Goal: Task Accomplishment & Management: Manage account settings

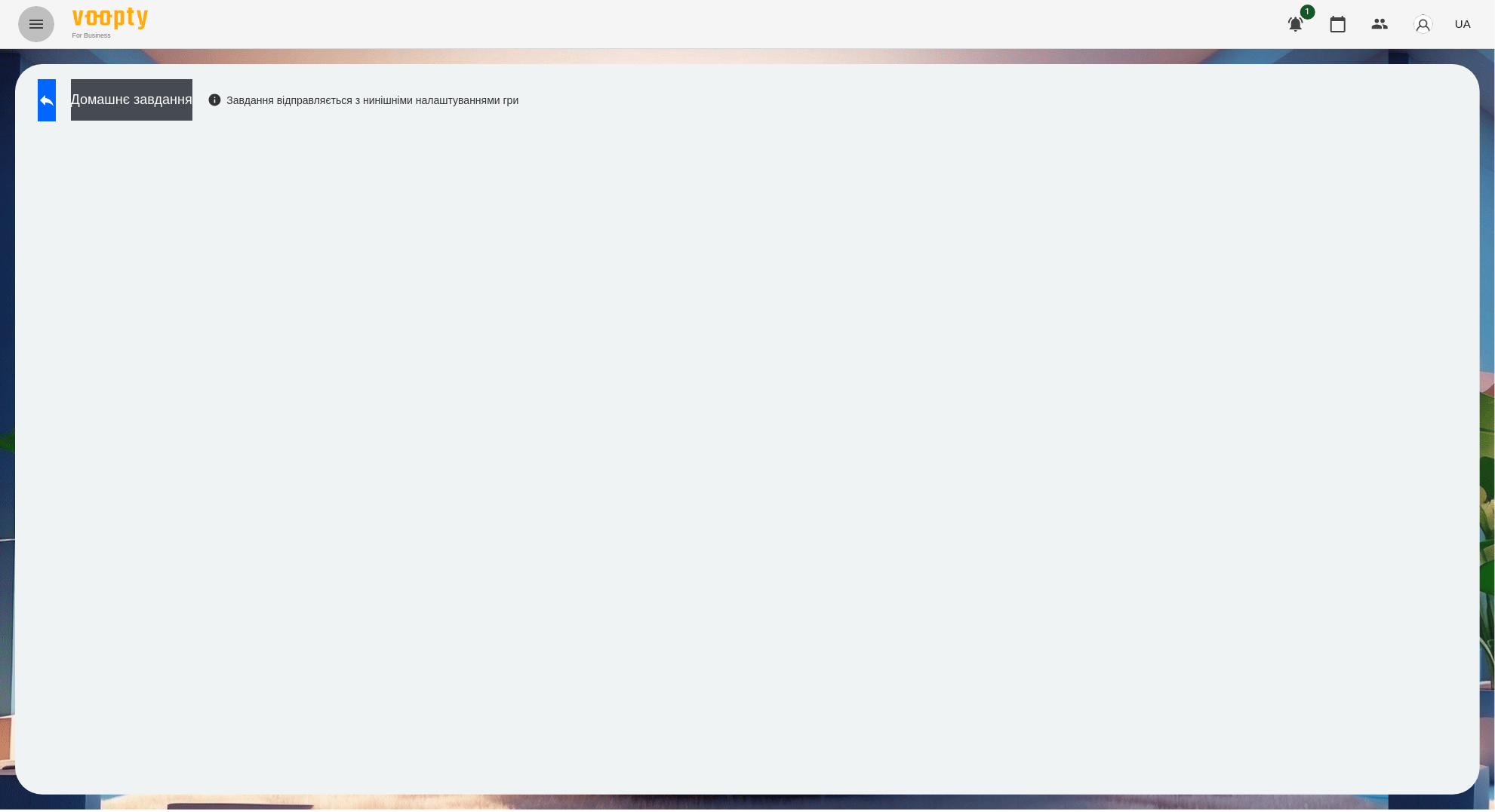
click at [40, 26] on icon "Menu" at bounding box center [36, 23] width 18 height 18
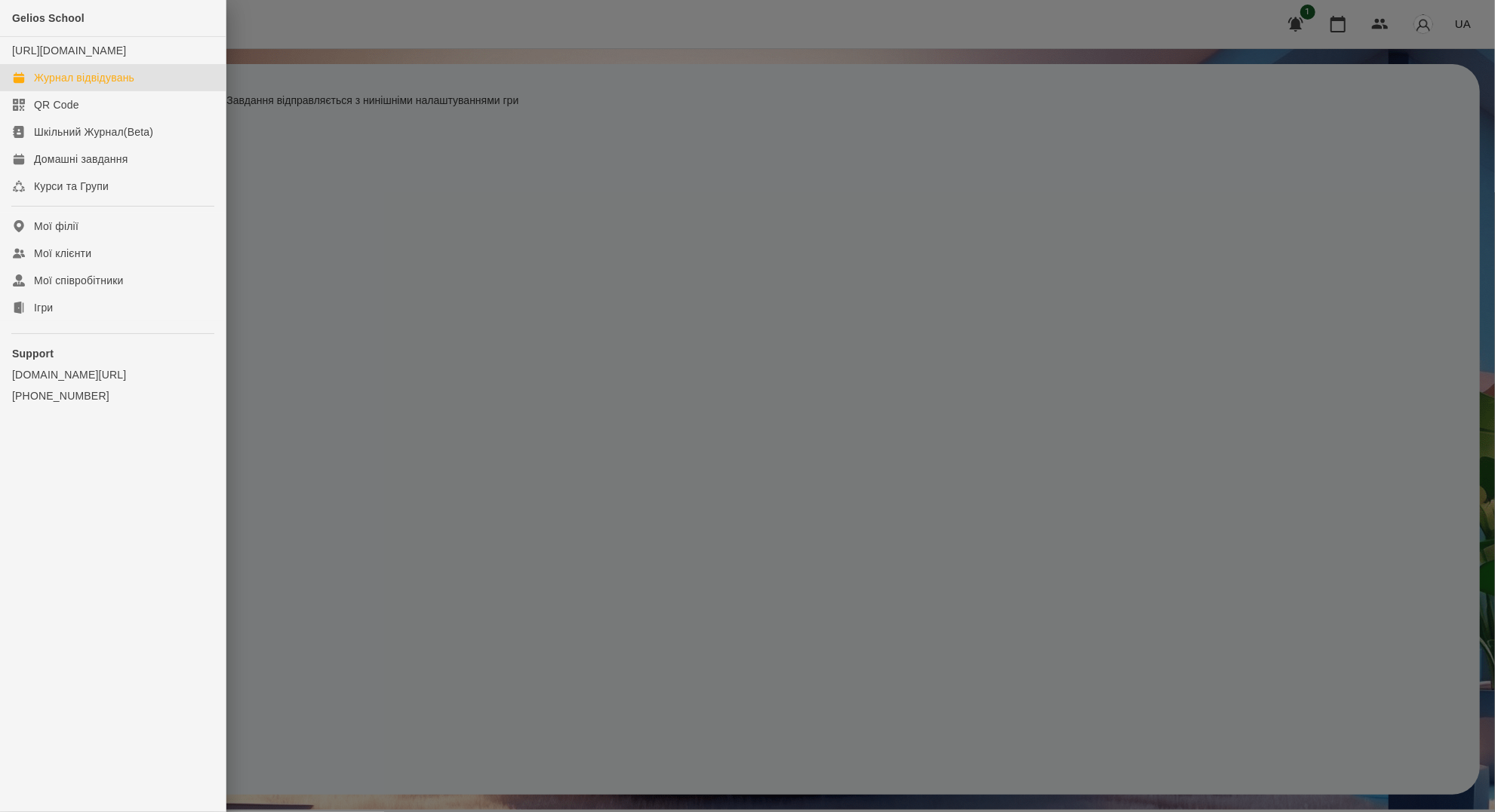
click at [72, 86] on div "Журнал відвідувань" at bounding box center [84, 77] width 100 height 15
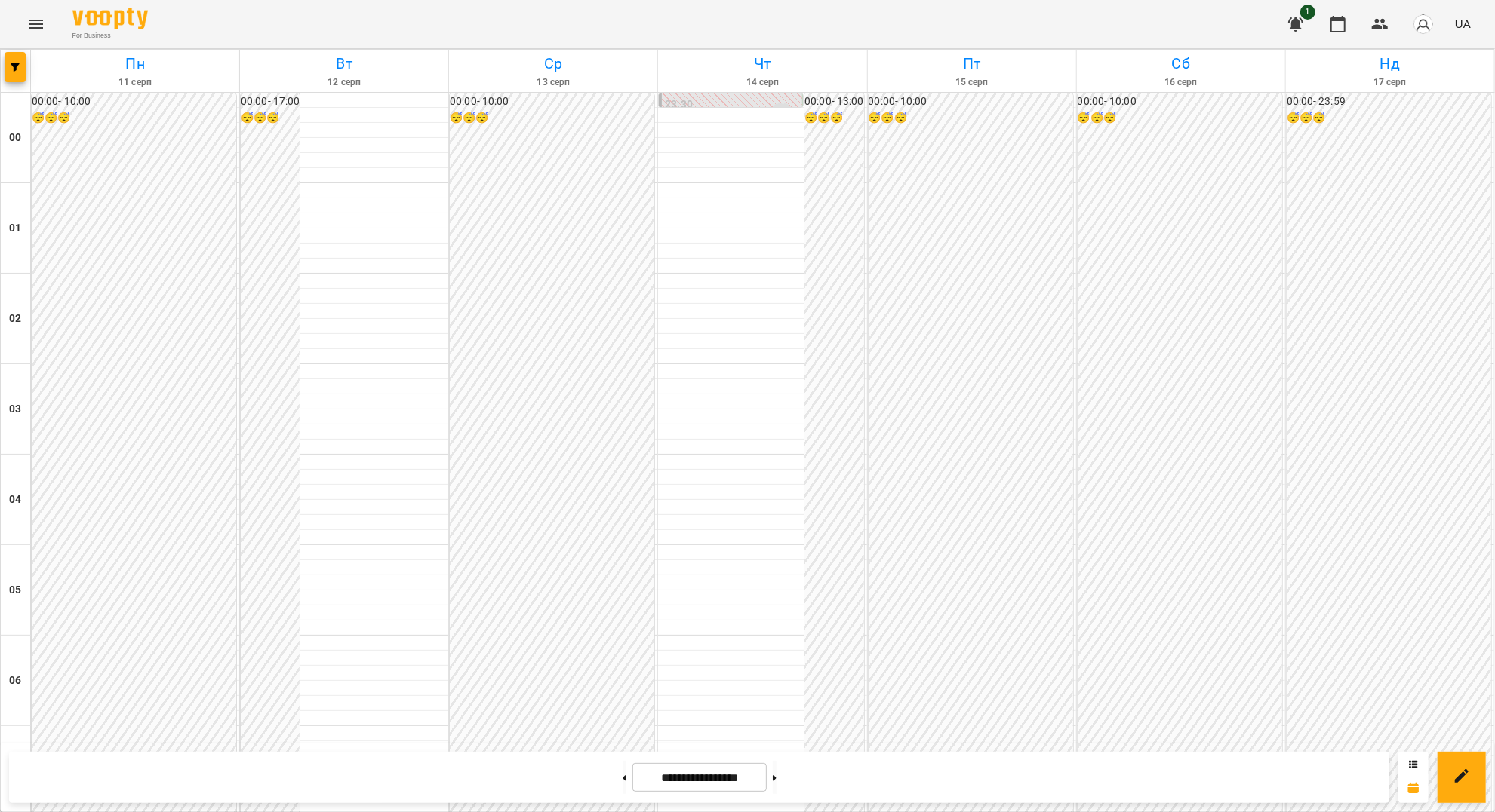
scroll to position [1207, 0]
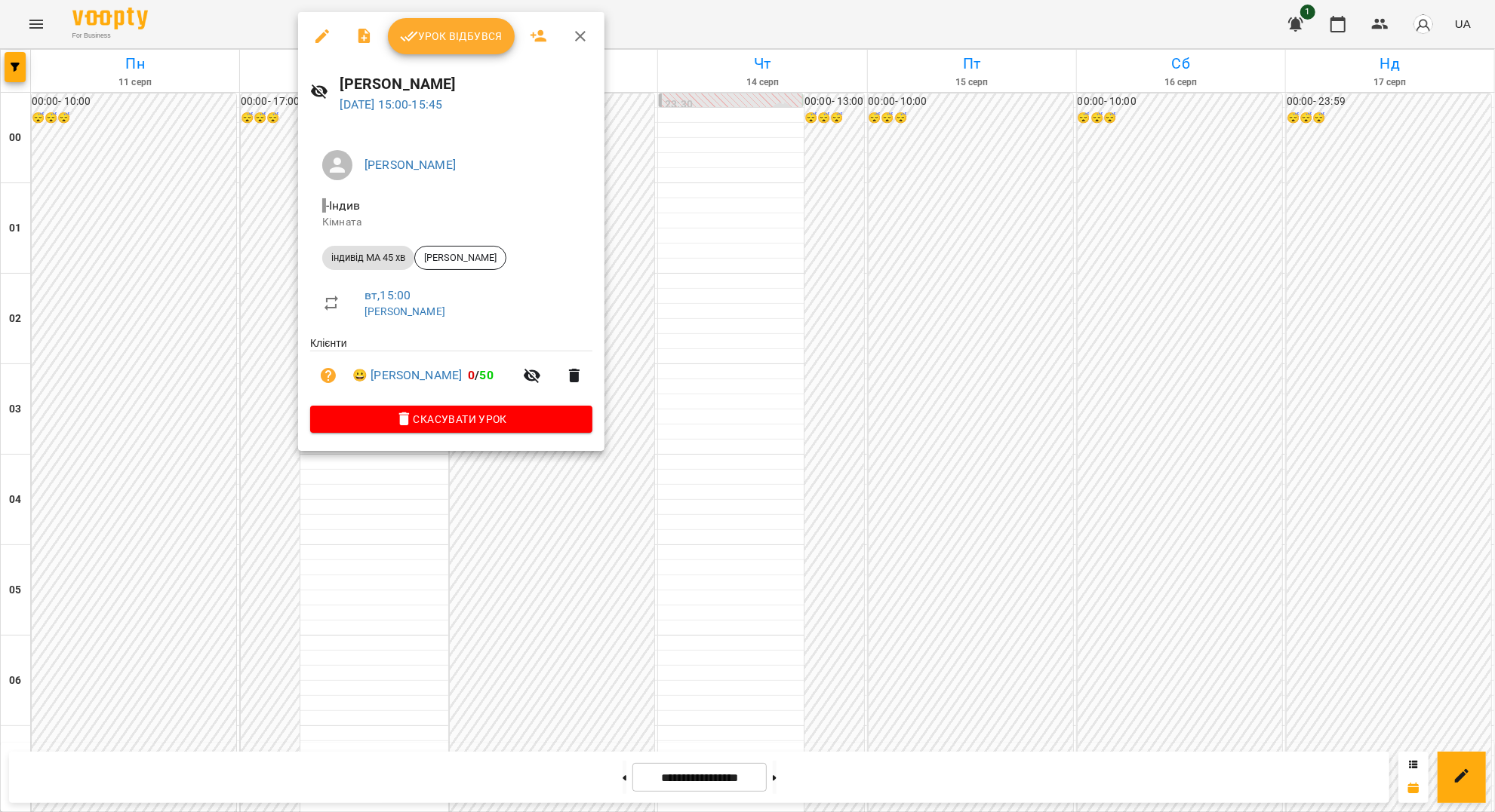
click at [459, 387] on li "😀 Богдана Сметана 0 / 50" at bounding box center [451, 376] width 283 height 48
click at [460, 377] on link "😀 Богдана Сметана" at bounding box center [407, 375] width 110 height 18
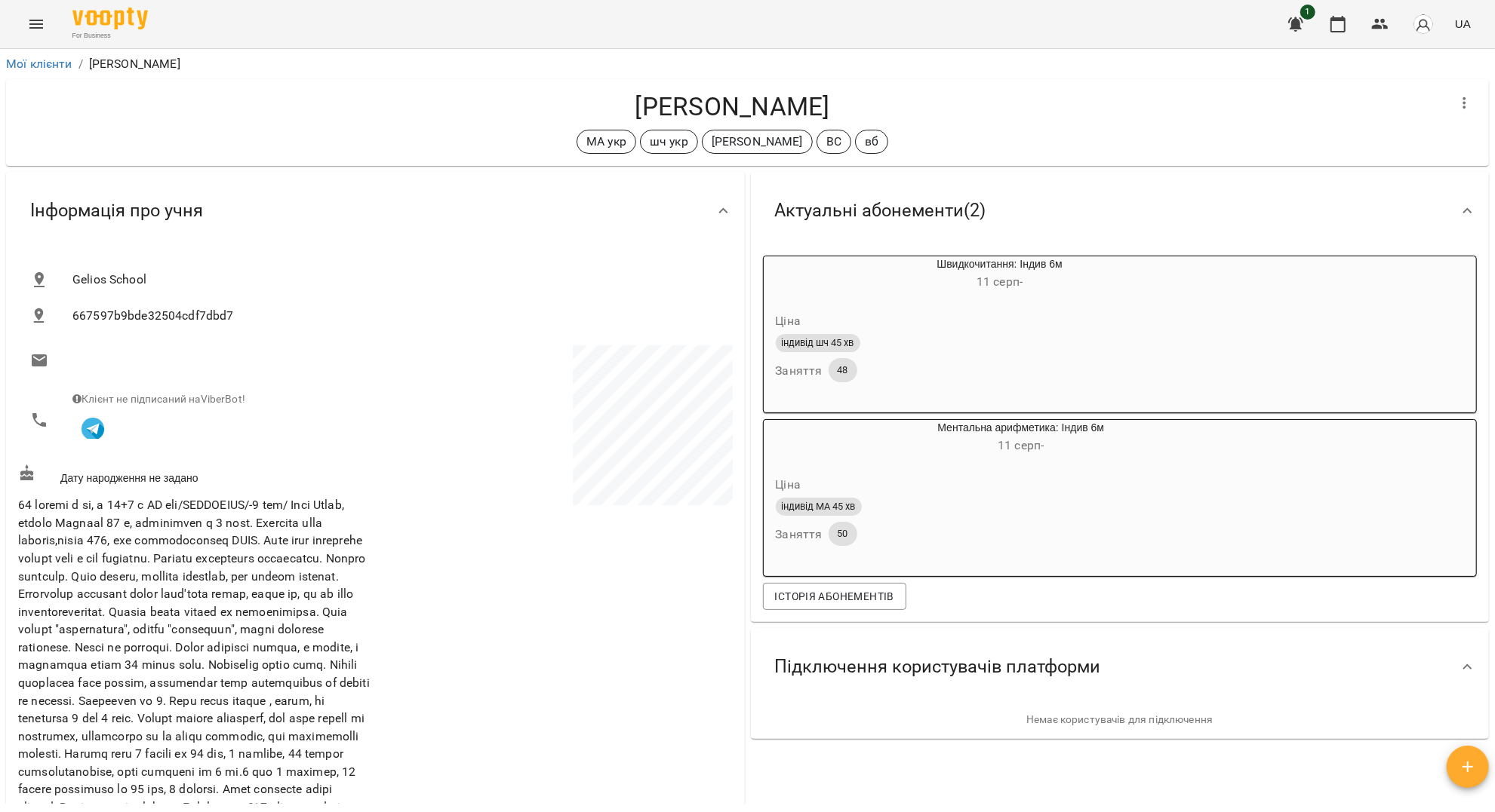
click at [29, 27] on icon "Menu" at bounding box center [36, 23] width 18 height 18
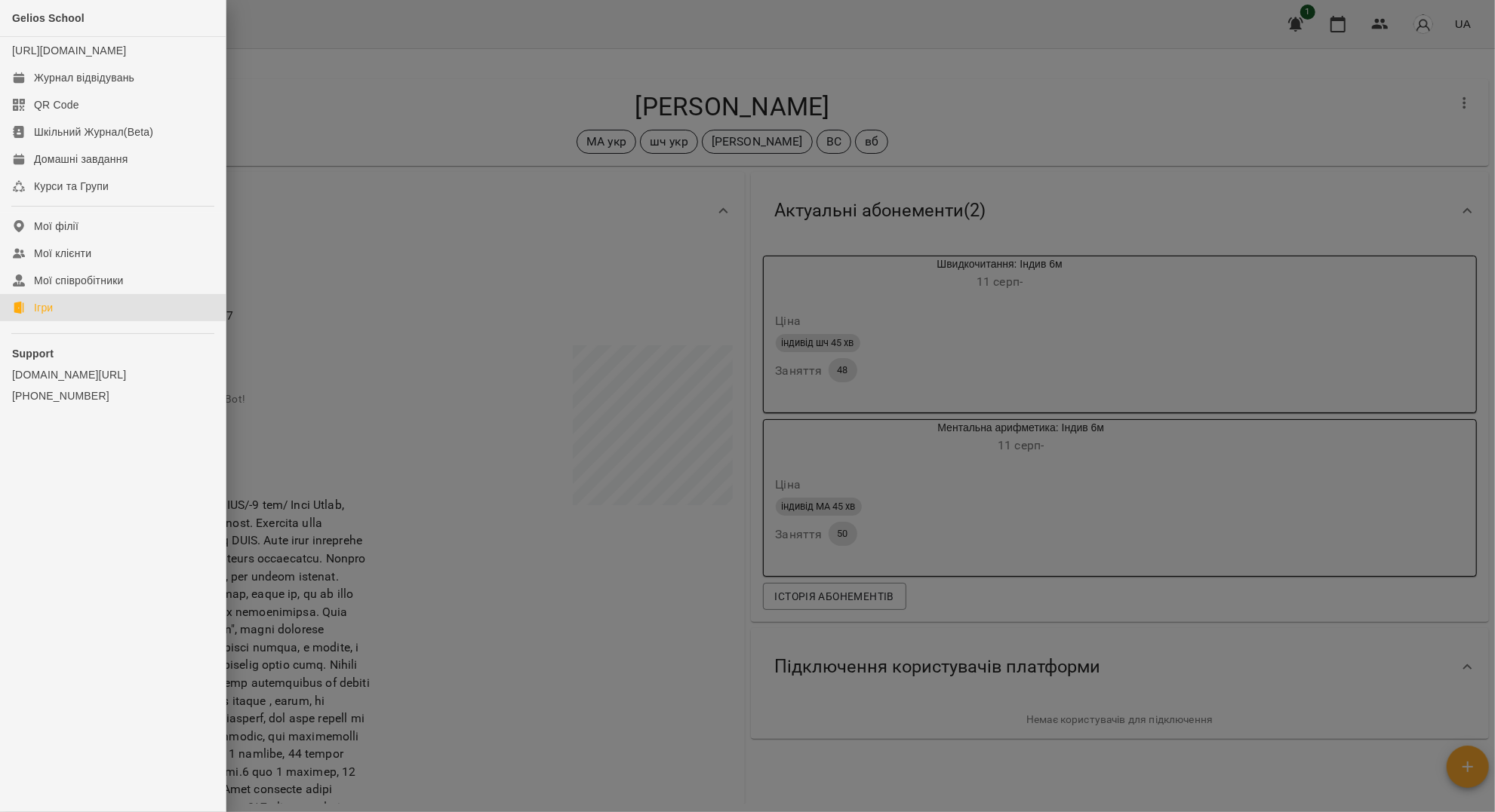
click at [48, 315] on div "Ігри" at bounding box center [44, 307] width 19 height 15
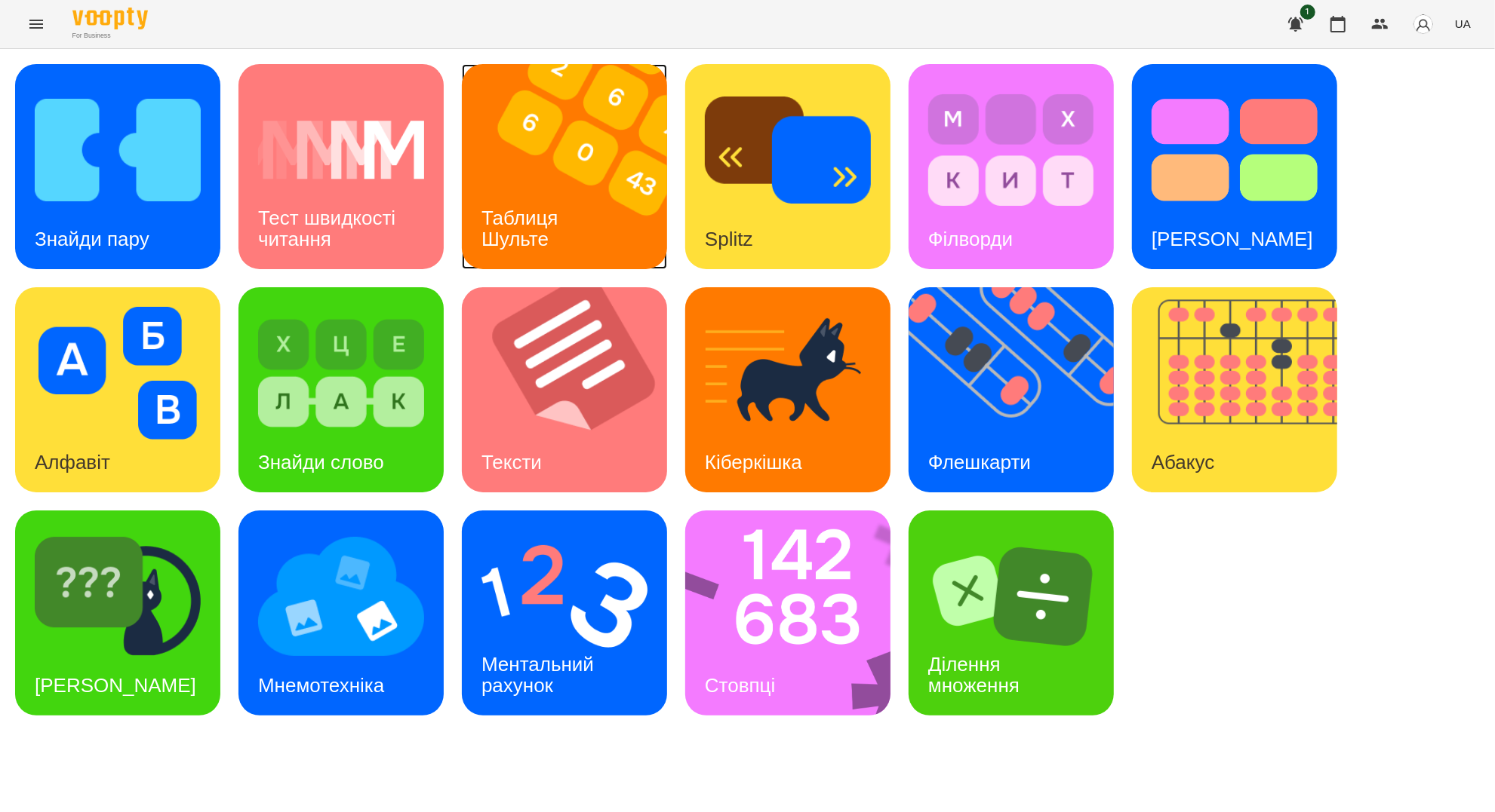
click at [521, 181] on img at bounding box center [574, 166] width 224 height 205
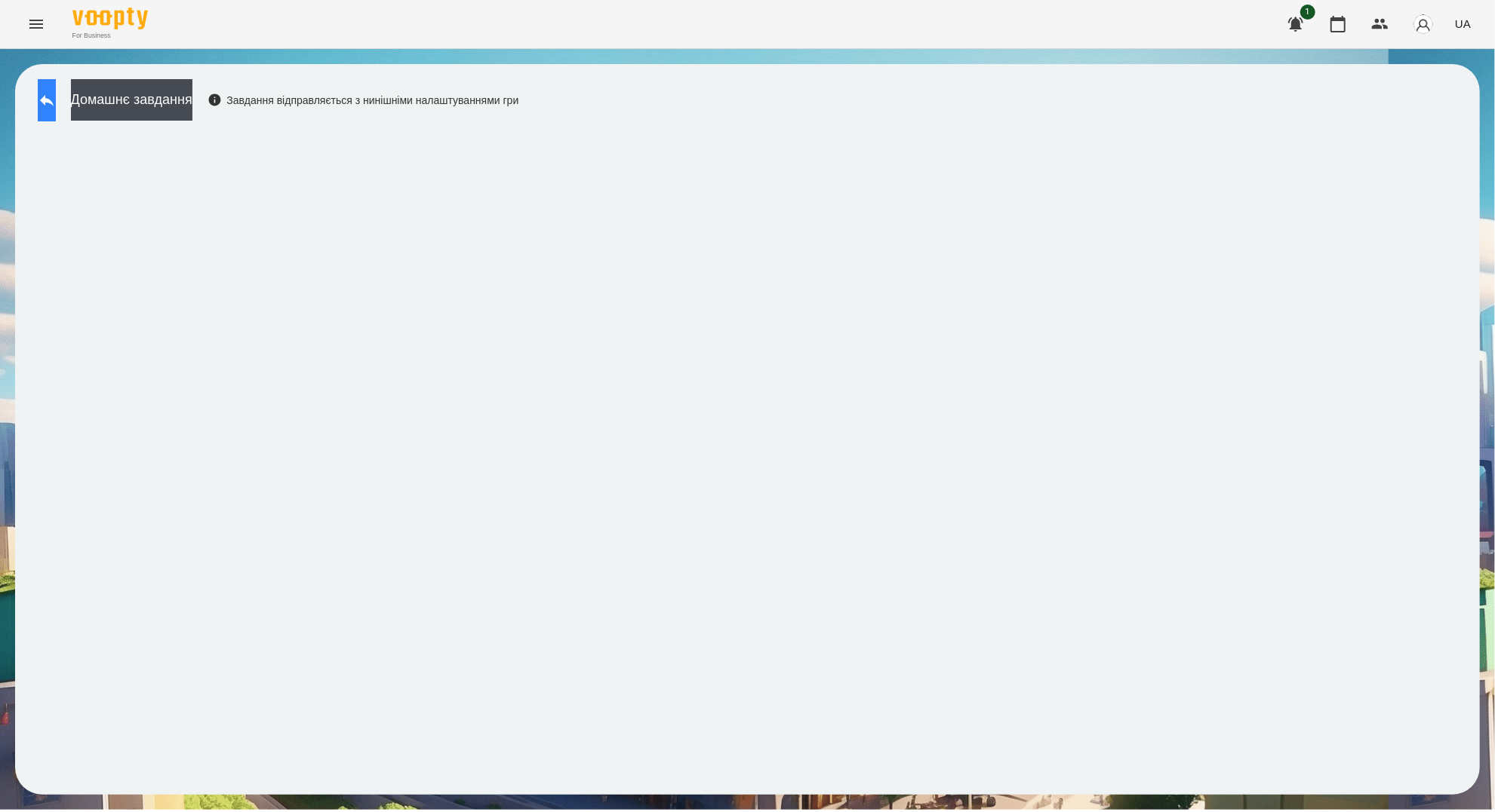
click at [56, 93] on icon at bounding box center [46, 100] width 18 height 18
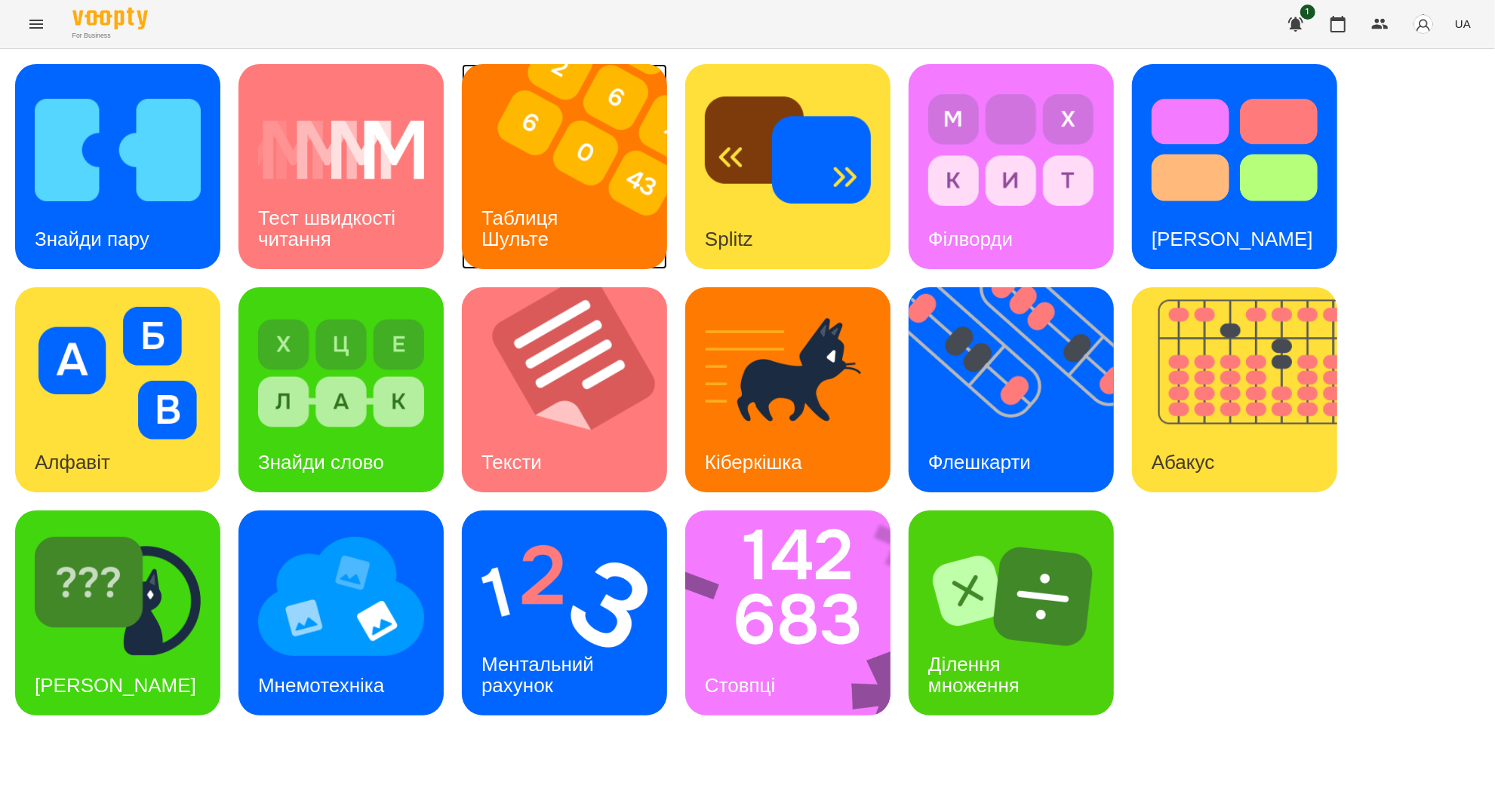
click at [559, 181] on img at bounding box center [574, 166] width 224 height 205
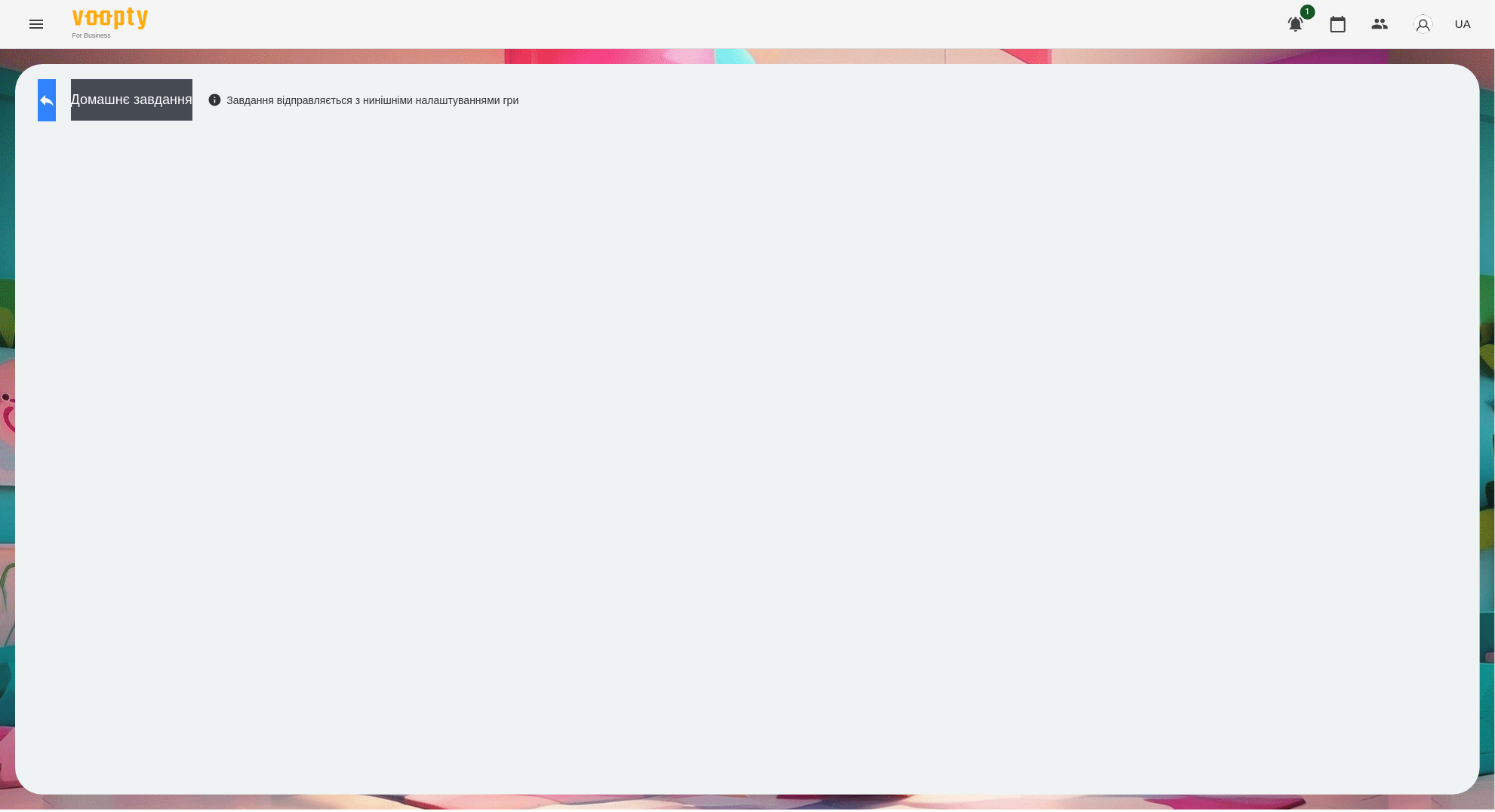
click at [56, 95] on icon at bounding box center [46, 100] width 18 height 18
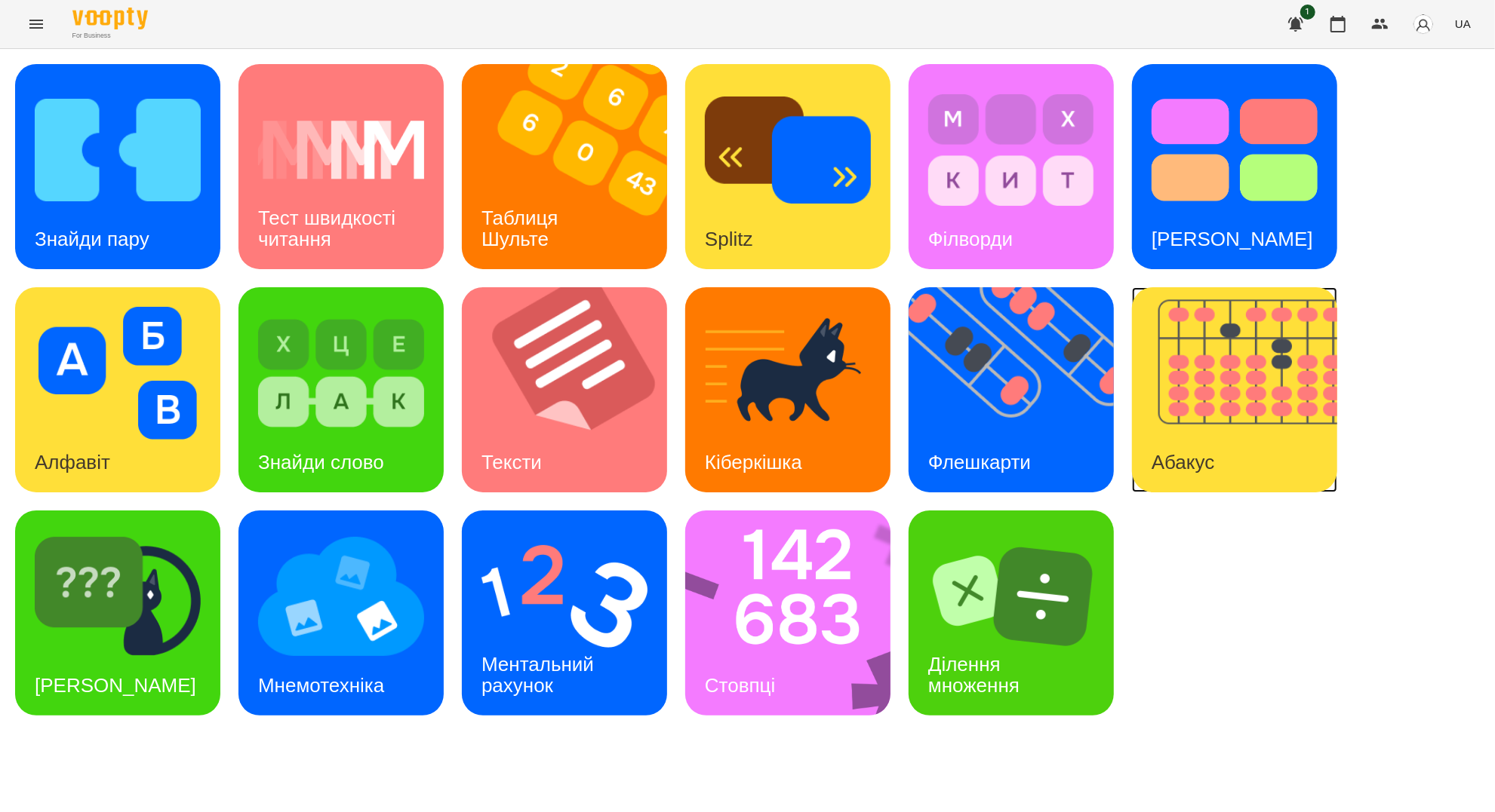
click at [1184, 346] on img at bounding box center [1244, 390] width 224 height 205
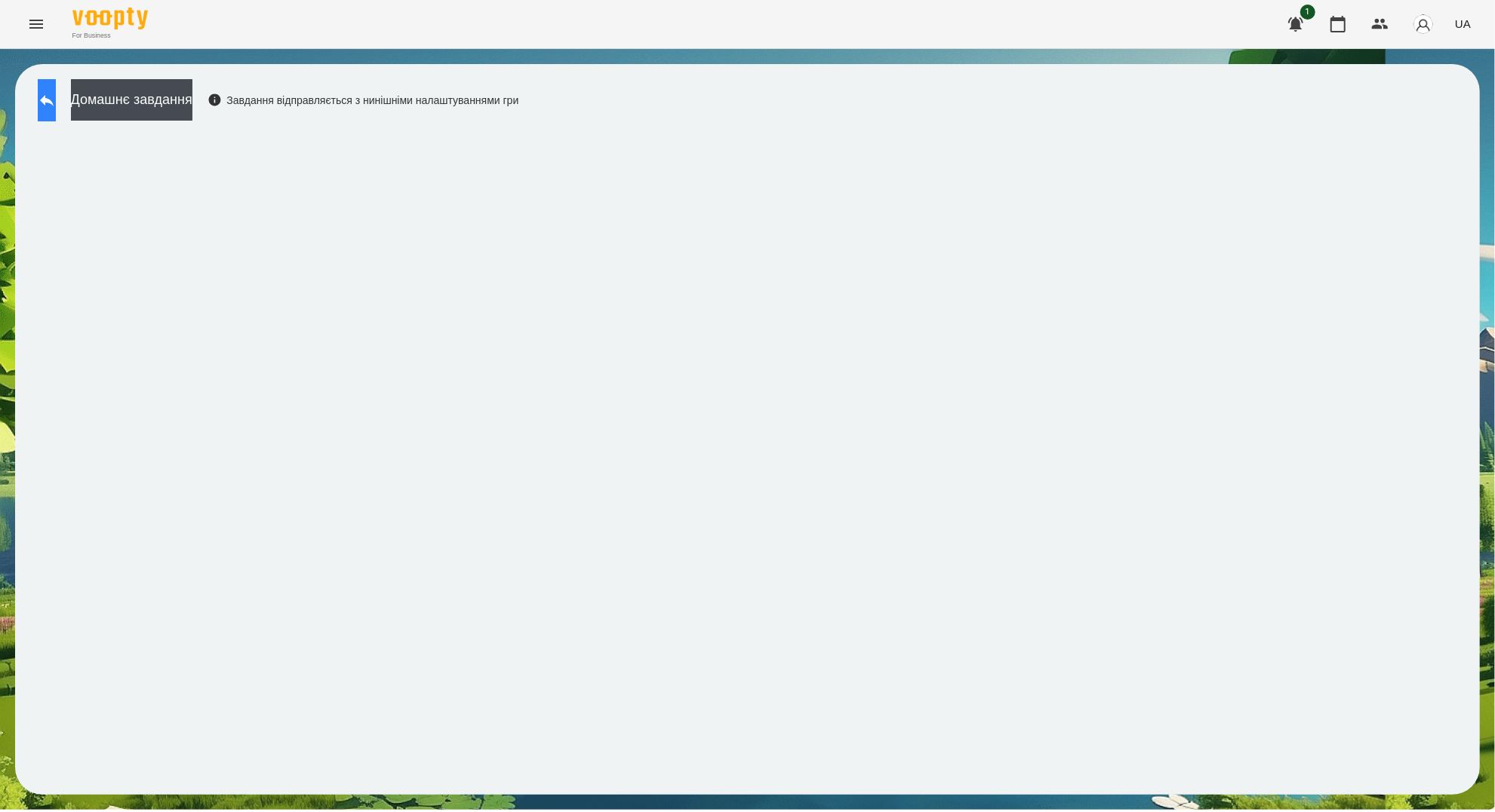
click at [54, 100] on icon at bounding box center [46, 100] width 13 height 12
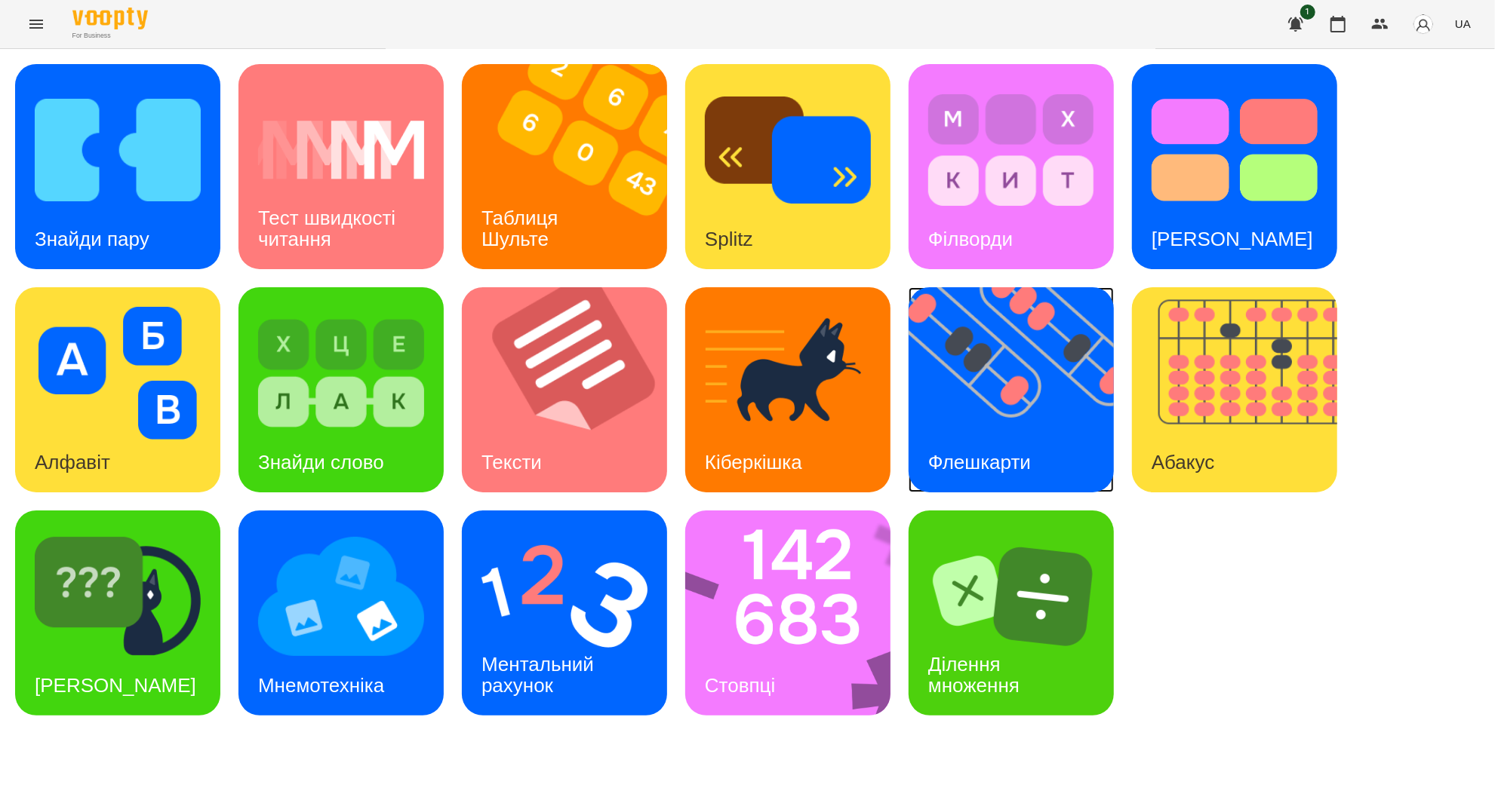
click at [1017, 389] on img at bounding box center [1021, 390] width 224 height 205
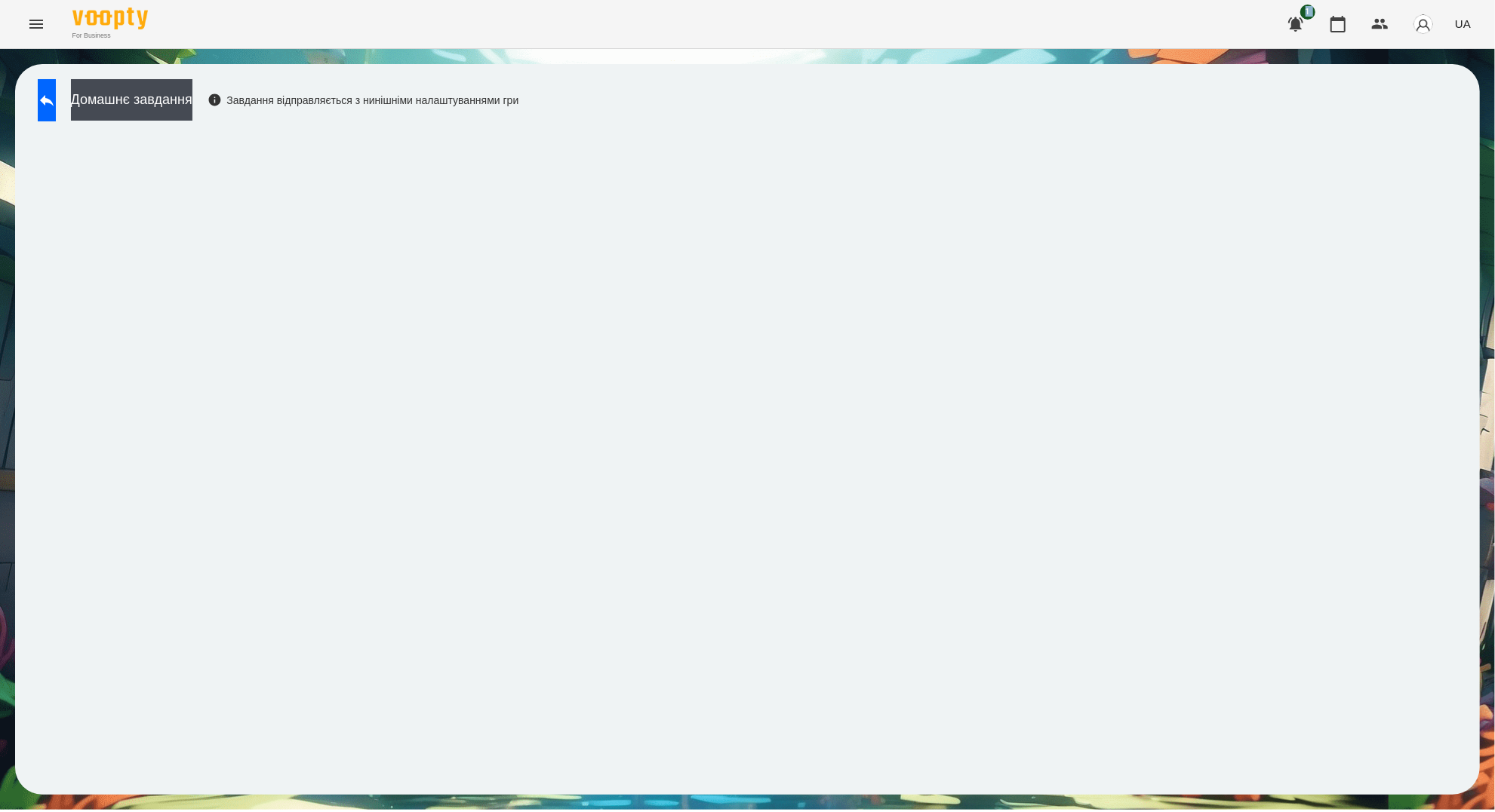
drag, startPoint x: 874, startPoint y: 61, endPoint x: 721, endPoint y: 46, distance: 153.7
click at [721, 46] on div "For Business 1 UA Домашнє завдання Завдання відправляється з нинішніми налаштув…" at bounding box center [747, 405] width 1495 height 810
click at [961, 38] on div "For Business 1 UA" at bounding box center [747, 24] width 1495 height 48
click at [56, 112] on button at bounding box center [46, 100] width 18 height 42
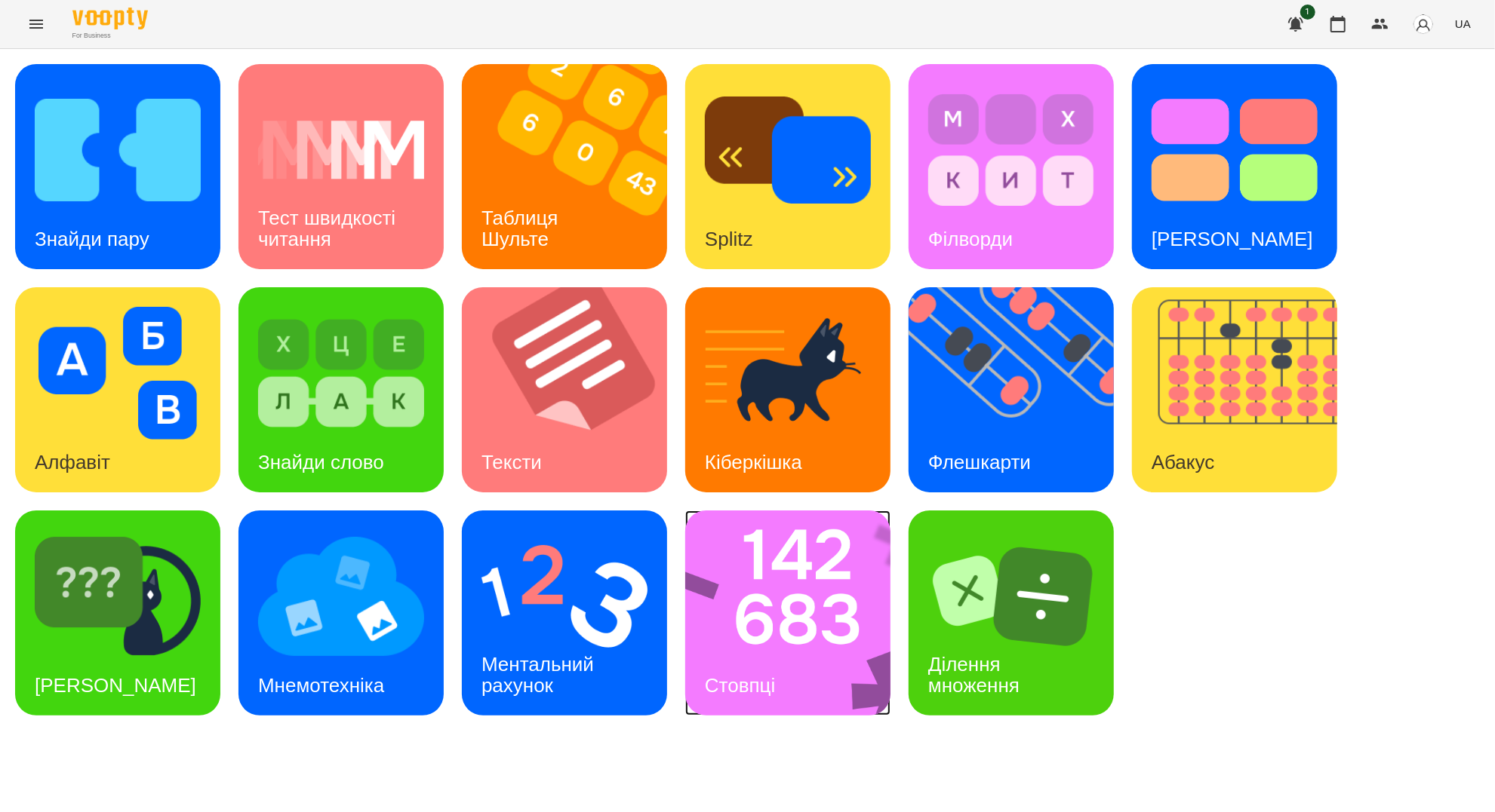
click at [857, 587] on img at bounding box center [798, 614] width 225 height 205
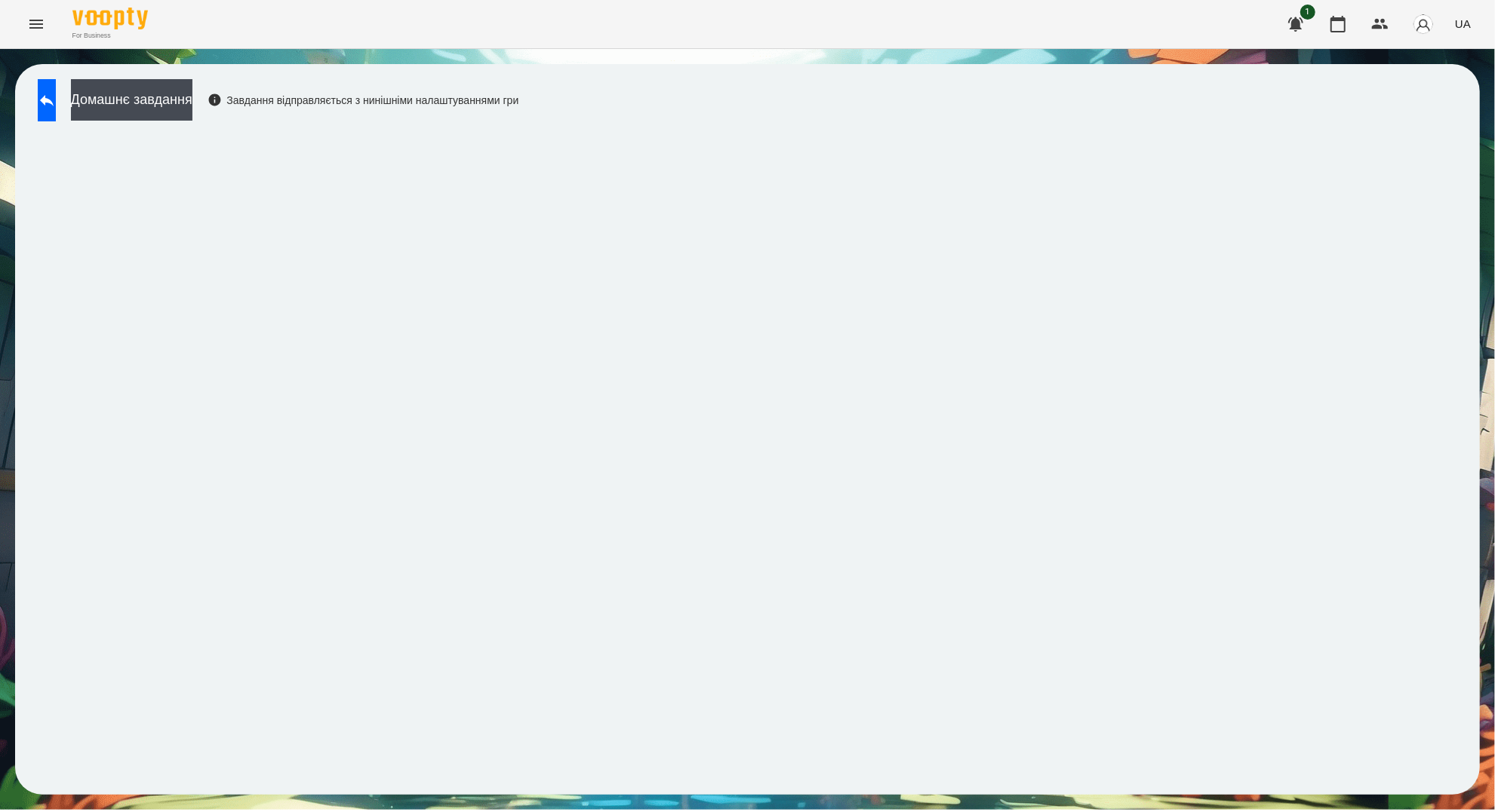
click at [872, 117] on div "Домашнє завдання Завдання відправляється з нинішніми налаштуваннями гри" at bounding box center [747, 429] width 1465 height 731
click at [42, 109] on button at bounding box center [46, 100] width 18 height 42
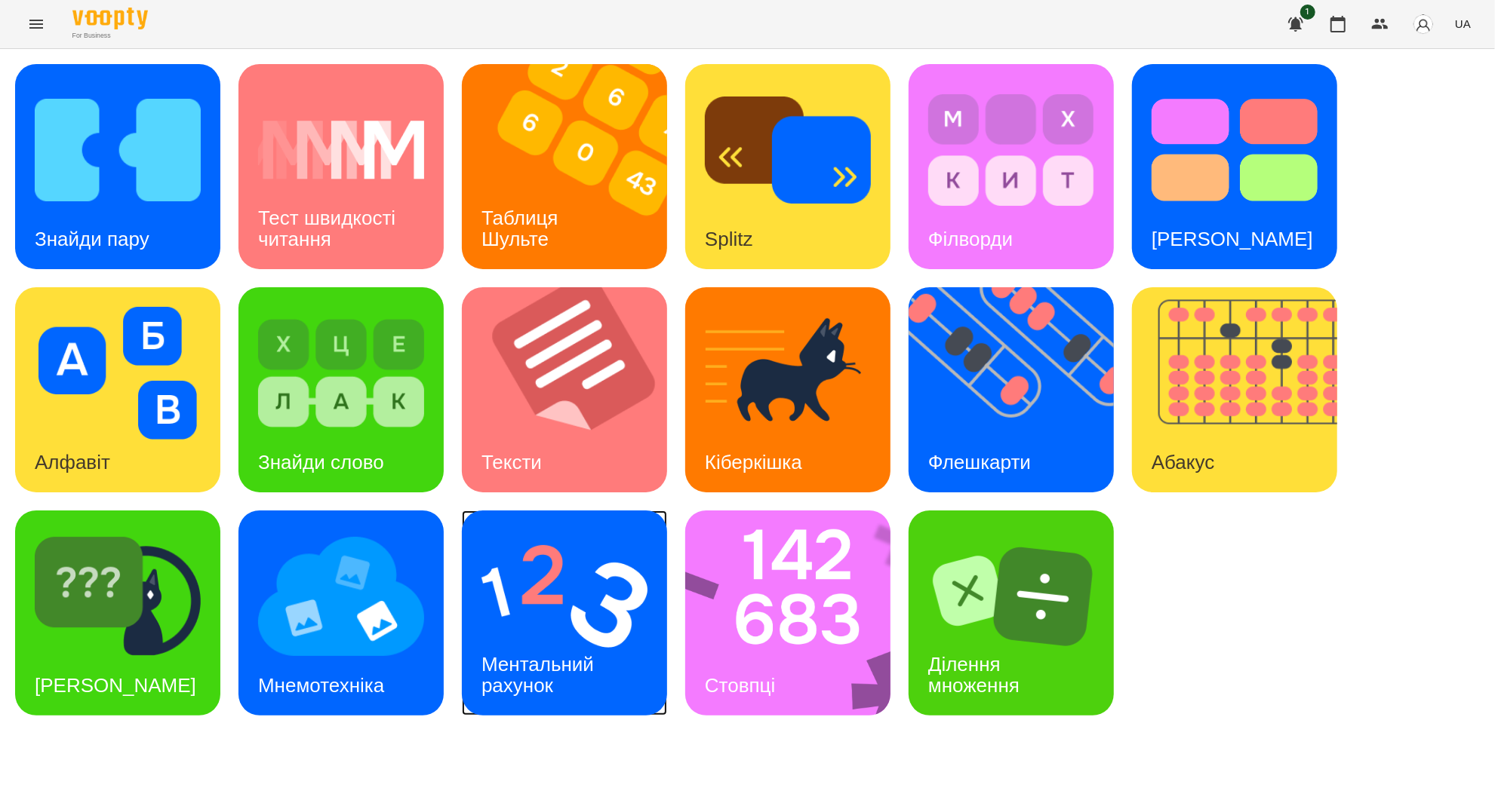
click at [553, 610] on img at bounding box center [564, 597] width 166 height 133
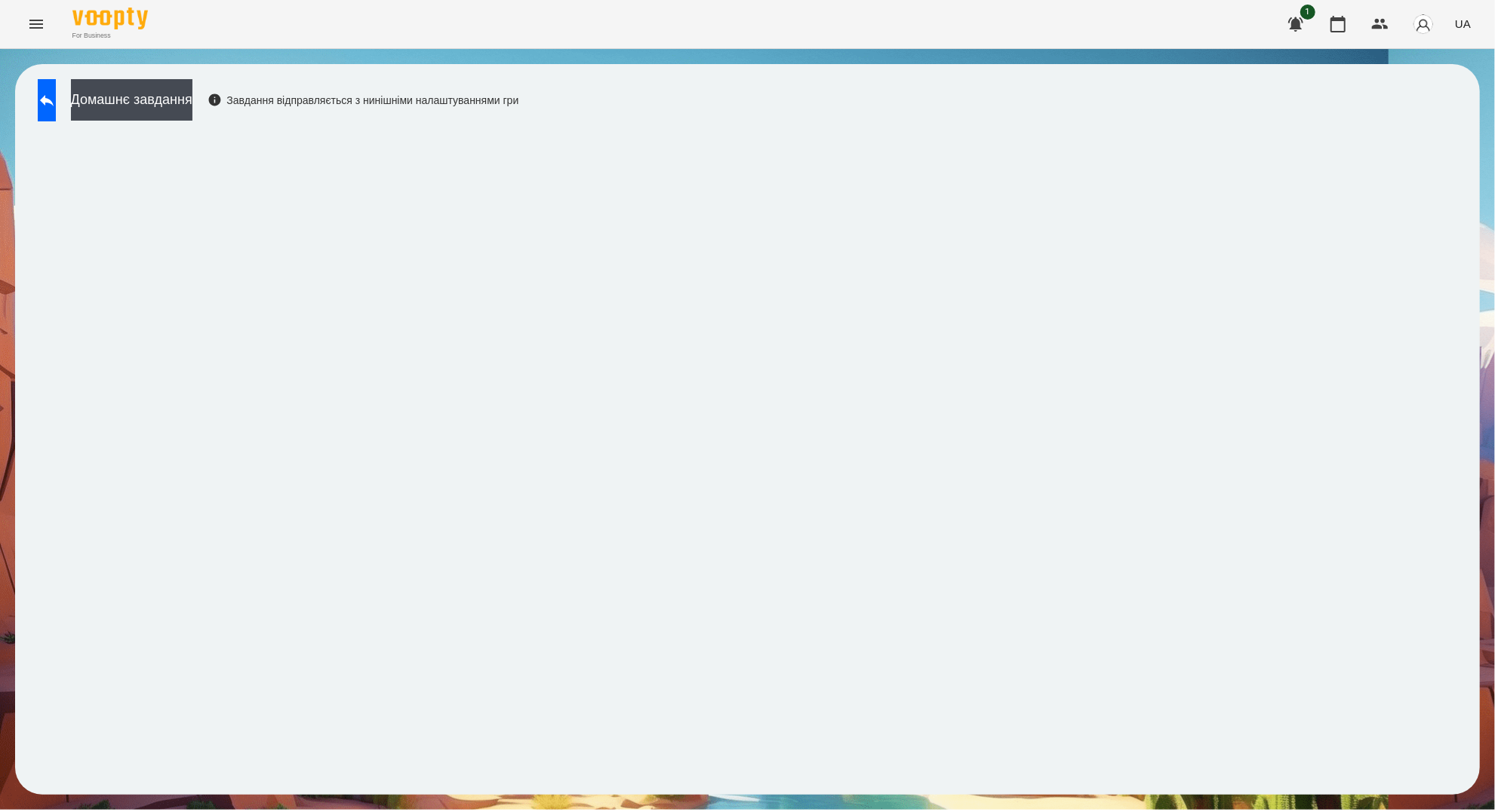
click at [86, 100] on div "Домашнє завдання Завдання відправляється з нинішніми налаштуваннями гри" at bounding box center [274, 104] width 488 height 50
click at [56, 110] on button at bounding box center [46, 100] width 18 height 42
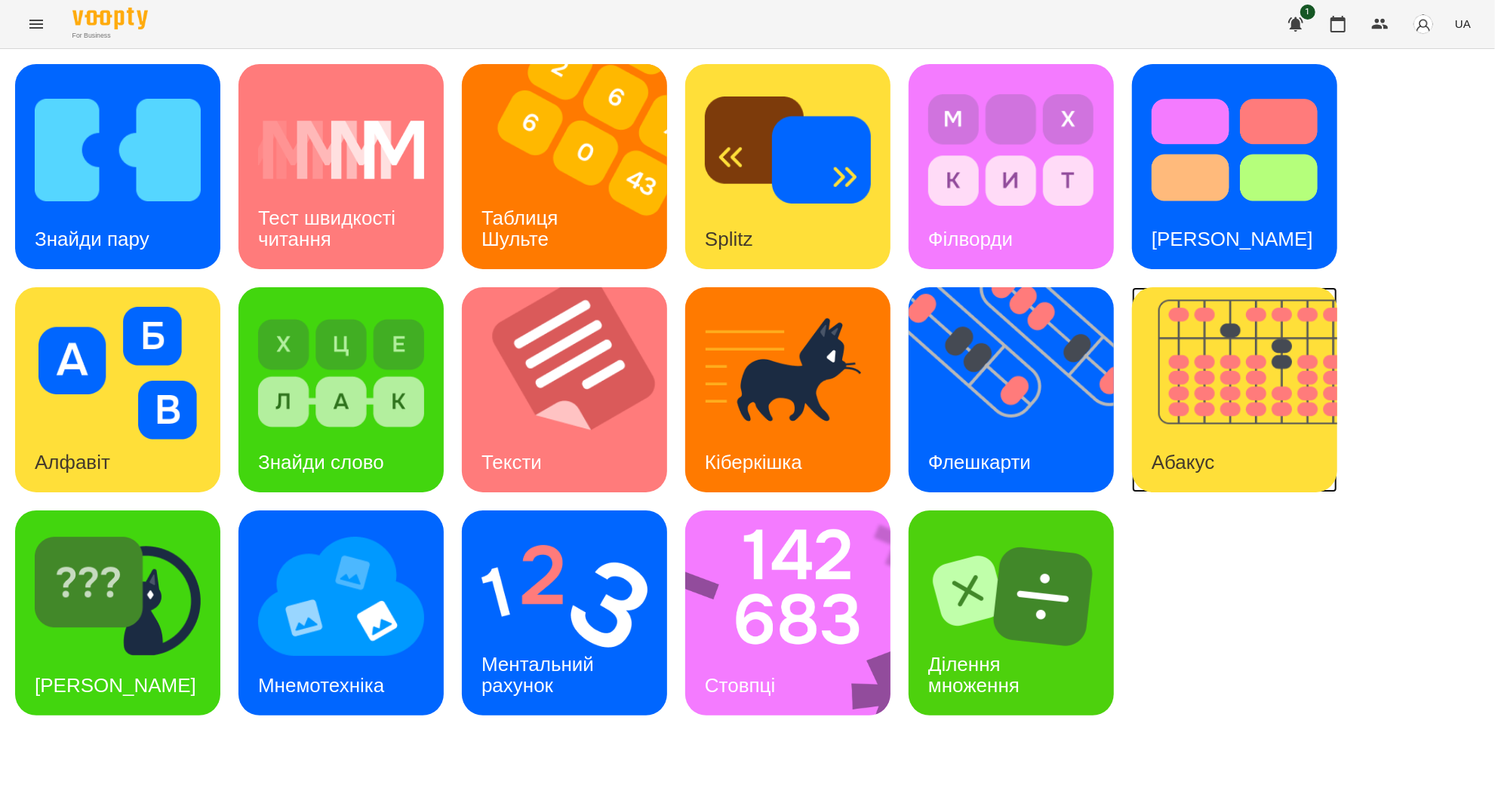
click at [1300, 331] on img at bounding box center [1244, 390] width 224 height 205
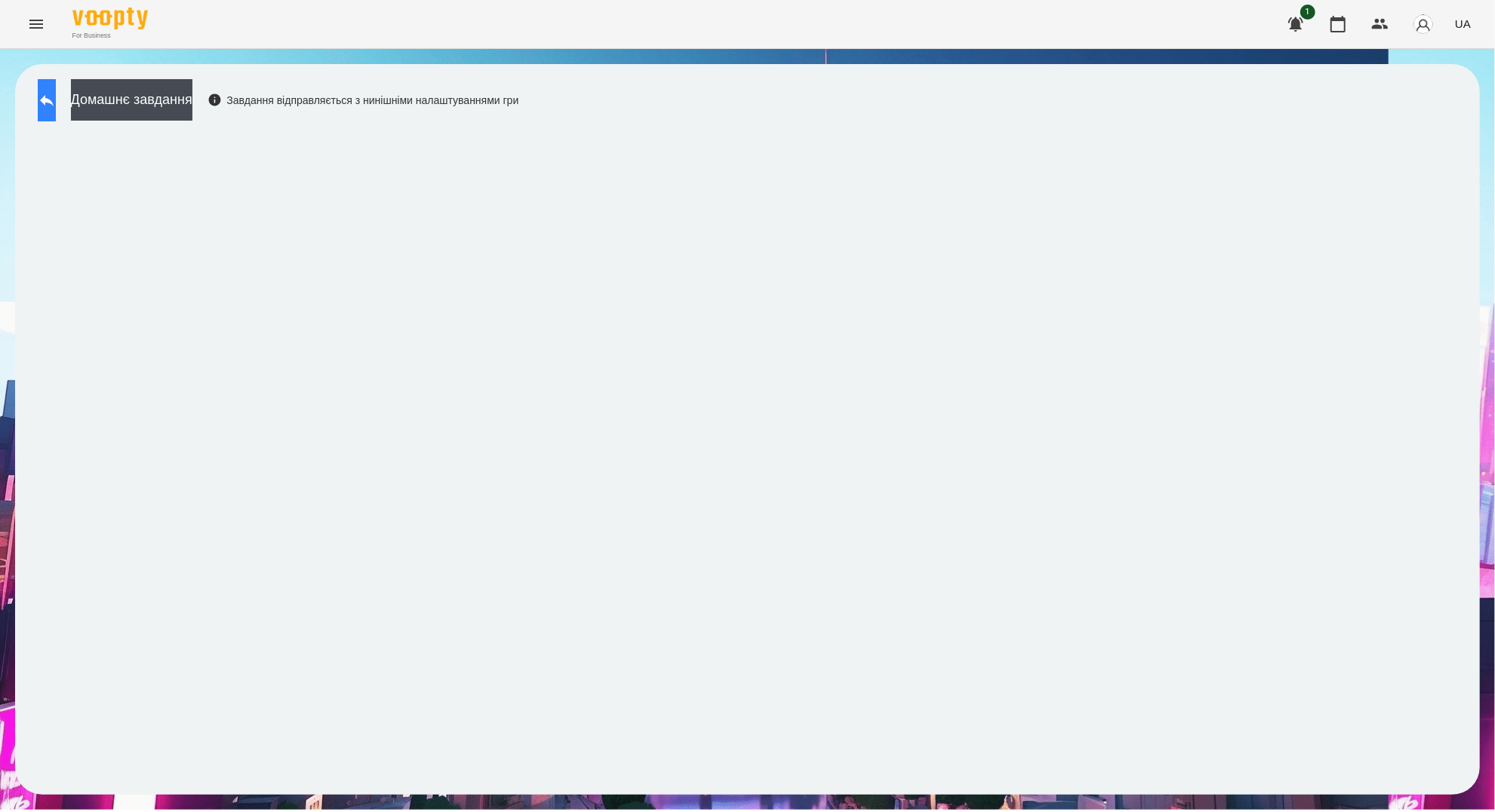
click at [56, 103] on icon at bounding box center [46, 100] width 18 height 18
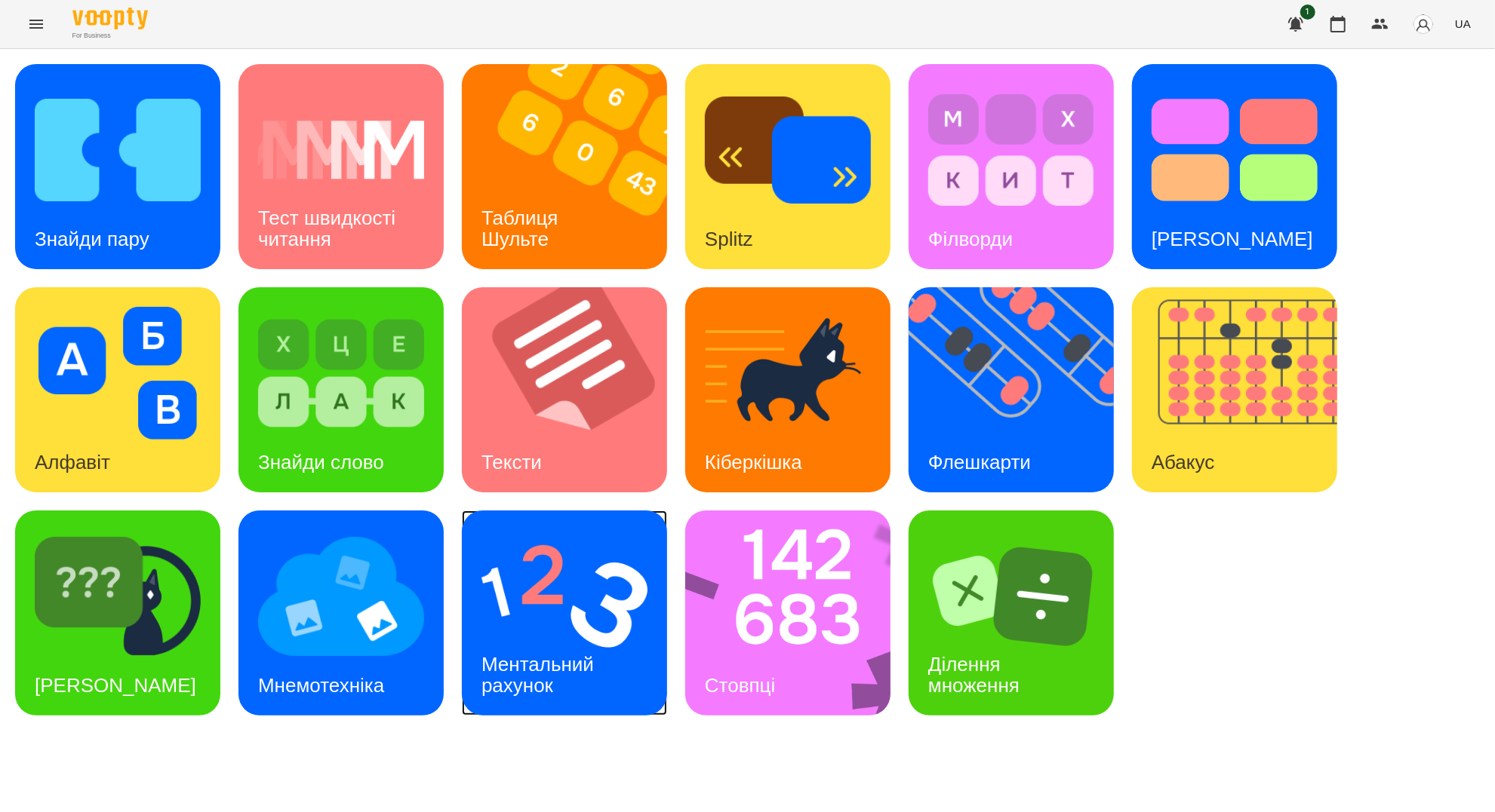
click at [567, 586] on img at bounding box center [564, 597] width 166 height 133
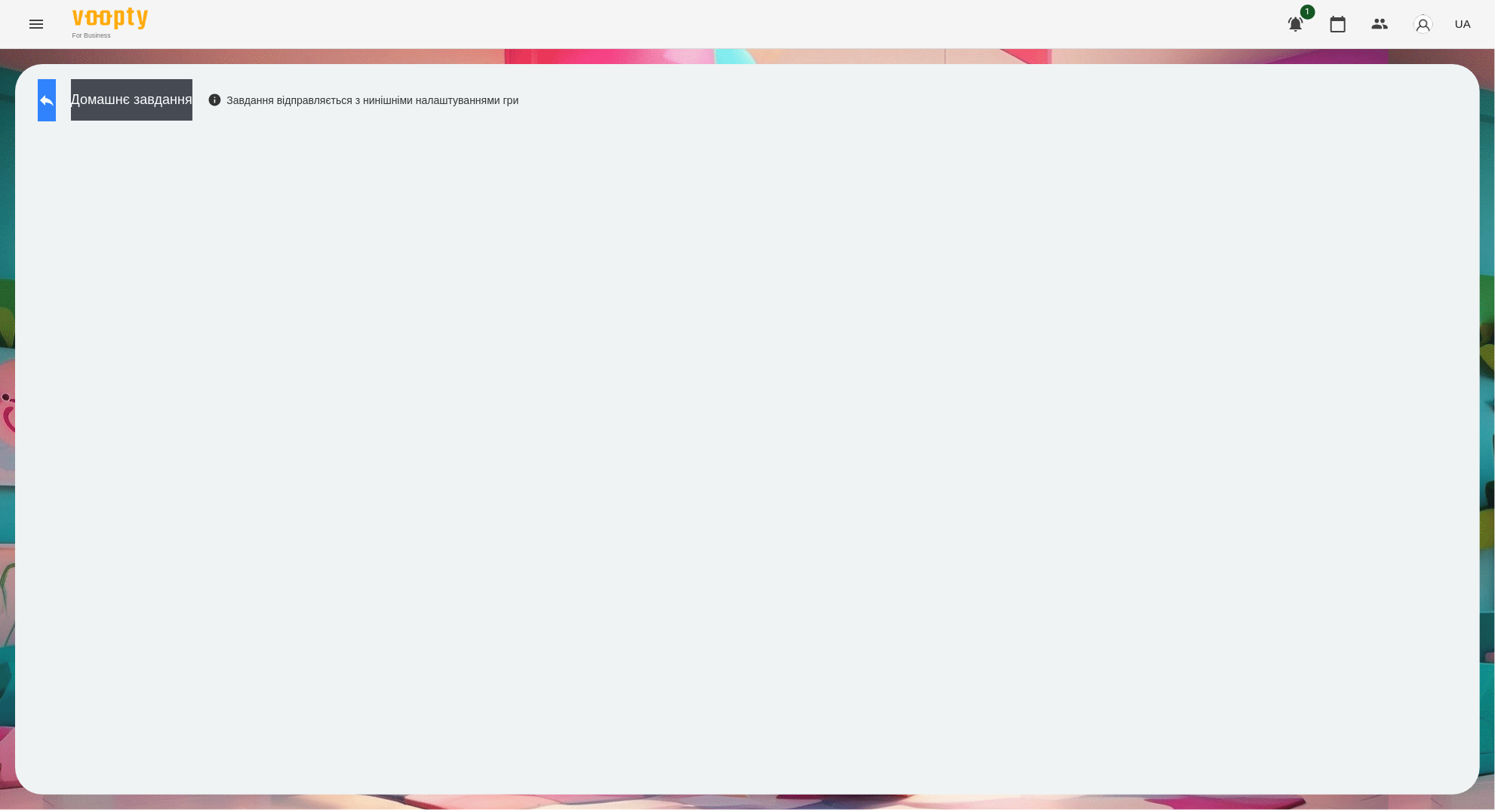
click at [54, 101] on icon at bounding box center [46, 100] width 13 height 12
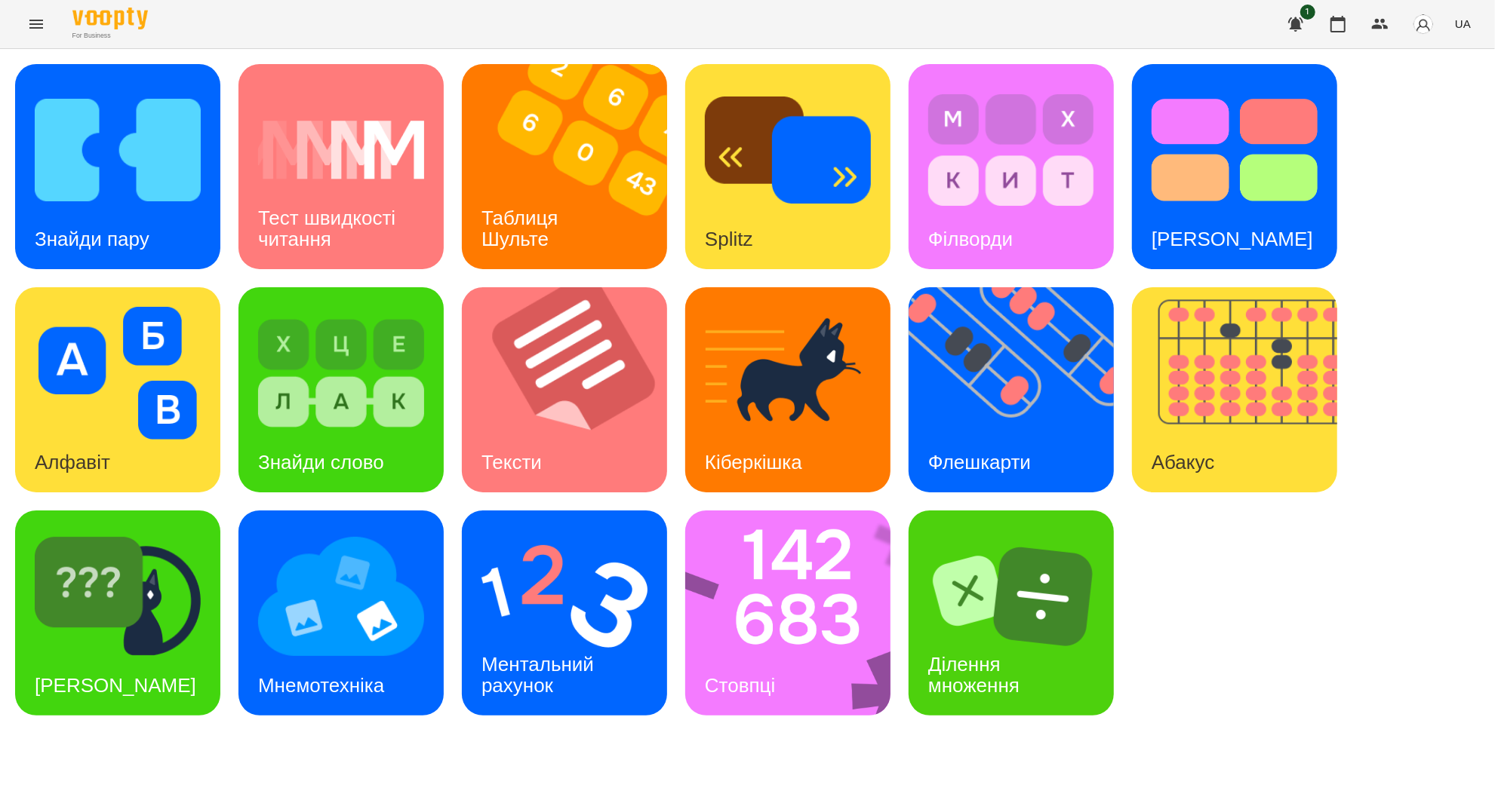
click at [1349, 689] on div "Знайди пару Тест швидкості читання Таблиця Шульте Splitz Філворди Тест Струпа А…" at bounding box center [747, 390] width 1465 height 652
click at [185, 646] on img at bounding box center [118, 597] width 166 height 133
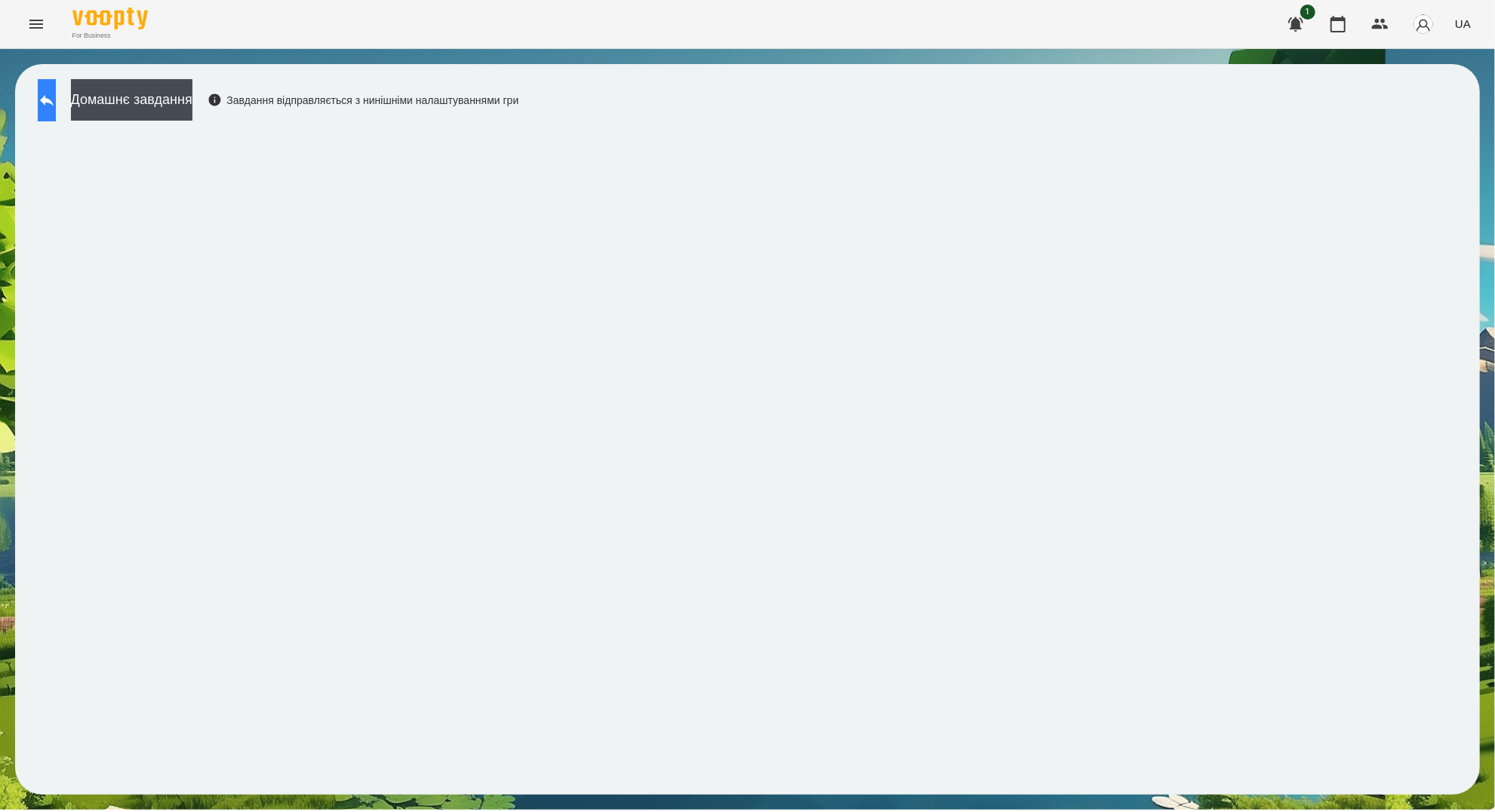
click at [48, 102] on button at bounding box center [46, 100] width 18 height 42
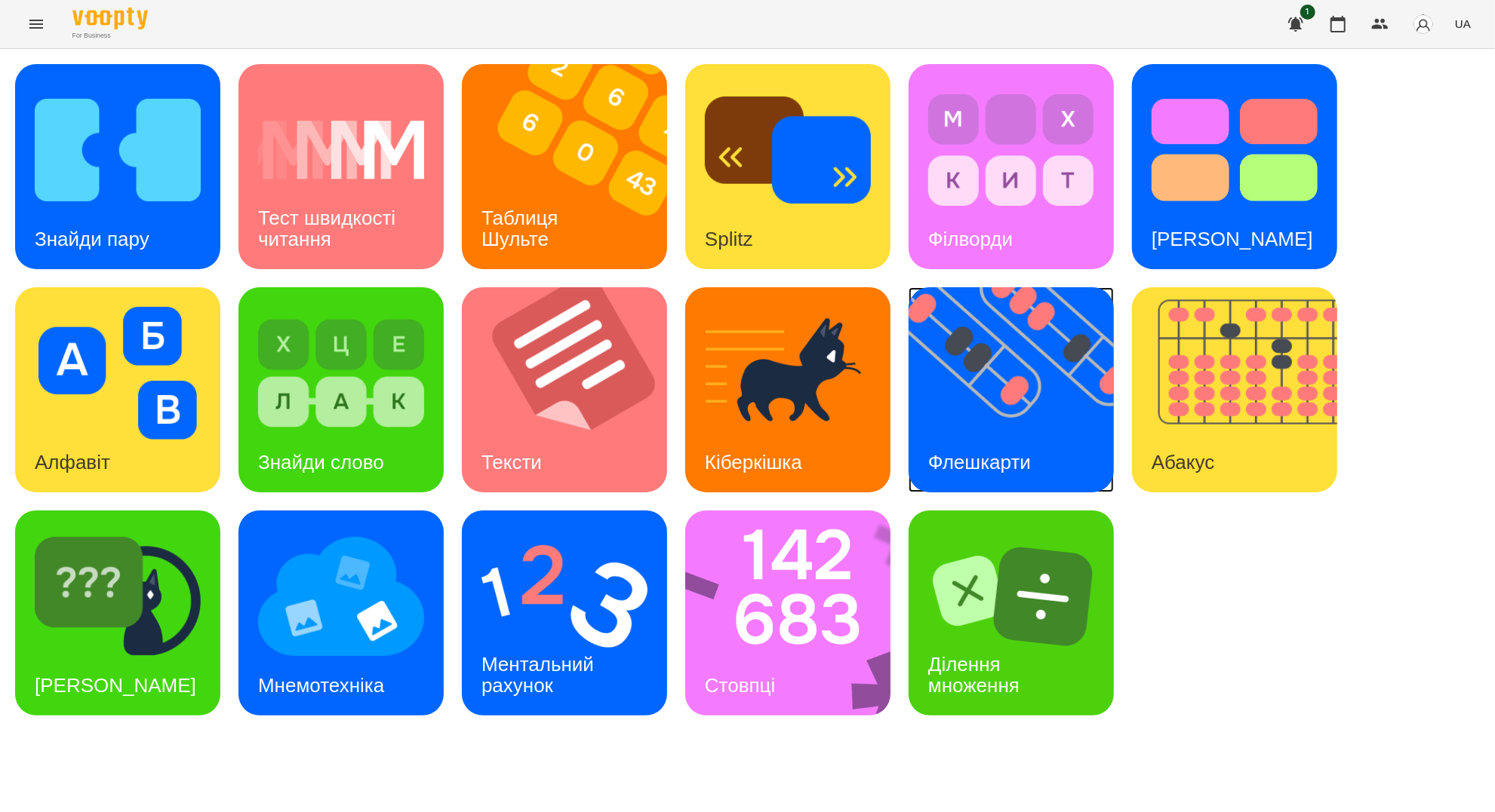
click at [950, 339] on img at bounding box center [1021, 390] width 224 height 205
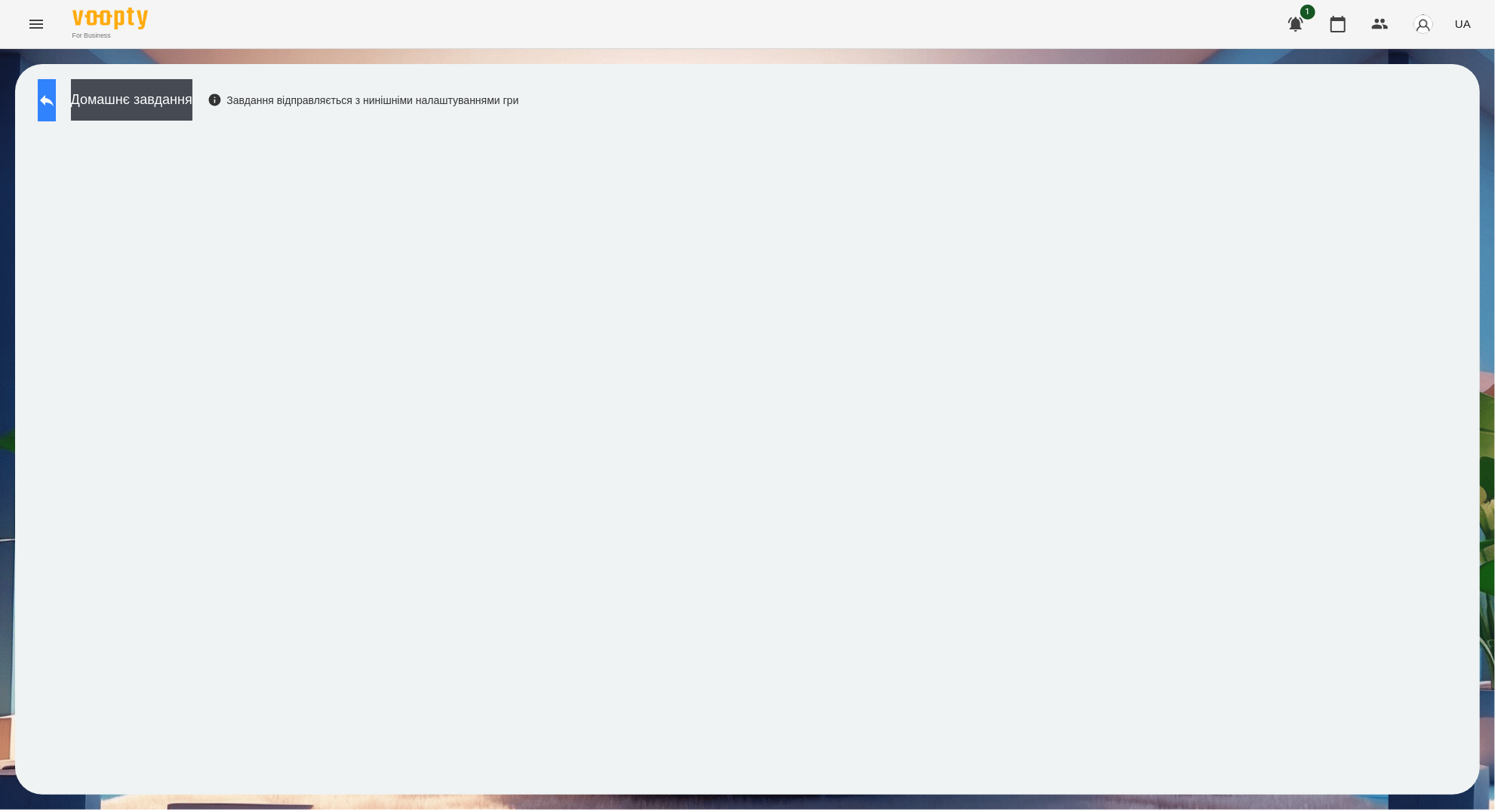
click at [54, 100] on icon at bounding box center [46, 100] width 13 height 12
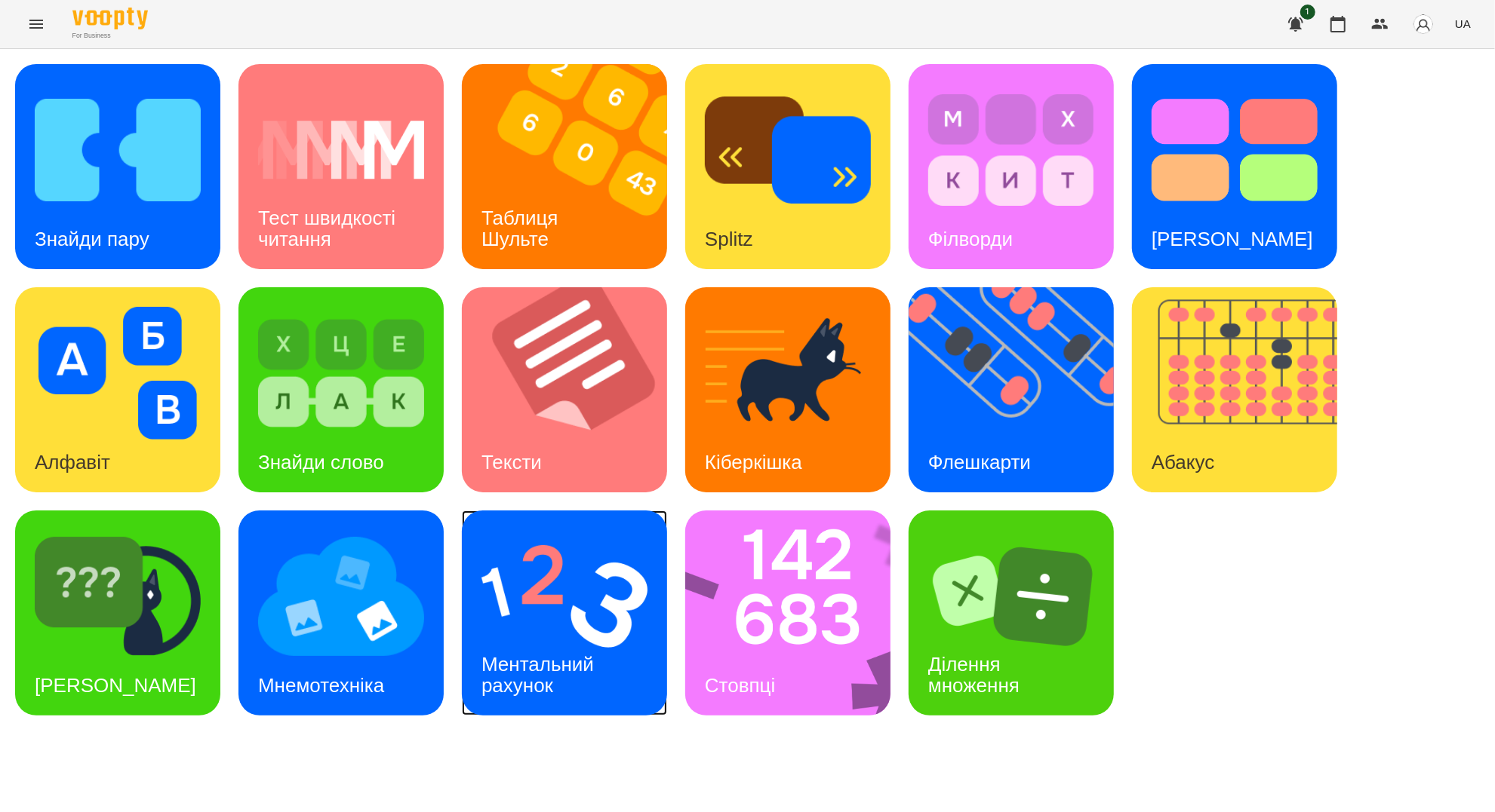
click at [604, 618] on img at bounding box center [564, 597] width 166 height 133
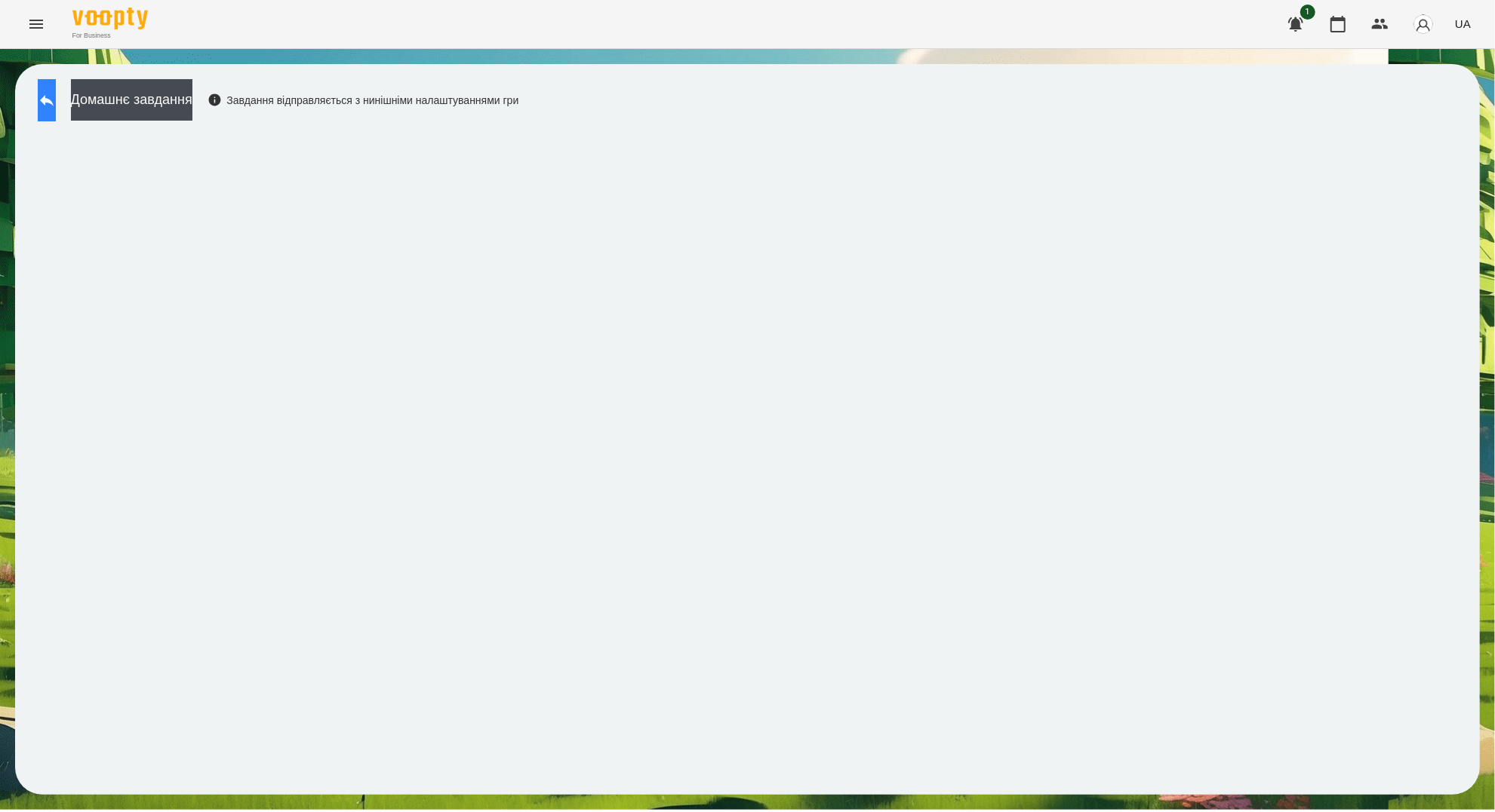
click at [56, 94] on icon at bounding box center [46, 100] width 18 height 18
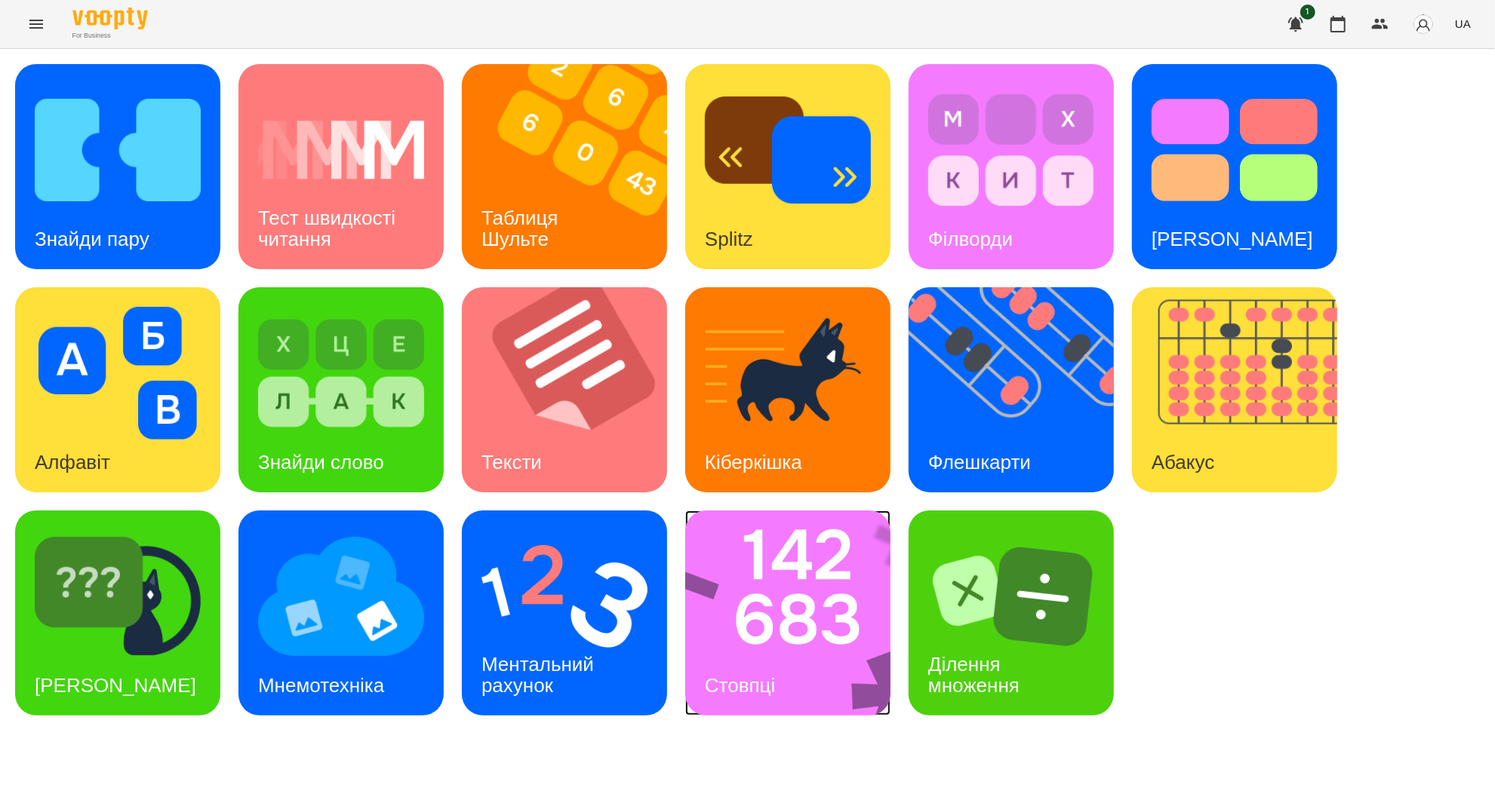
click at [781, 617] on img at bounding box center [798, 614] width 225 height 205
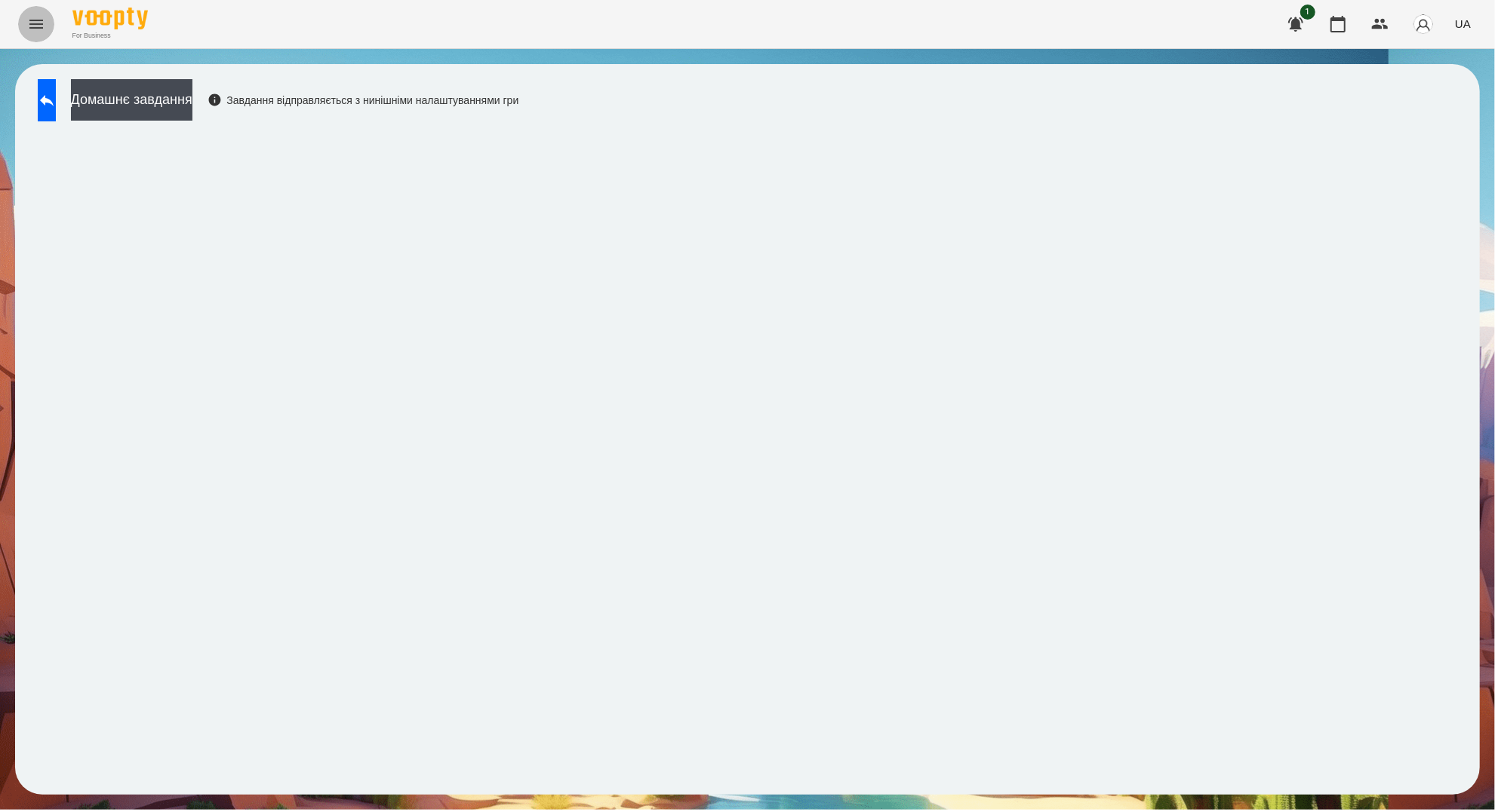
click at [45, 26] on button "Menu" at bounding box center [36, 24] width 37 height 37
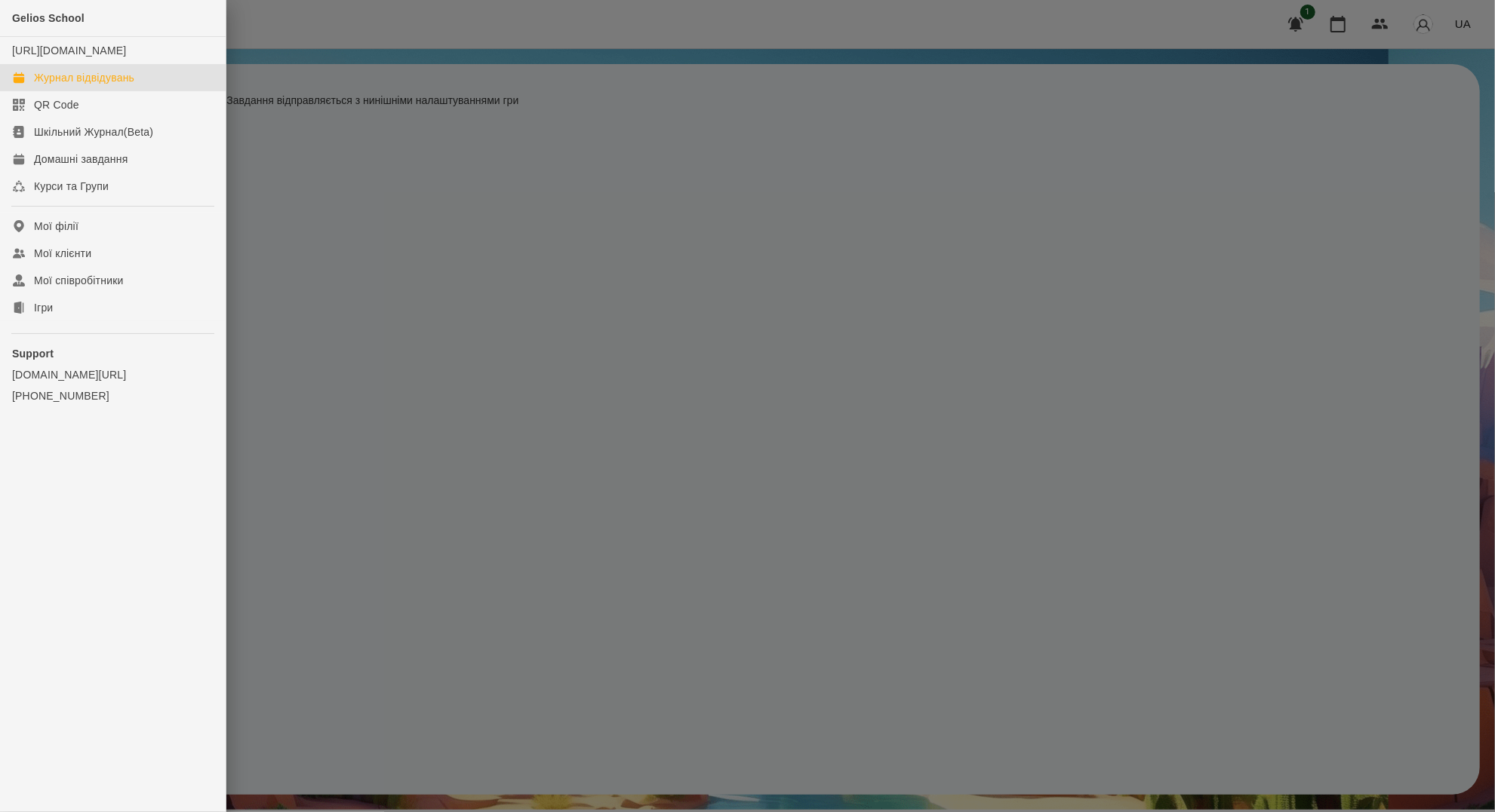
click at [98, 86] on div "Журнал відвідувань" at bounding box center [84, 77] width 100 height 15
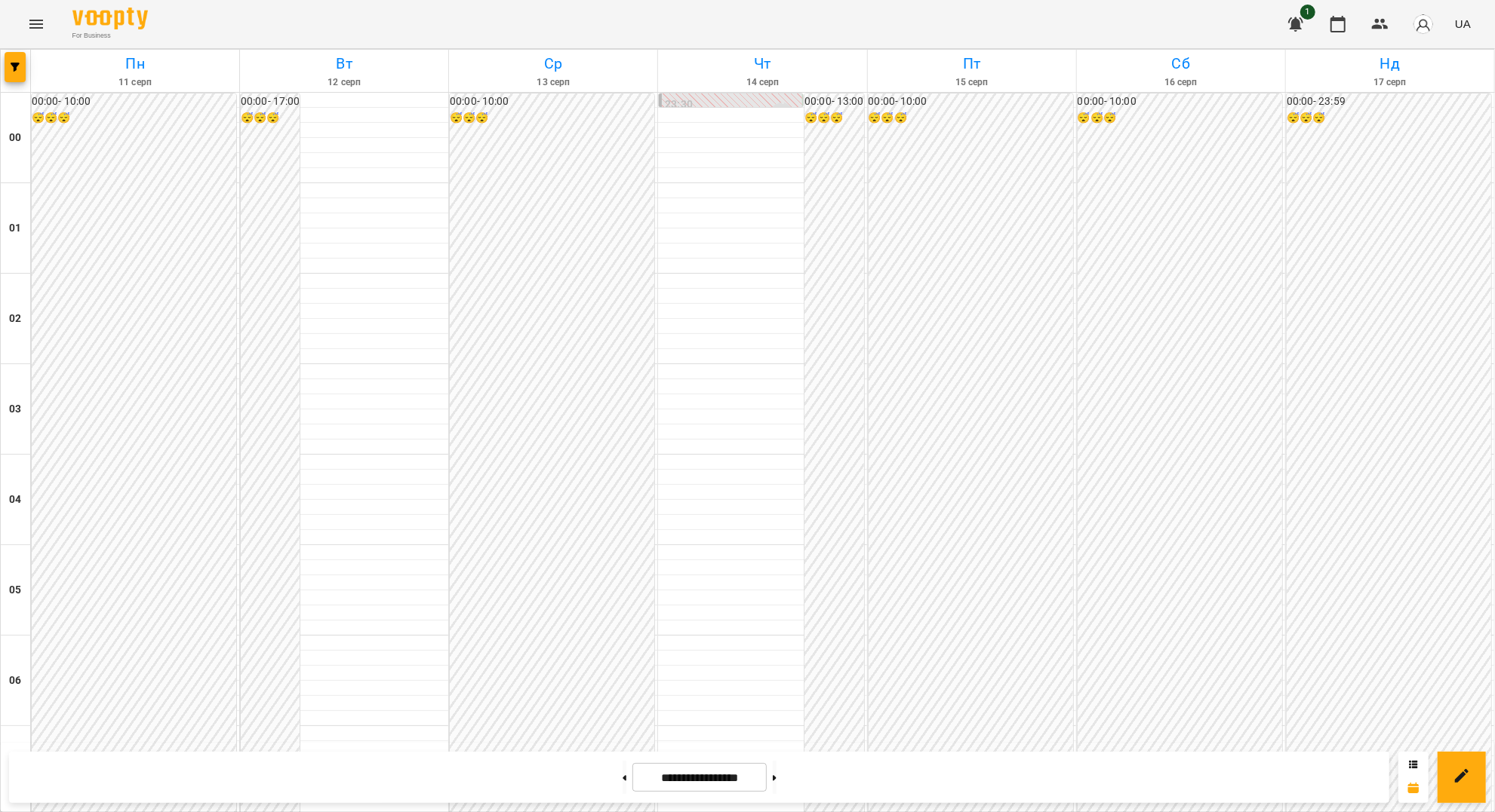
scroll to position [1219, 0]
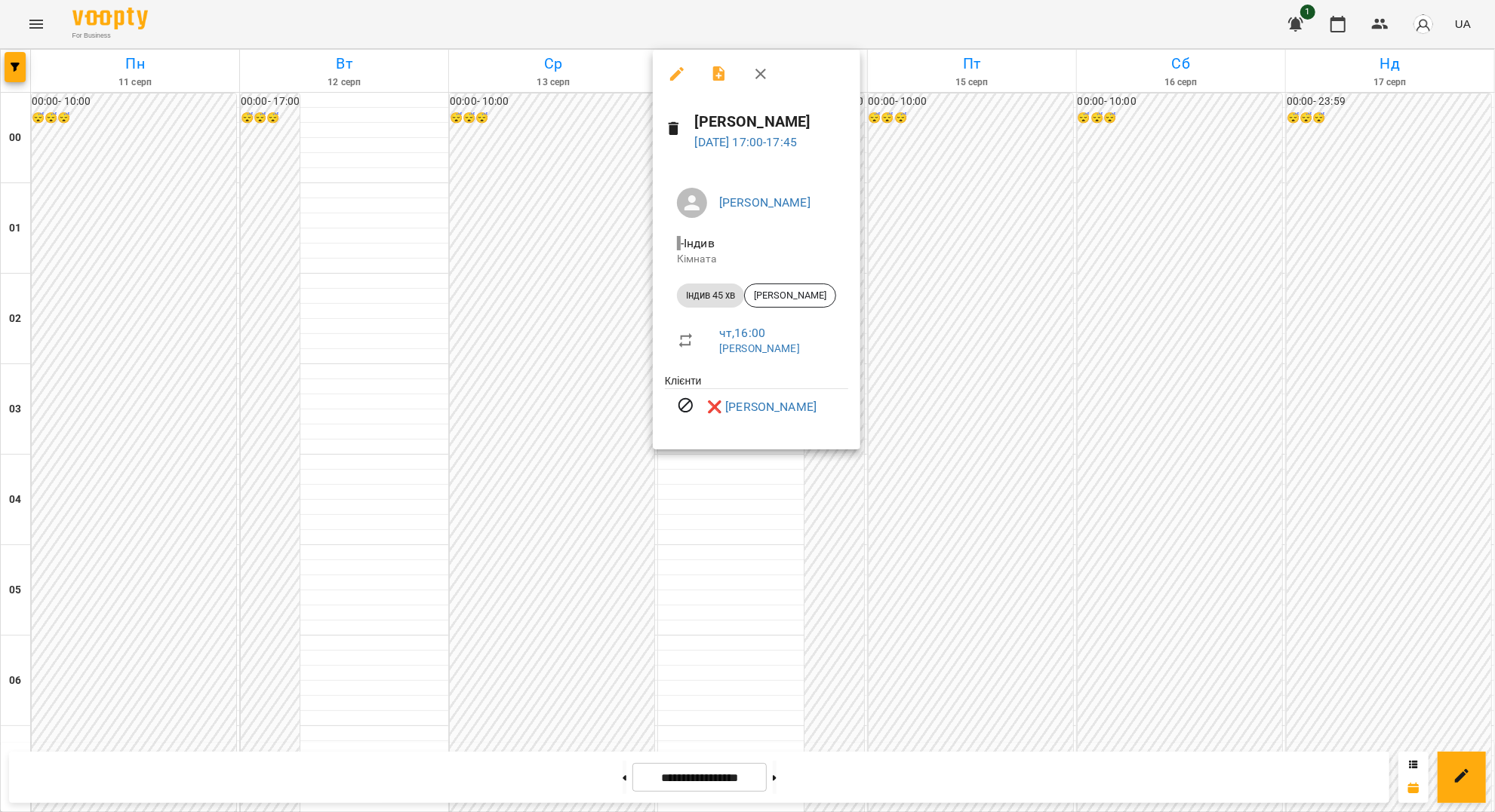
click at [758, 73] on icon "button" at bounding box center [760, 73] width 18 height 18
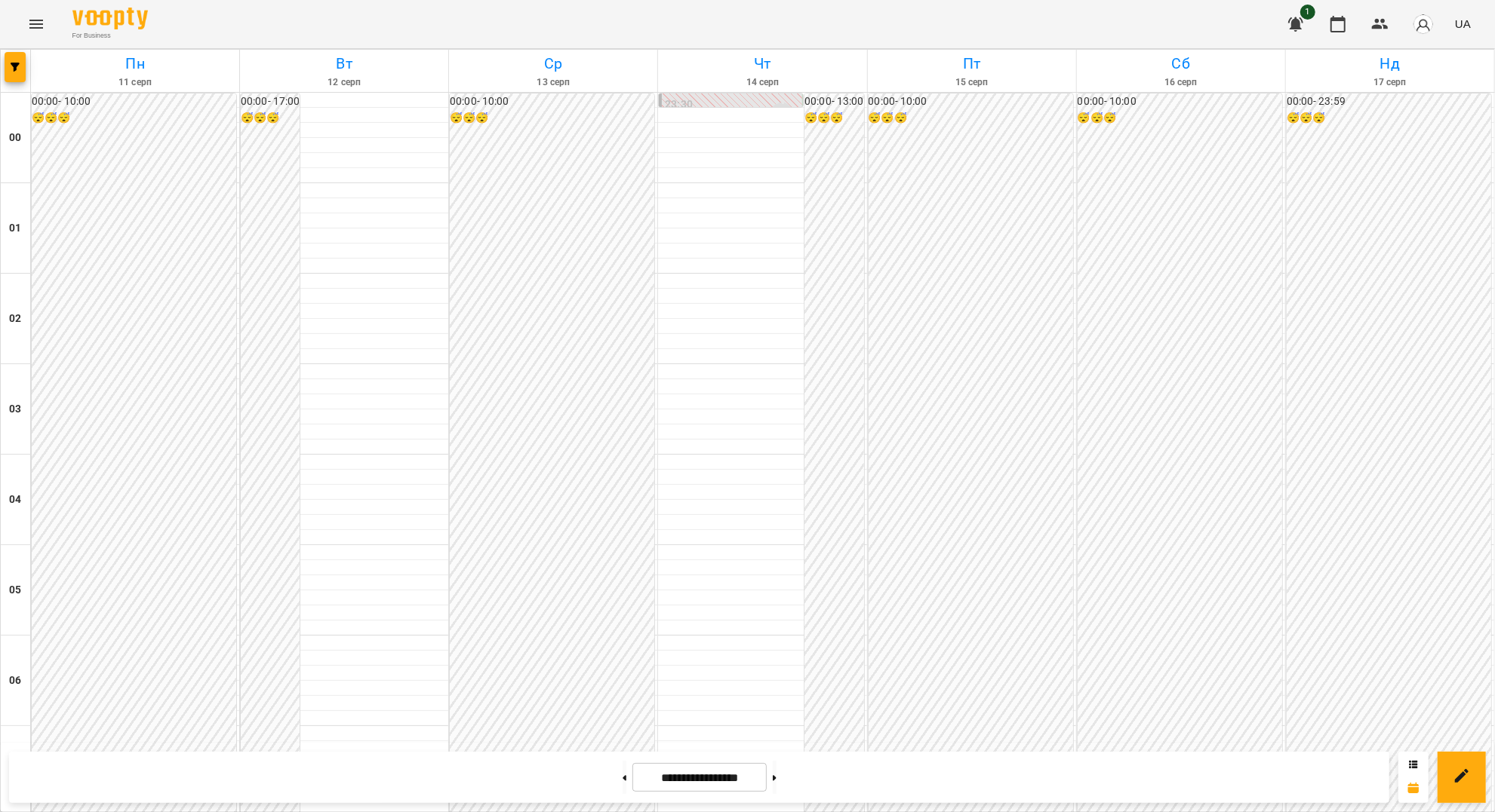
scroll to position [905, 0]
click at [31, 30] on icon "Menu" at bounding box center [36, 23] width 18 height 18
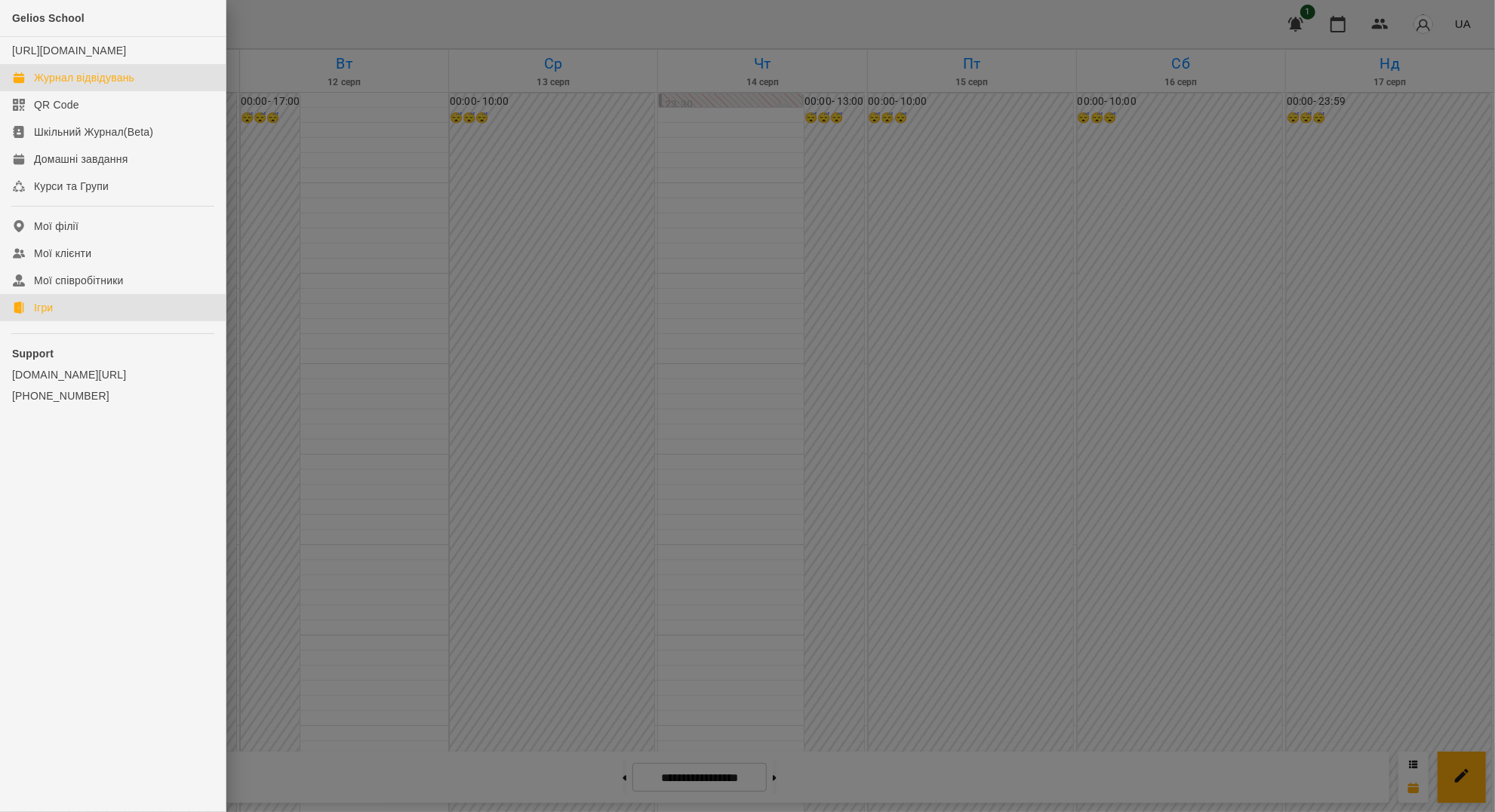
click at [33, 321] on link "Ігри" at bounding box center [113, 307] width 226 height 27
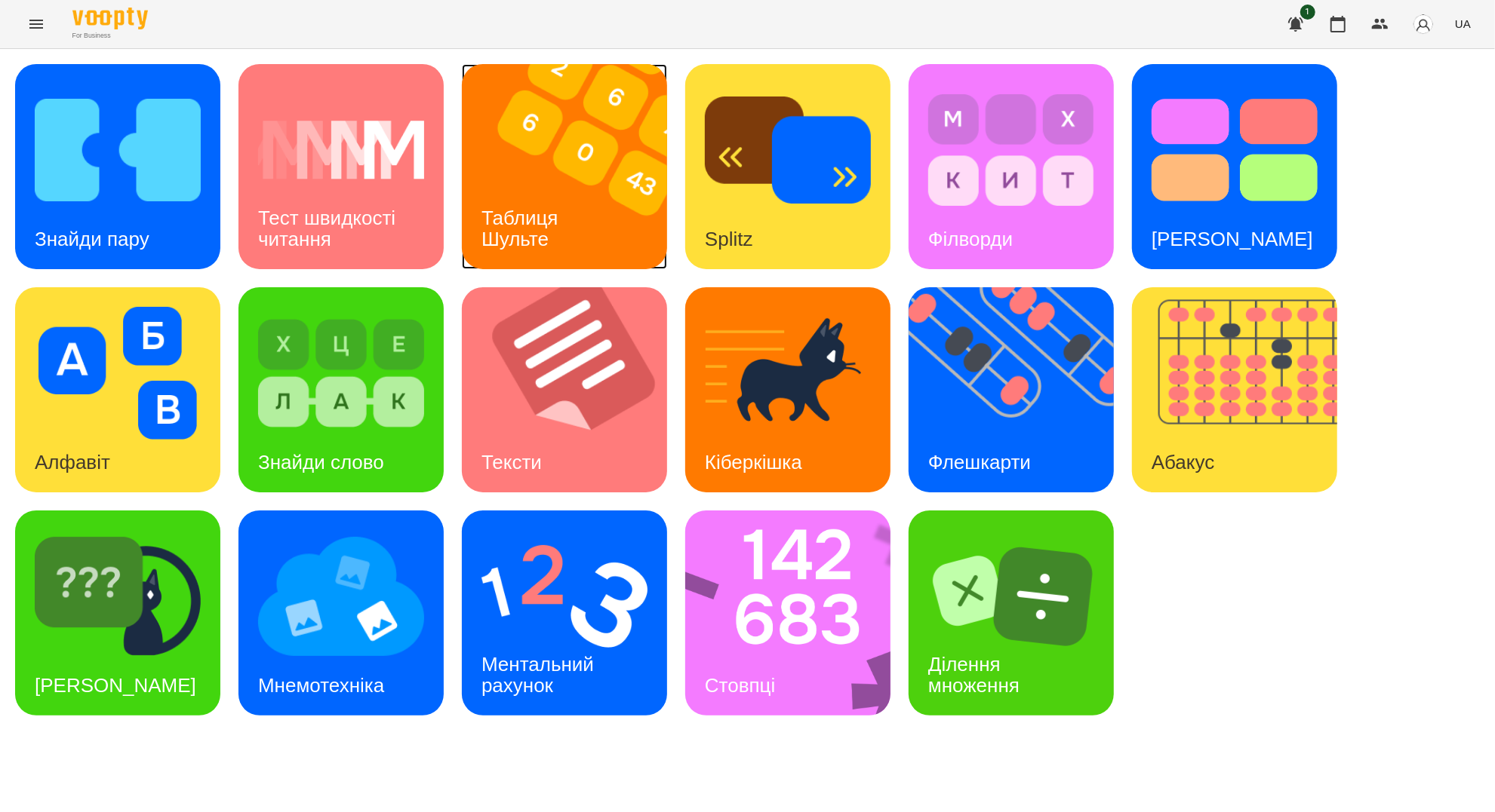
click at [607, 215] on img at bounding box center [574, 166] width 224 height 205
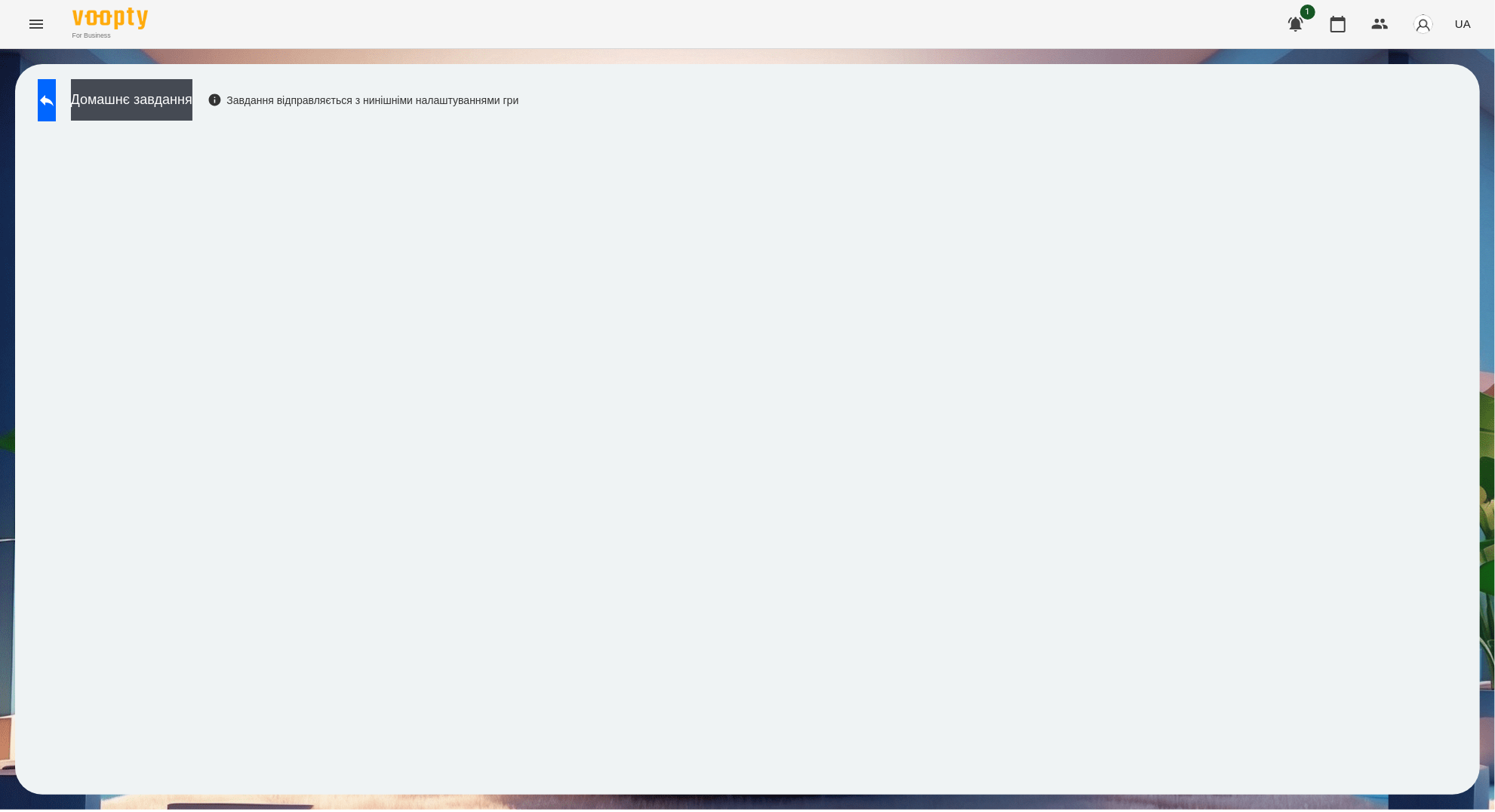
click at [556, 798] on div "Домашнє завдання Завдання відправляється з нинішніми налаштуваннями гри" at bounding box center [747, 429] width 1495 height 761
click at [56, 88] on button at bounding box center [46, 100] width 18 height 42
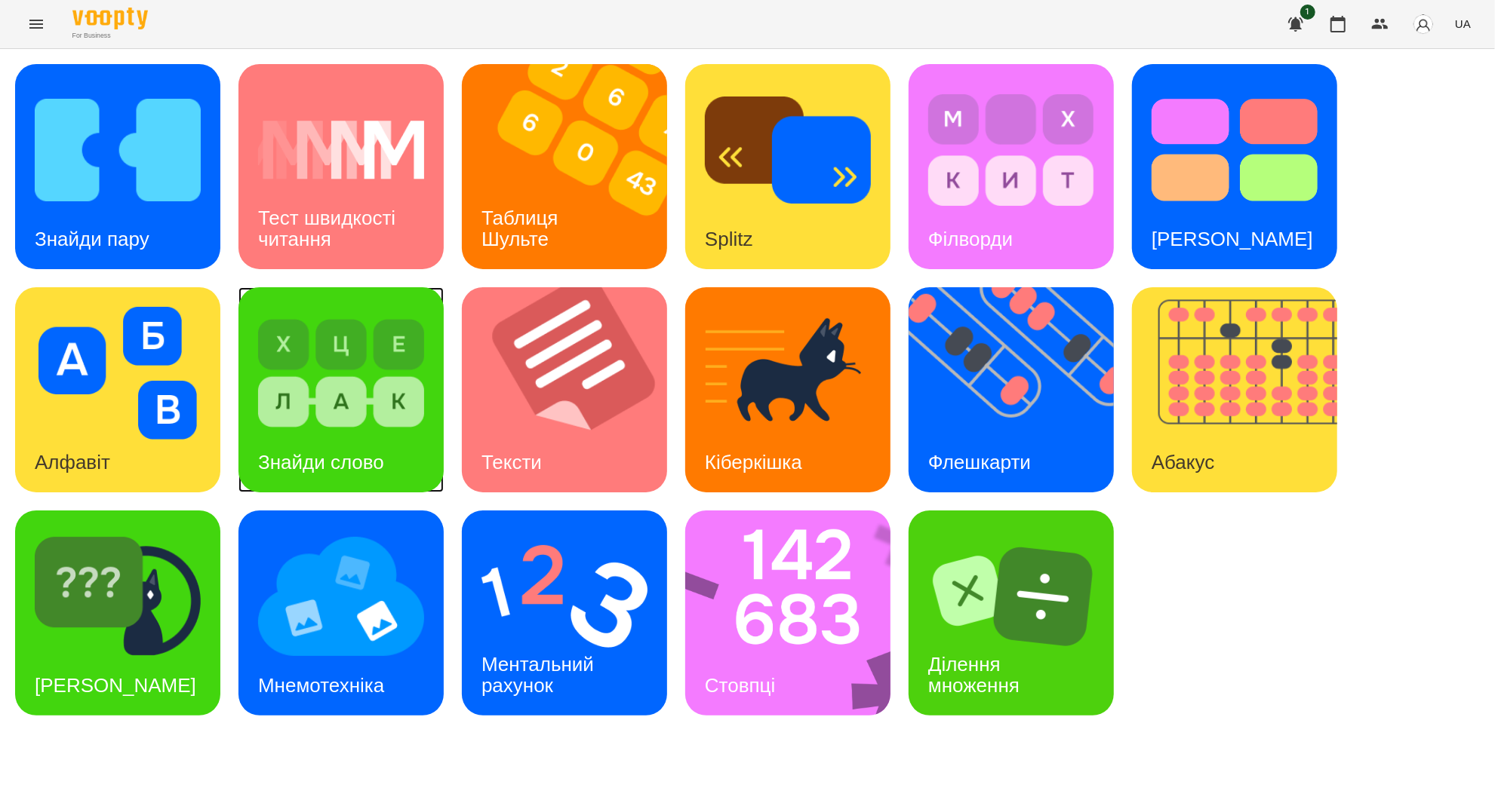
click at [290, 411] on img at bounding box center [341, 373] width 166 height 133
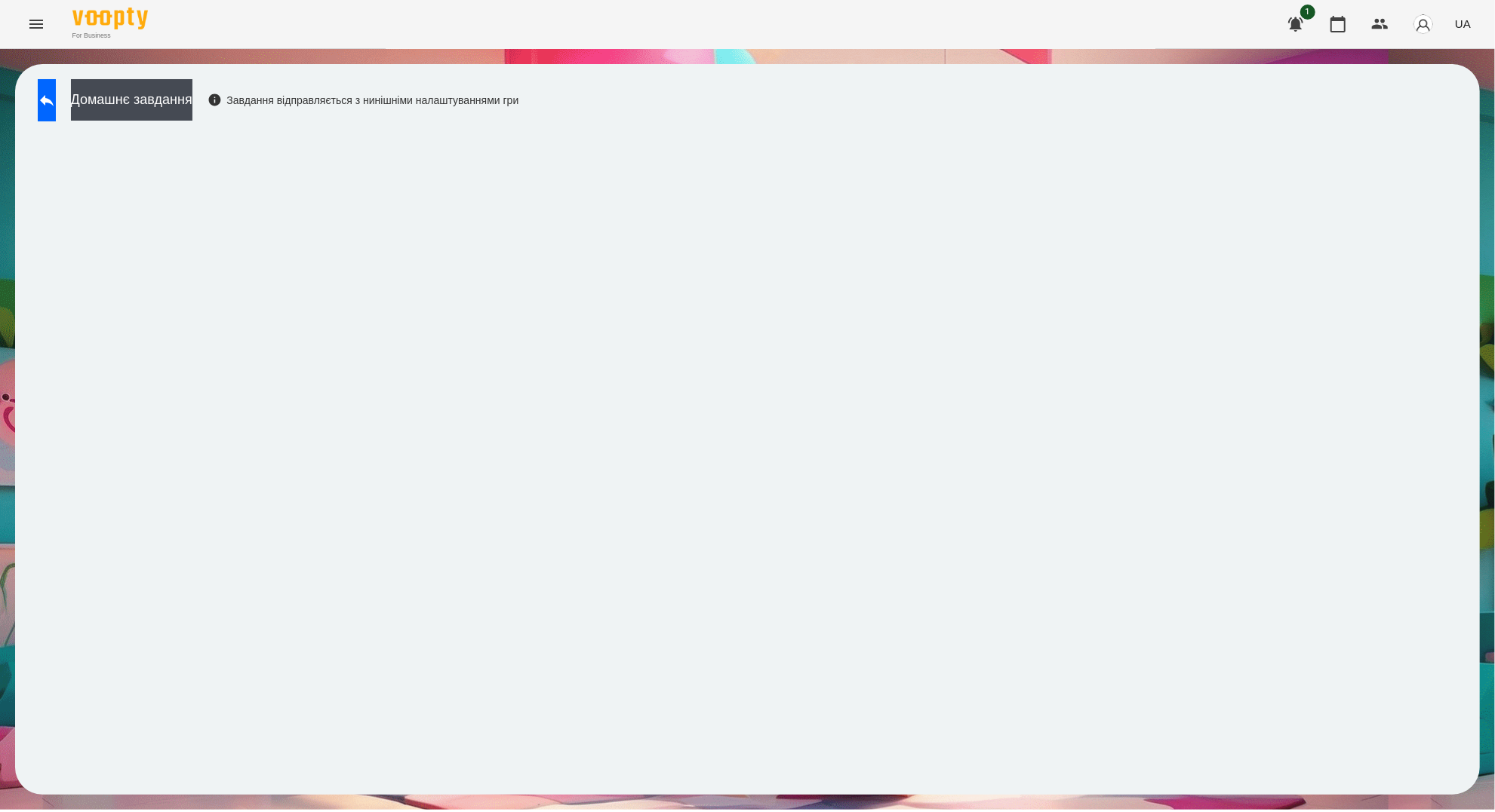
click at [16, 39] on div "For Business 1 UA" at bounding box center [747, 24] width 1495 height 48
click at [29, 29] on icon "Menu" at bounding box center [36, 23] width 18 height 18
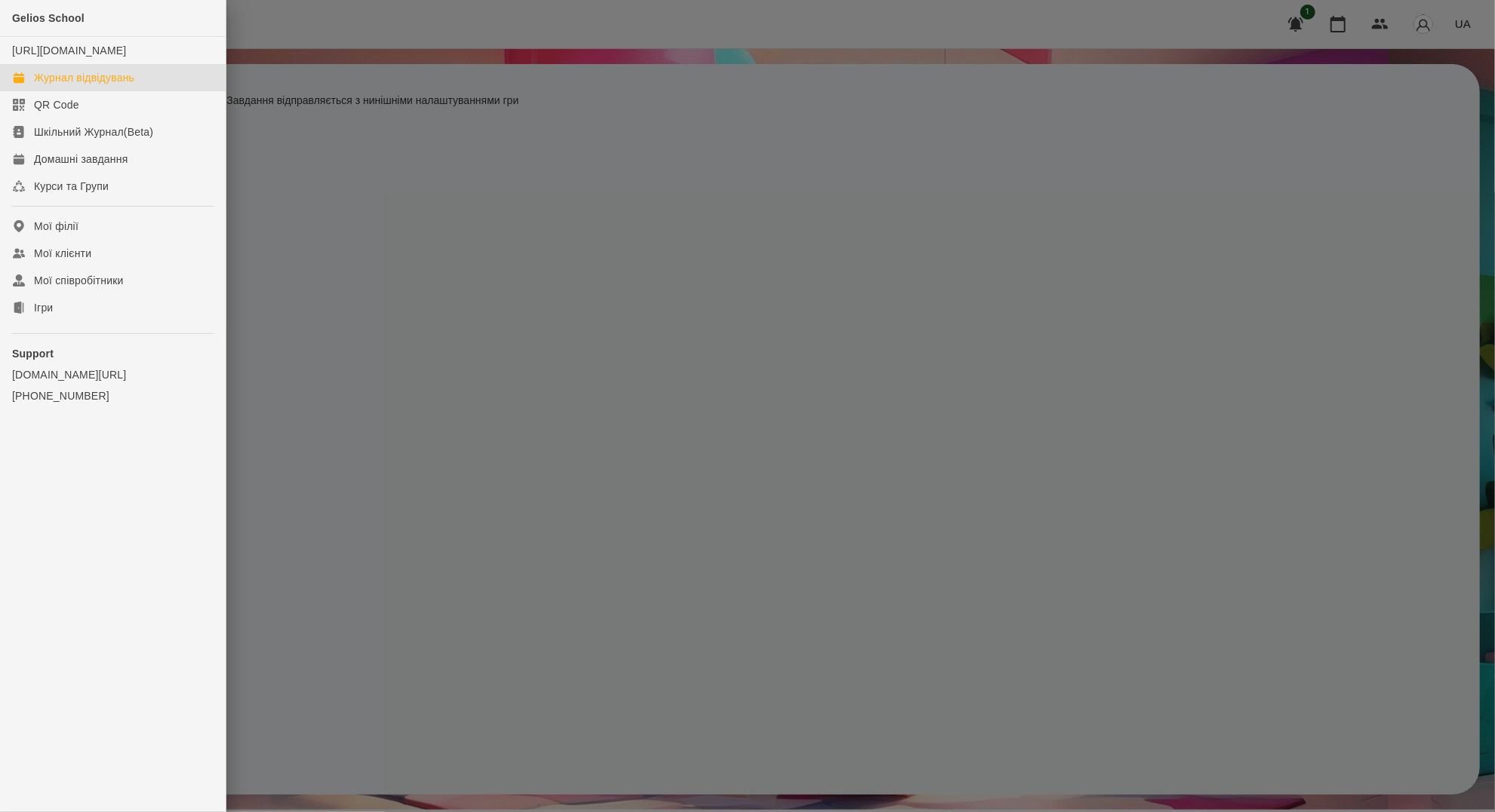
click at [112, 86] on div "Журнал відвідувань" at bounding box center [84, 77] width 100 height 15
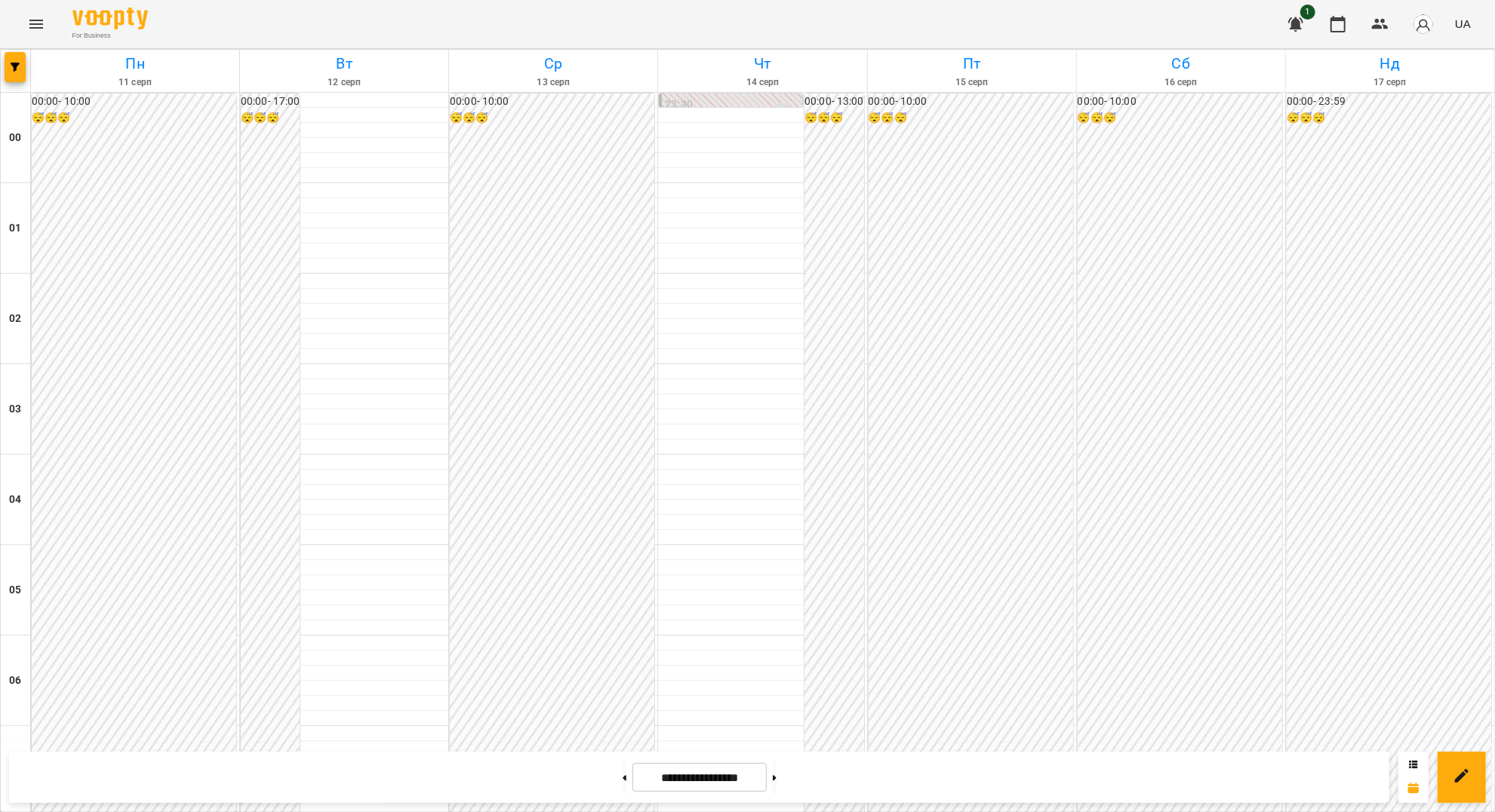
scroll to position [1307, 0]
drag, startPoint x: 391, startPoint y: 228, endPoint x: 405, endPoint y: 219, distance: 16.6
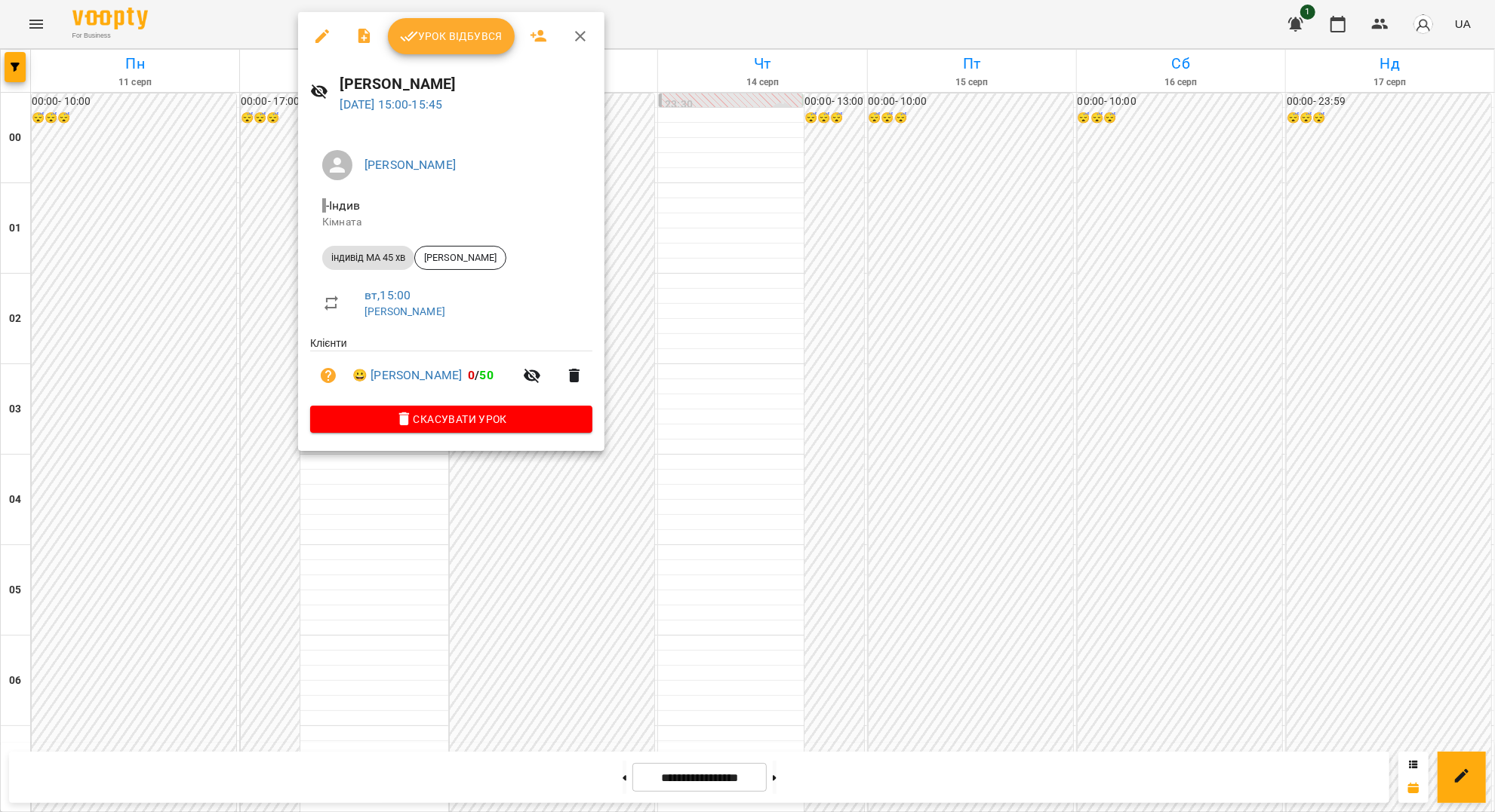
click at [466, 30] on span "Урок відбувся" at bounding box center [451, 36] width 103 height 18
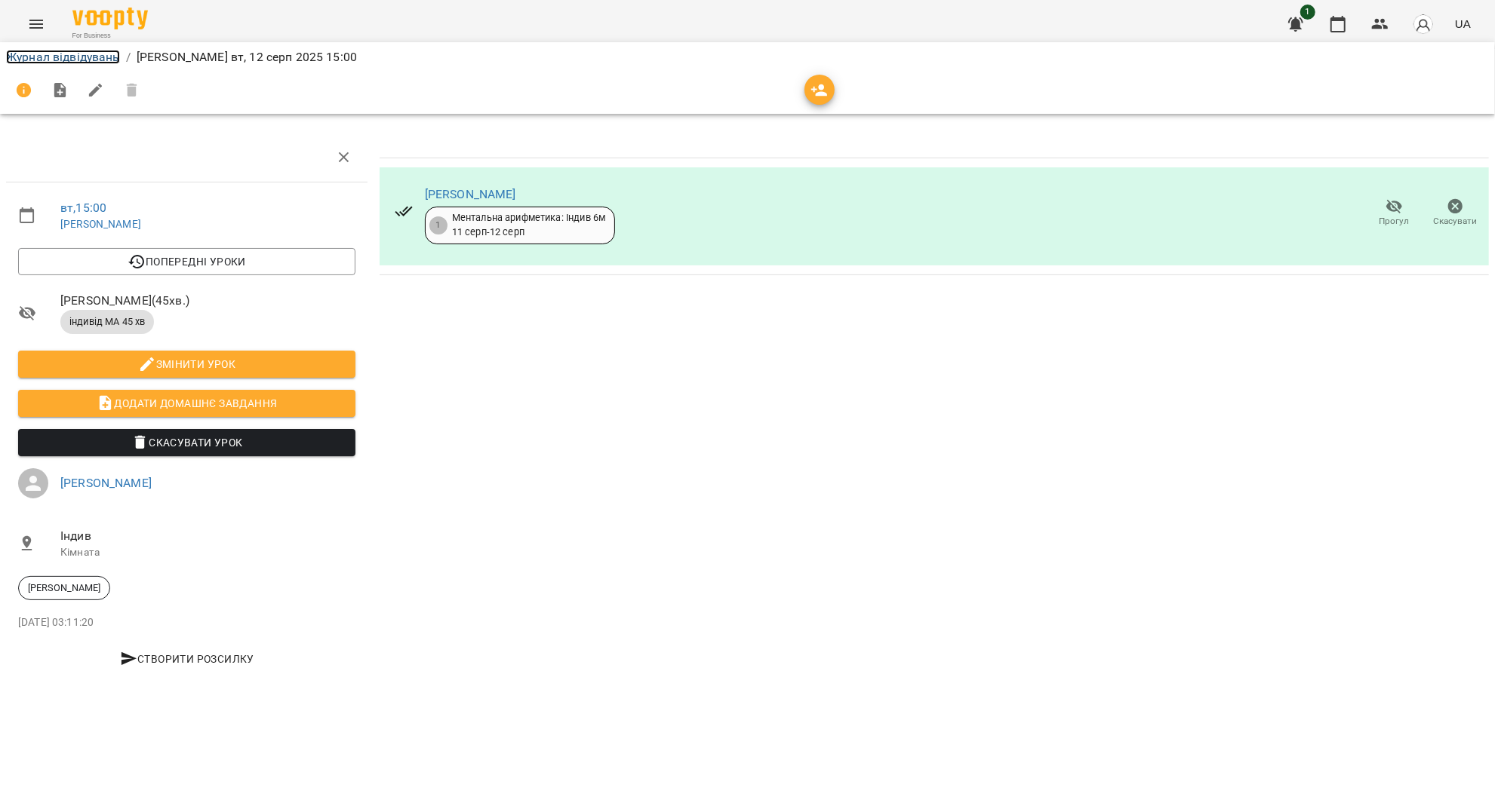
click at [72, 60] on link "Журнал відвідувань" at bounding box center [63, 57] width 114 height 14
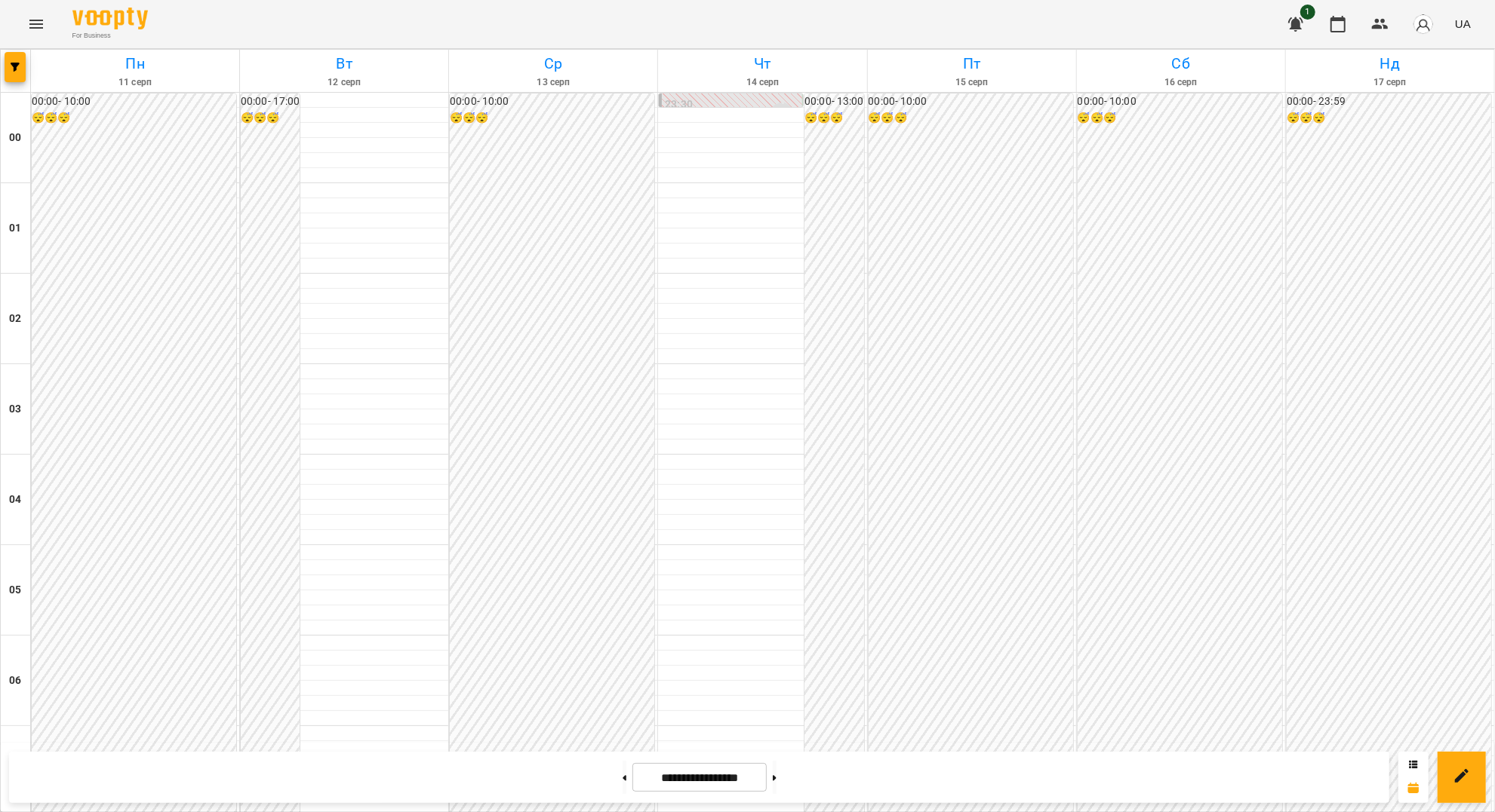
scroll to position [1207, 0]
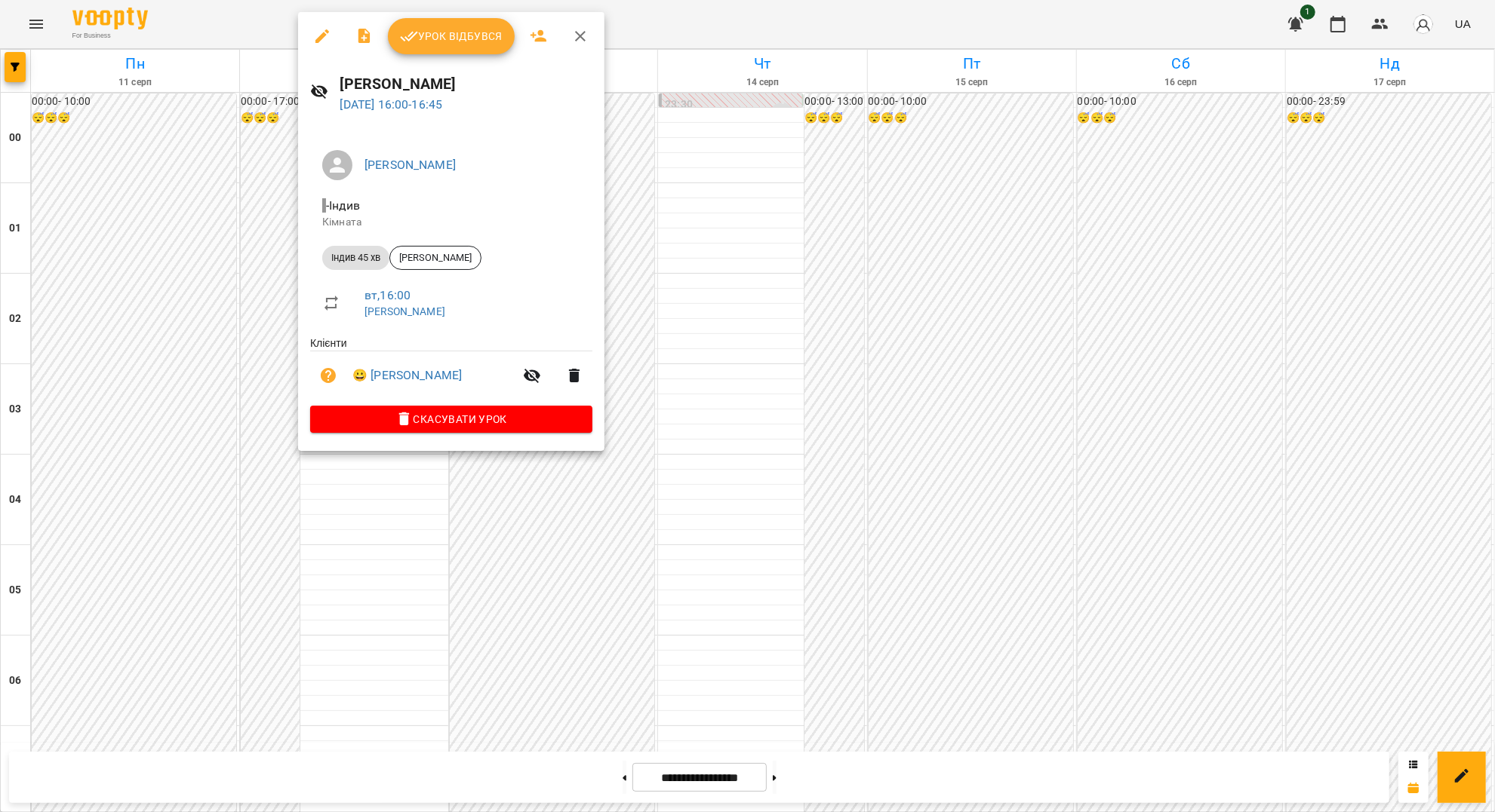
click at [438, 37] on span "Урок відбувся" at bounding box center [451, 36] width 103 height 18
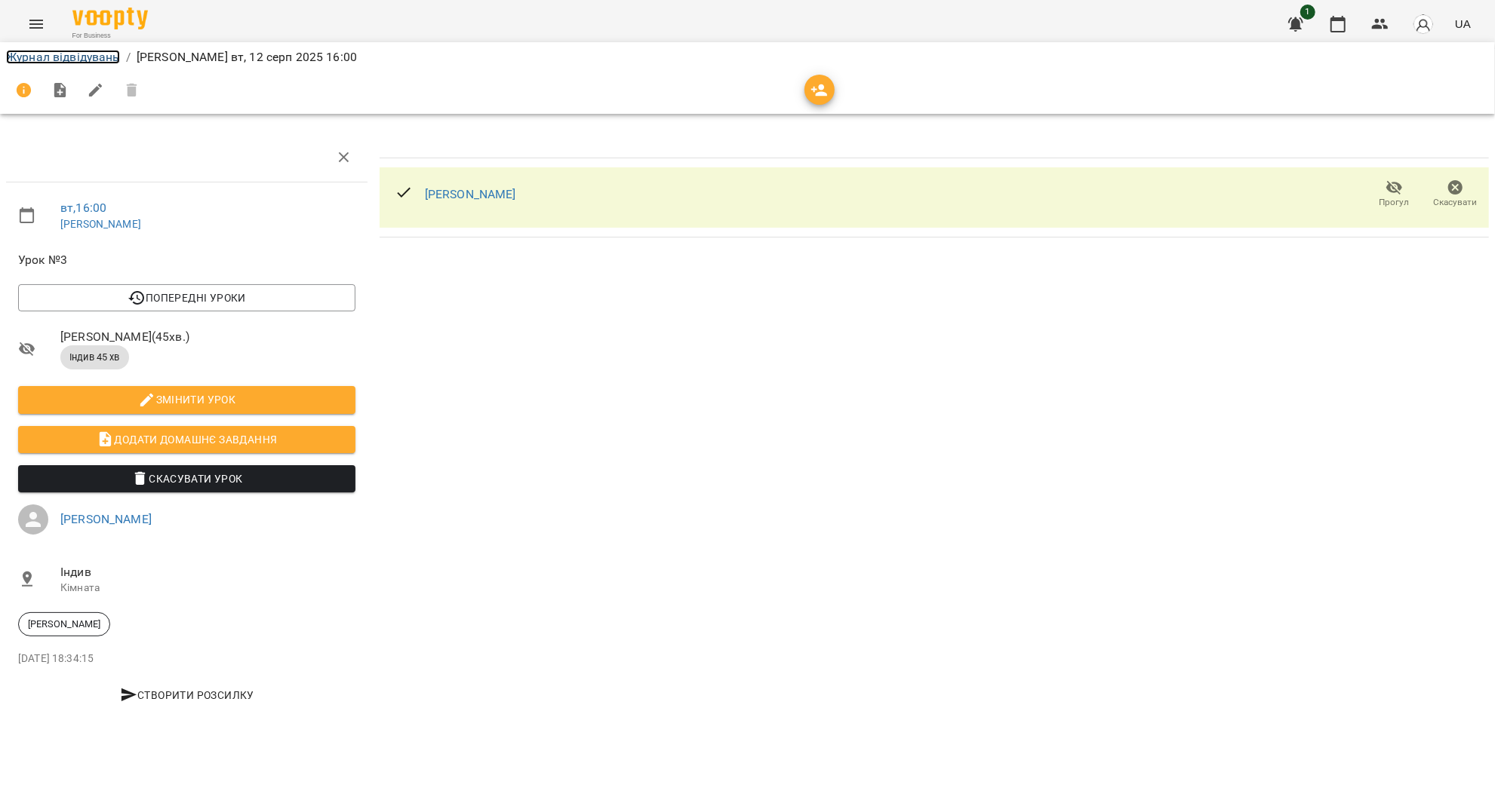
click at [52, 56] on link "Журнал відвідувань" at bounding box center [63, 57] width 114 height 14
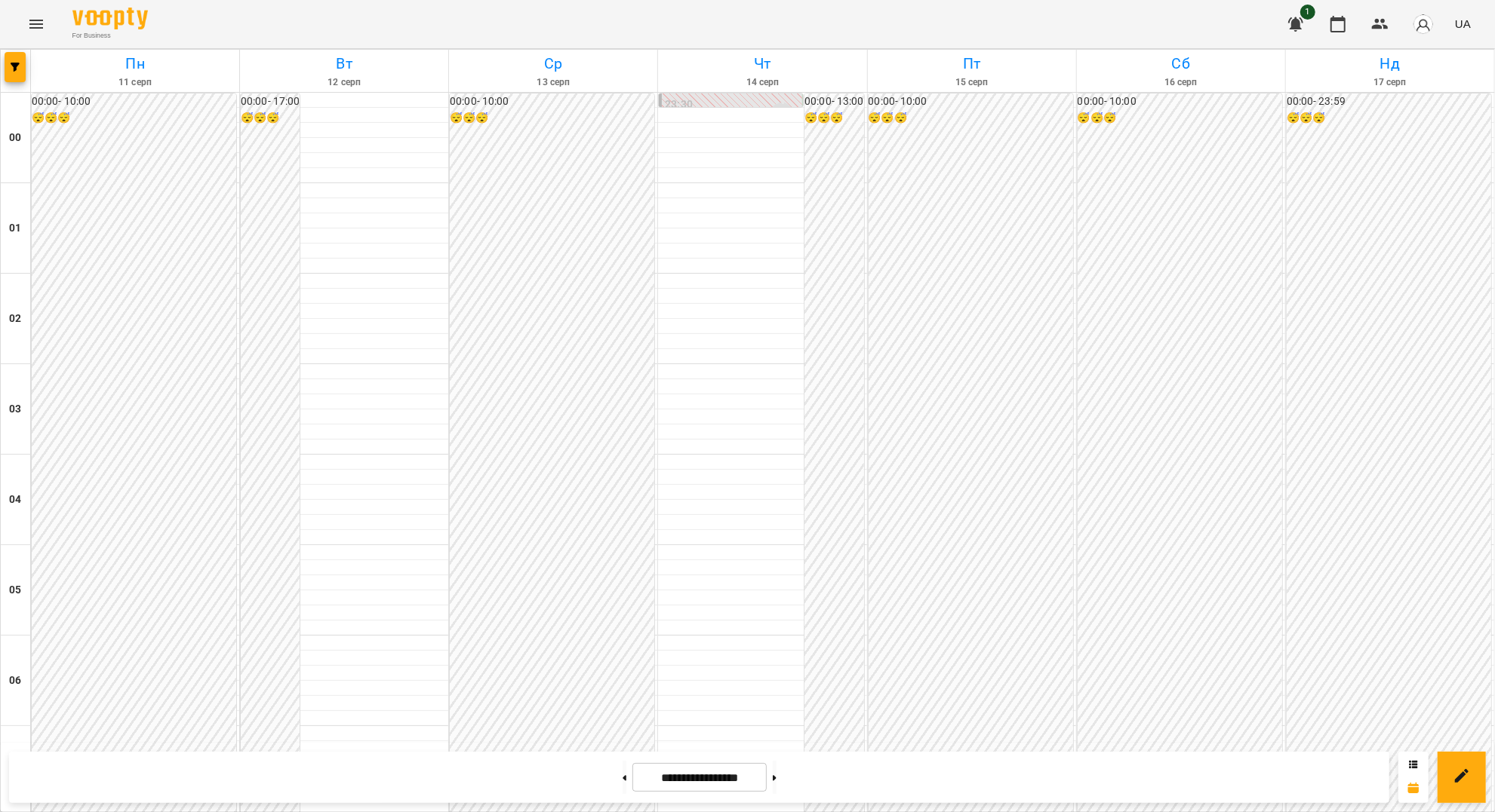
scroll to position [1408, 0]
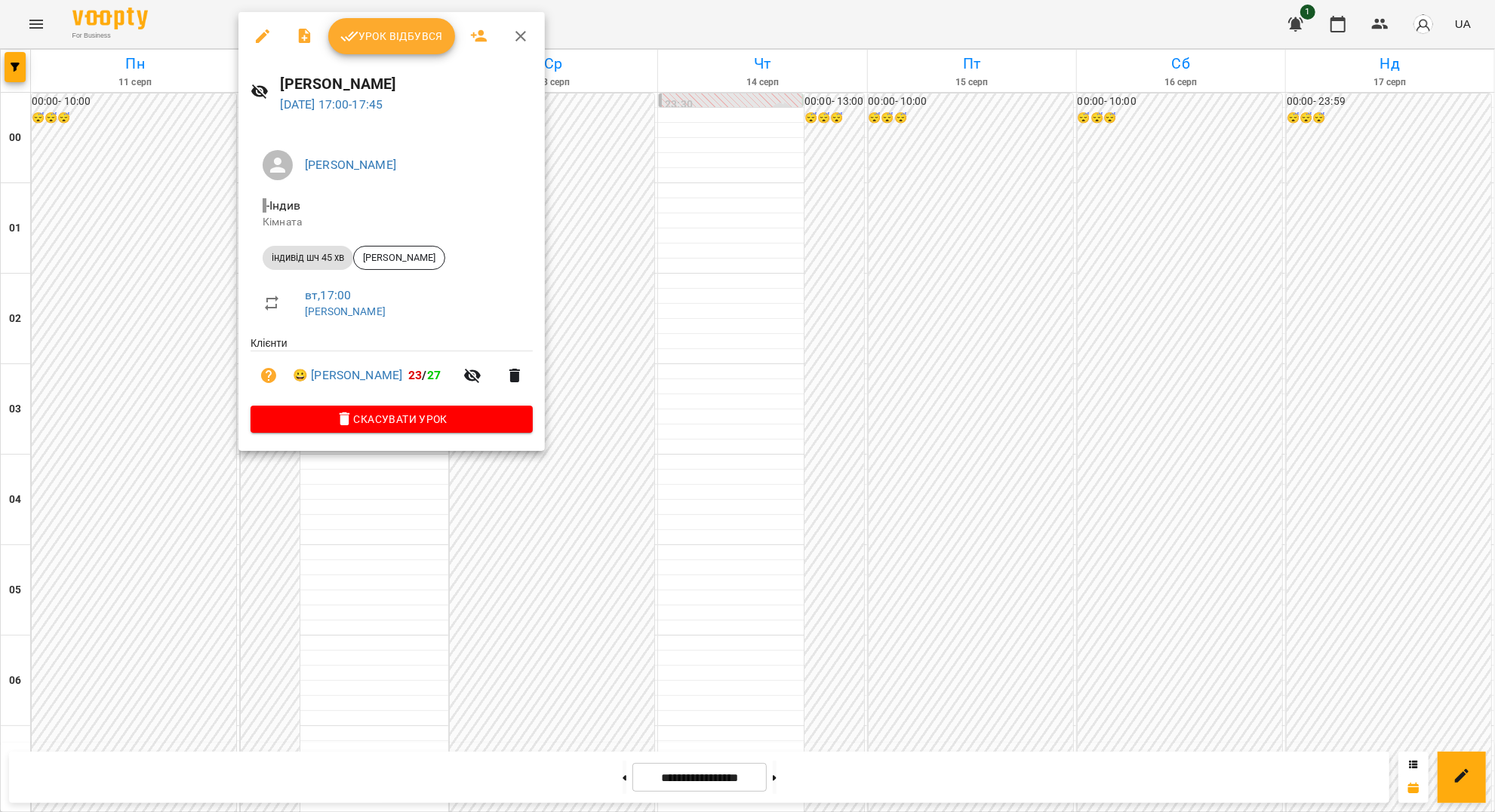
click at [377, 30] on span "Урок відбувся" at bounding box center [391, 36] width 103 height 18
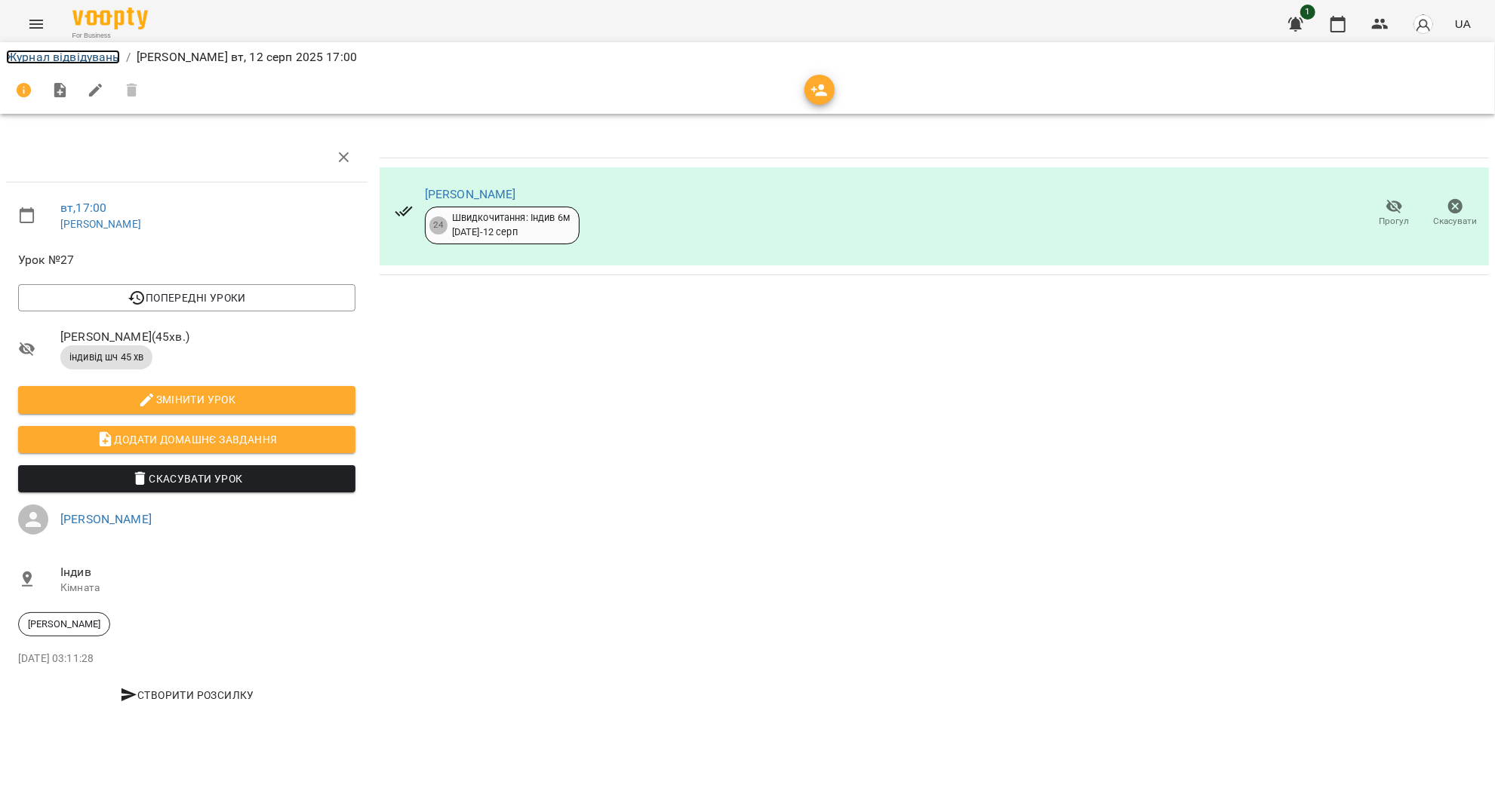
click at [75, 59] on link "Журнал відвідувань" at bounding box center [63, 57] width 114 height 14
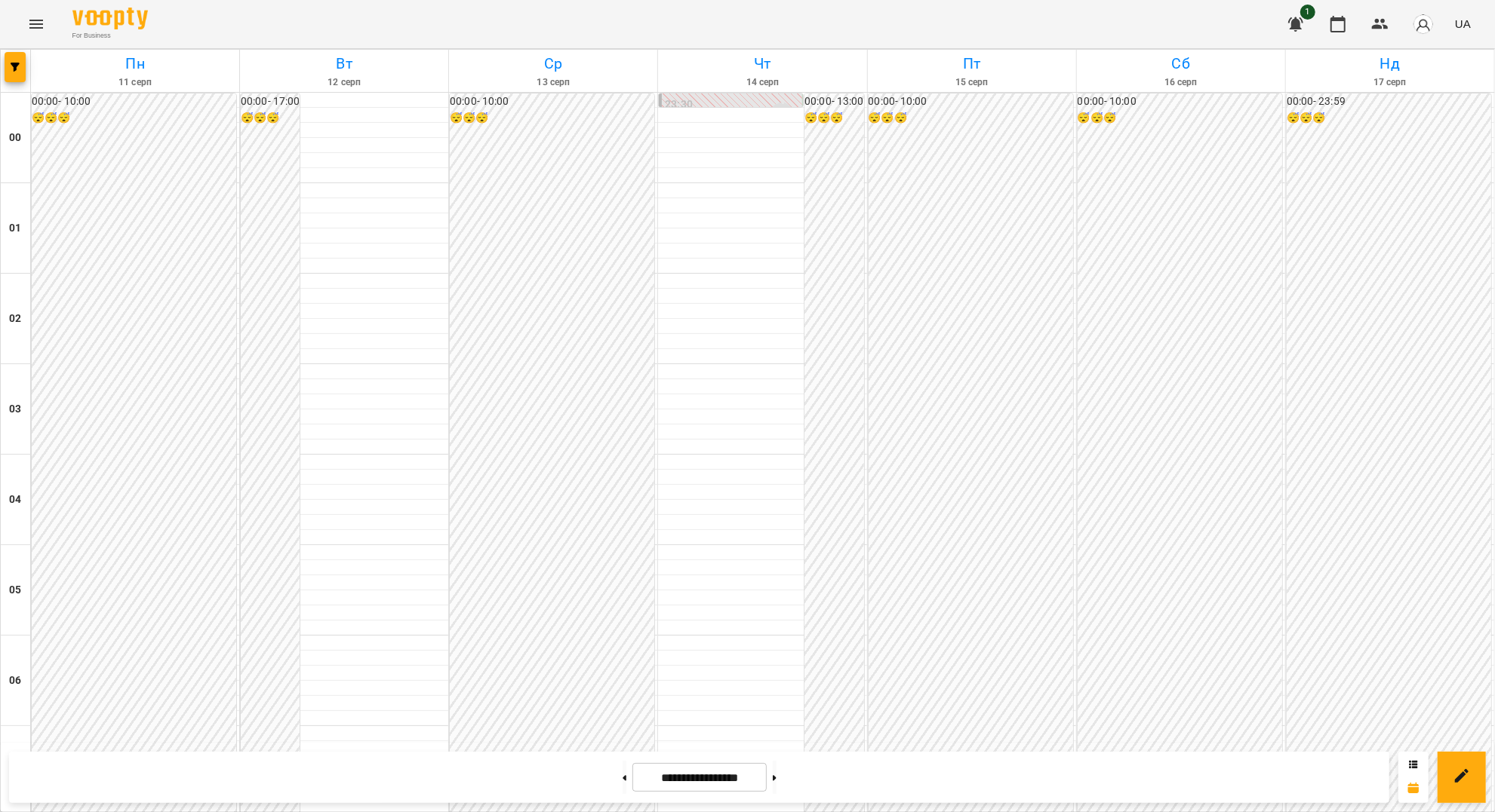
scroll to position [1521, 0]
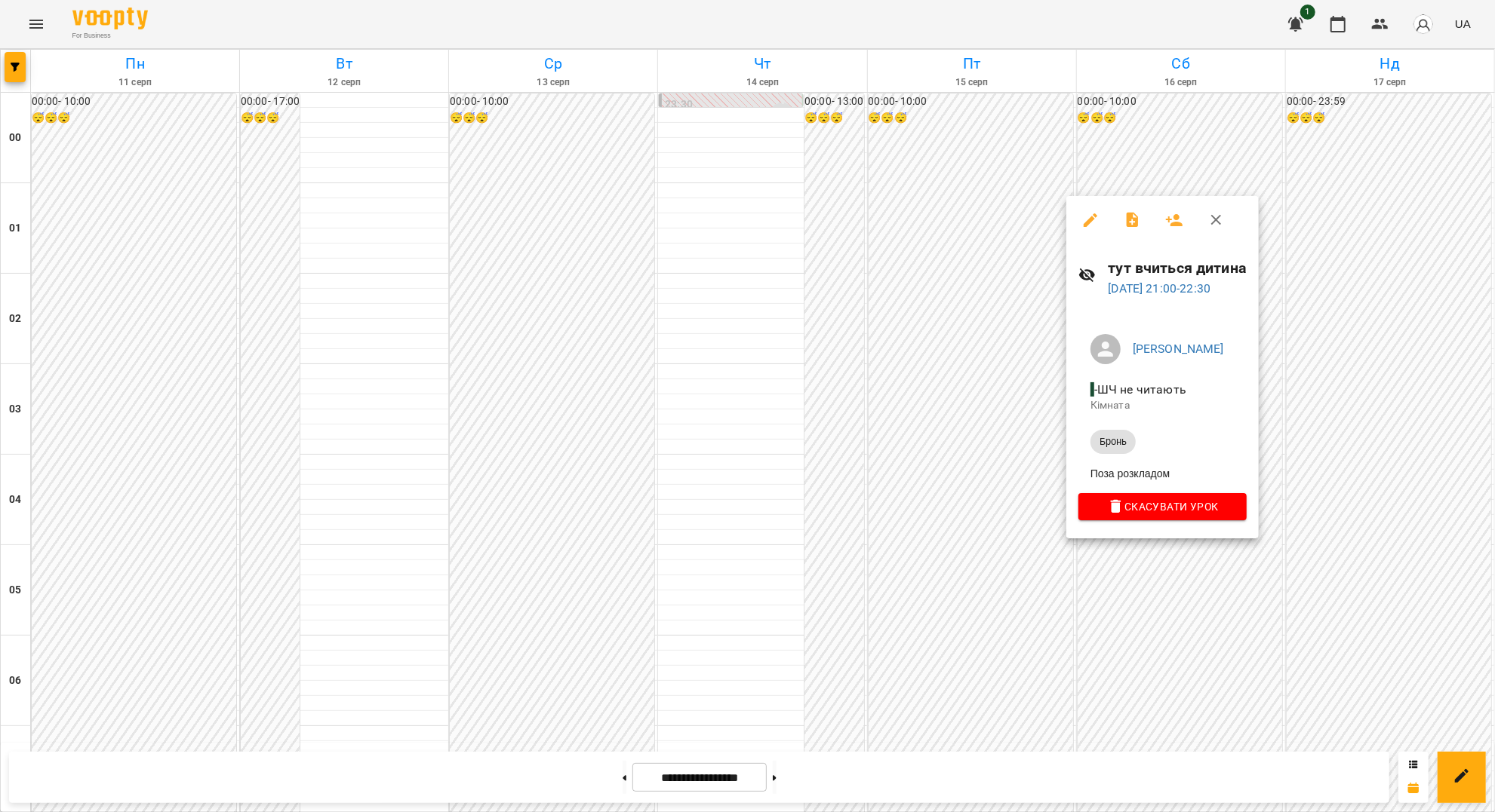
click at [1195, 606] on div at bounding box center [747, 406] width 1495 height 812
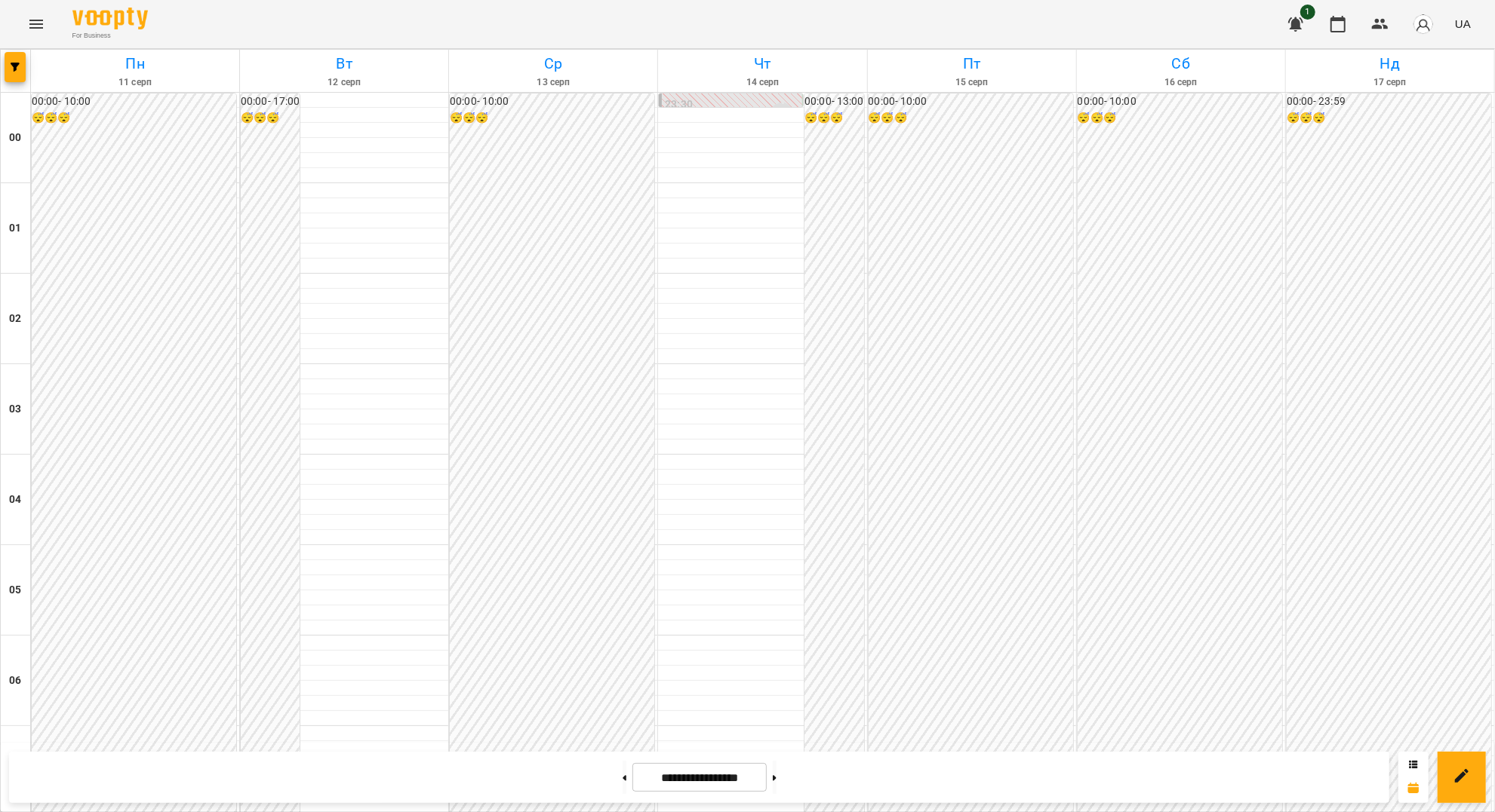
scroll to position [1118, 0]
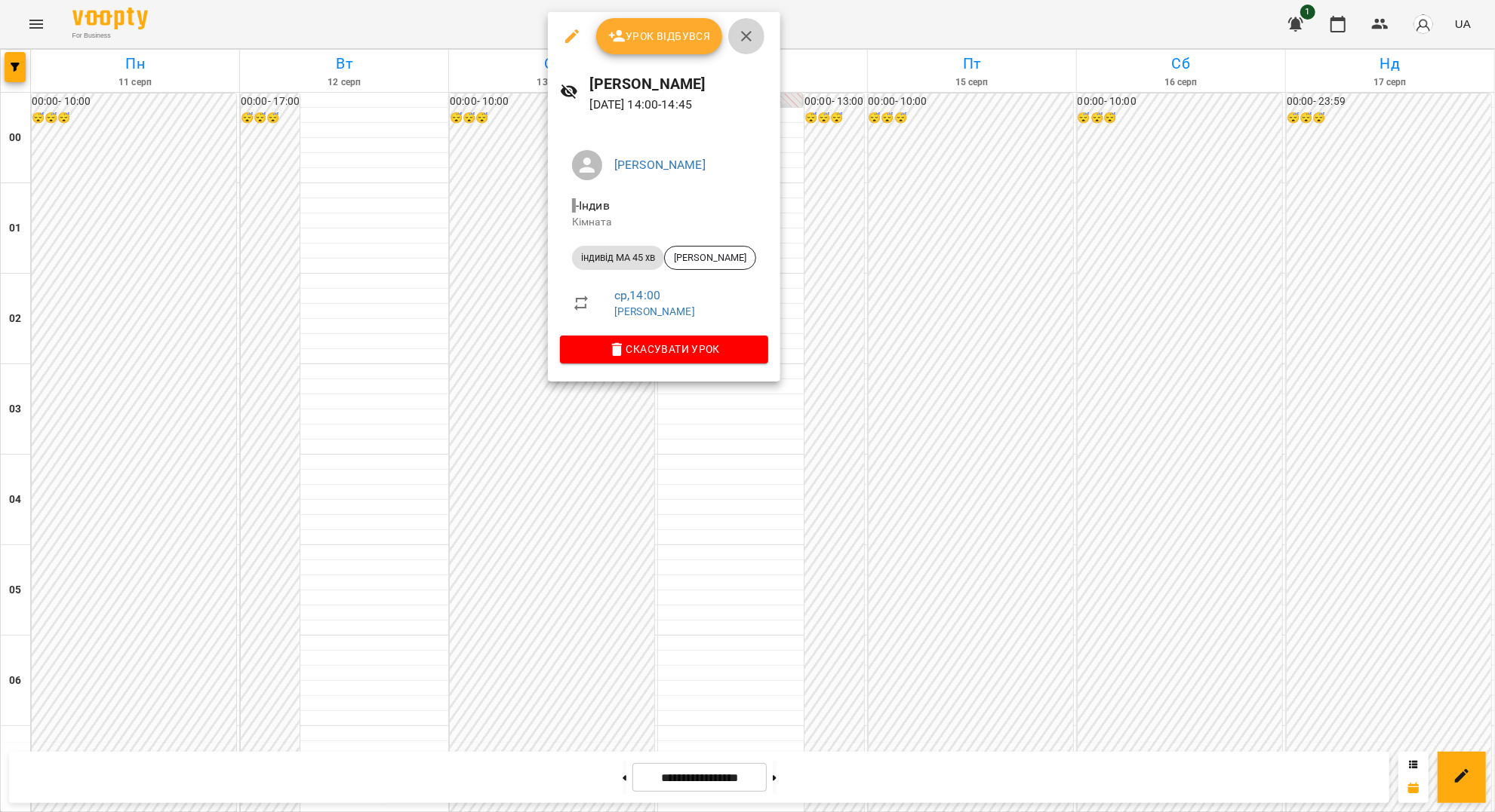
click at [742, 30] on icon "button" at bounding box center [746, 36] width 18 height 18
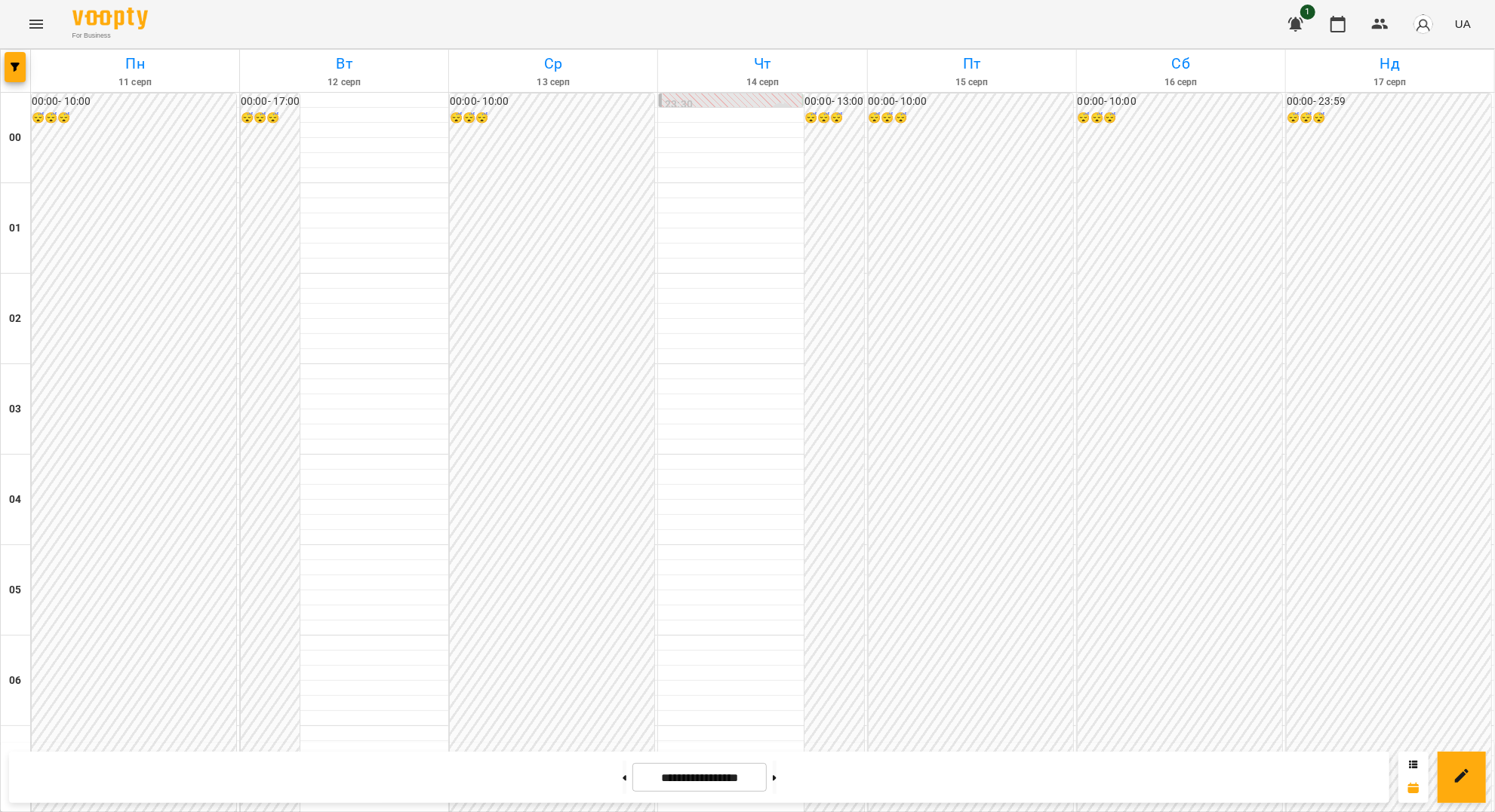
scroll to position [1319, 0]
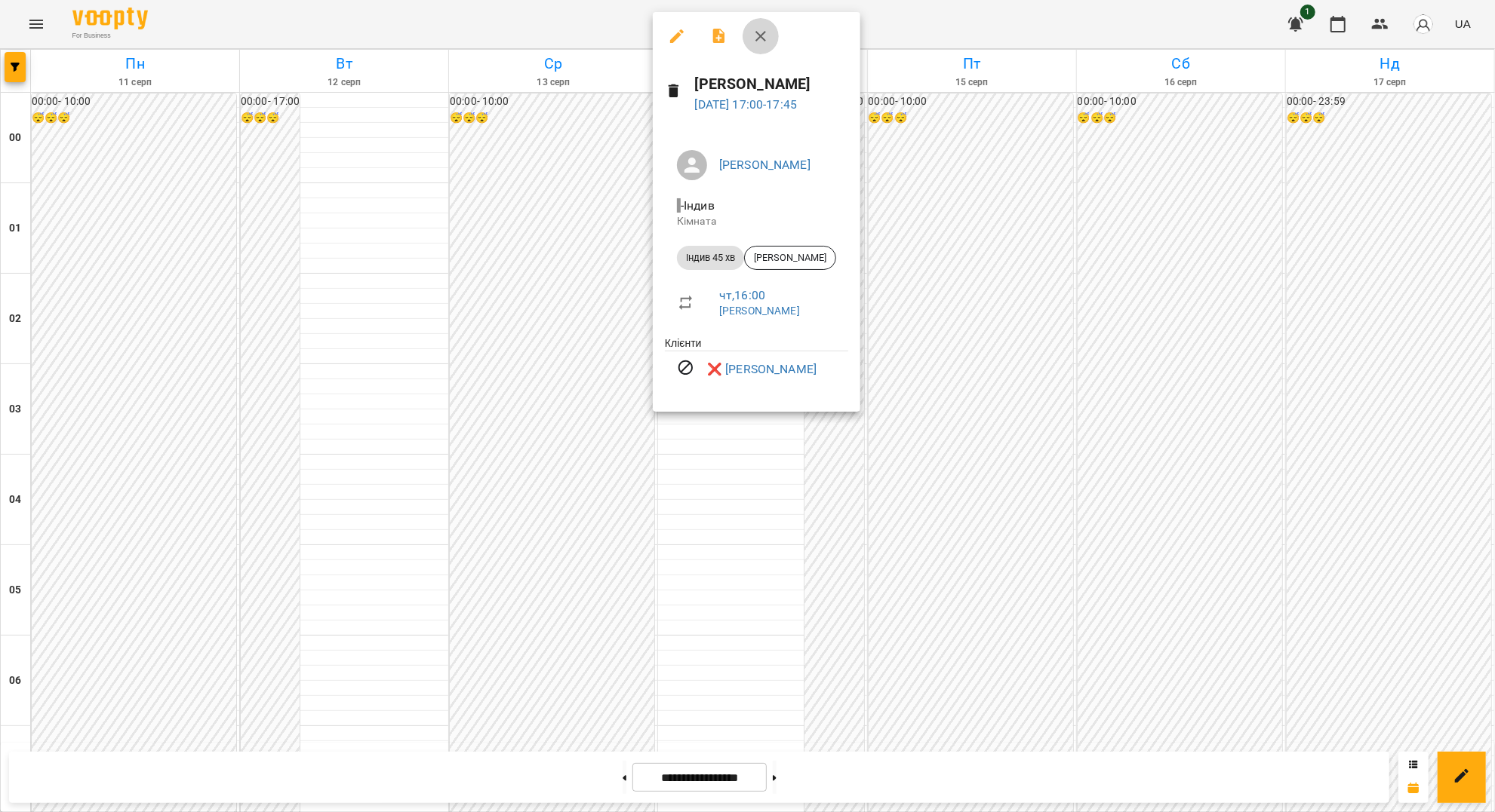
click at [761, 37] on icon "button" at bounding box center [760, 36] width 18 height 18
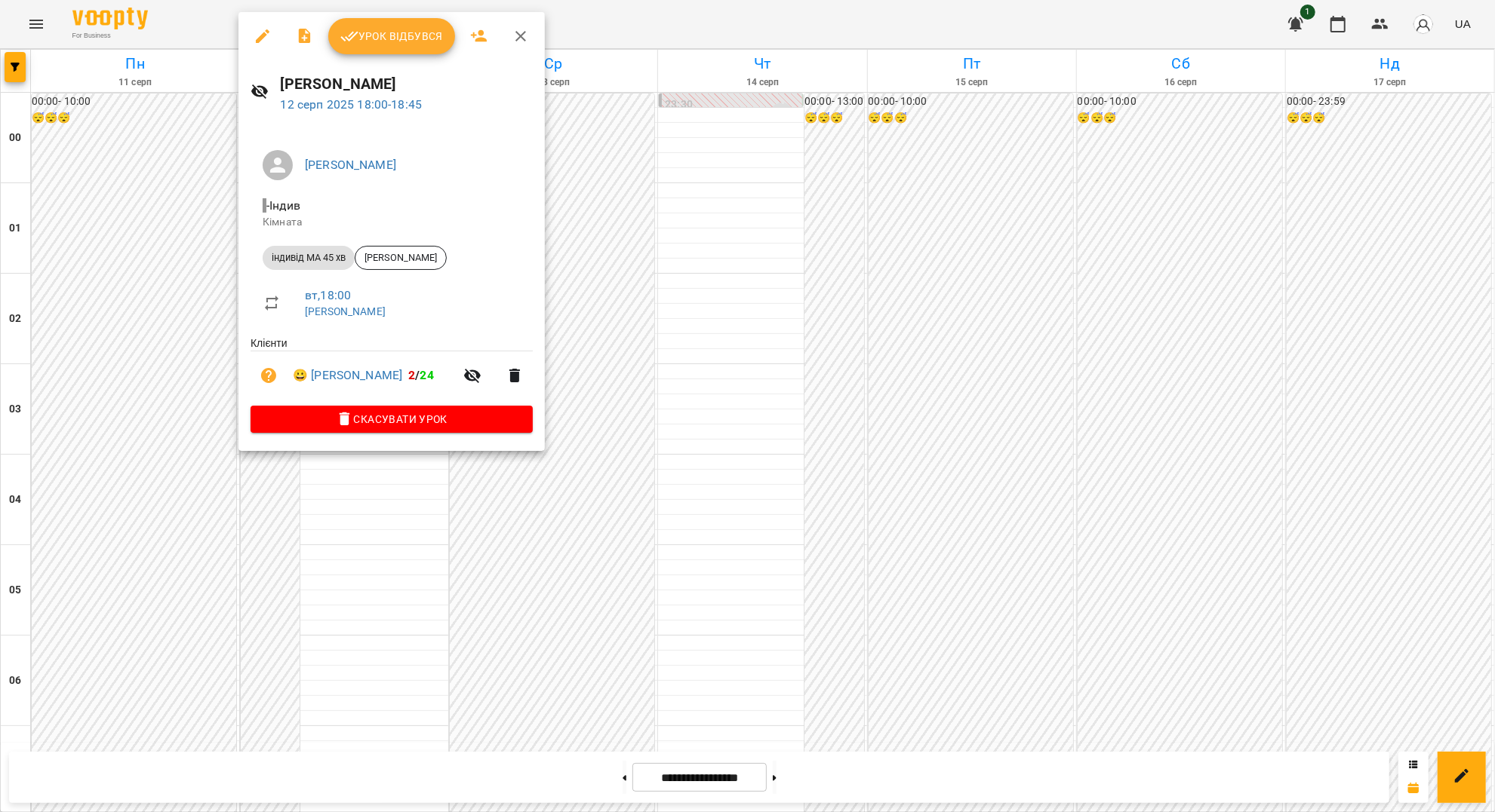
click at [362, 366] on li "😀 [PERSON_NAME] 2 / 24" at bounding box center [391, 376] width 283 height 48
click at [32, 12] on div at bounding box center [747, 406] width 1495 height 812
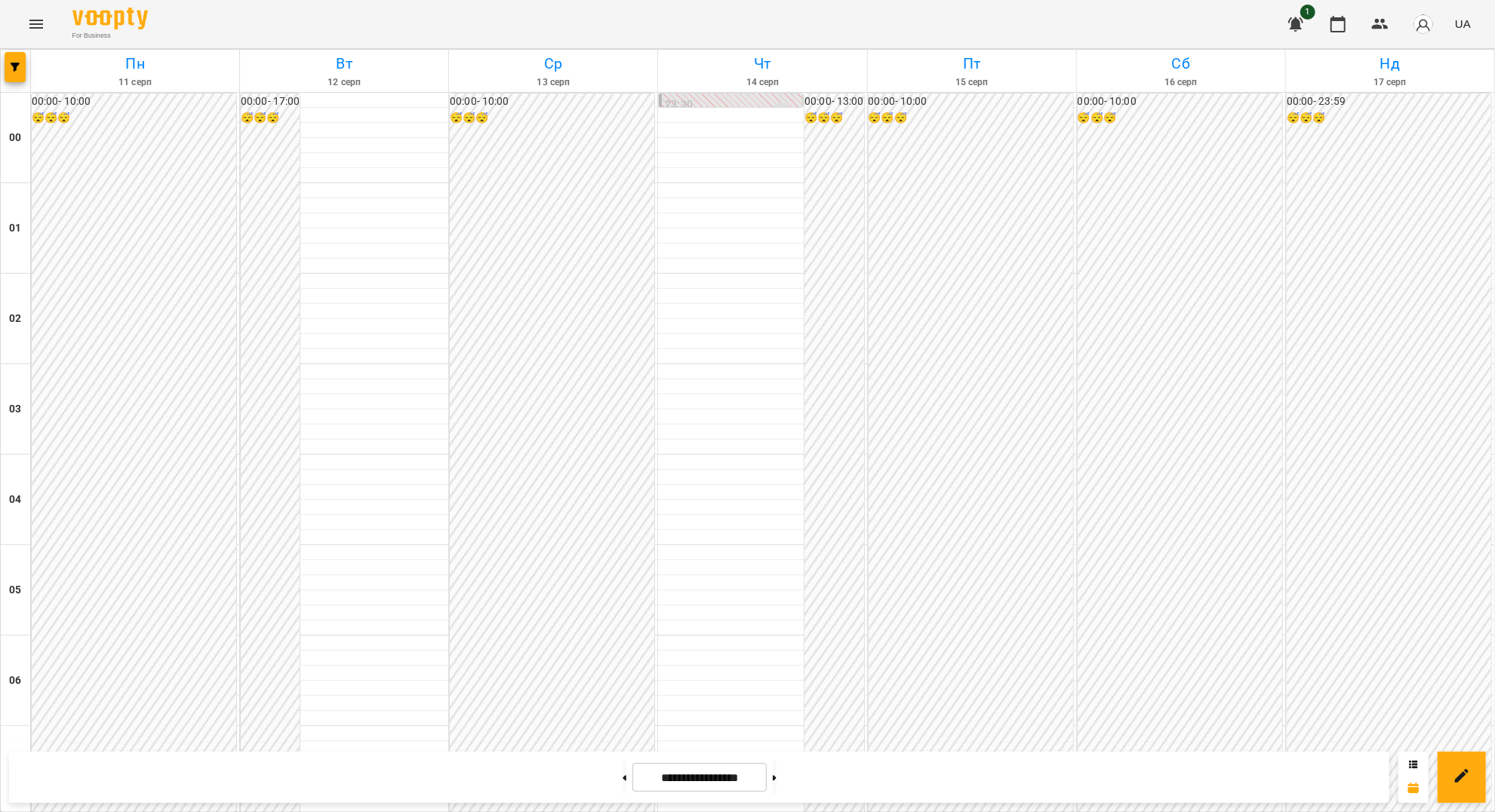
click at [38, 30] on icon "Menu" at bounding box center [36, 23] width 18 height 18
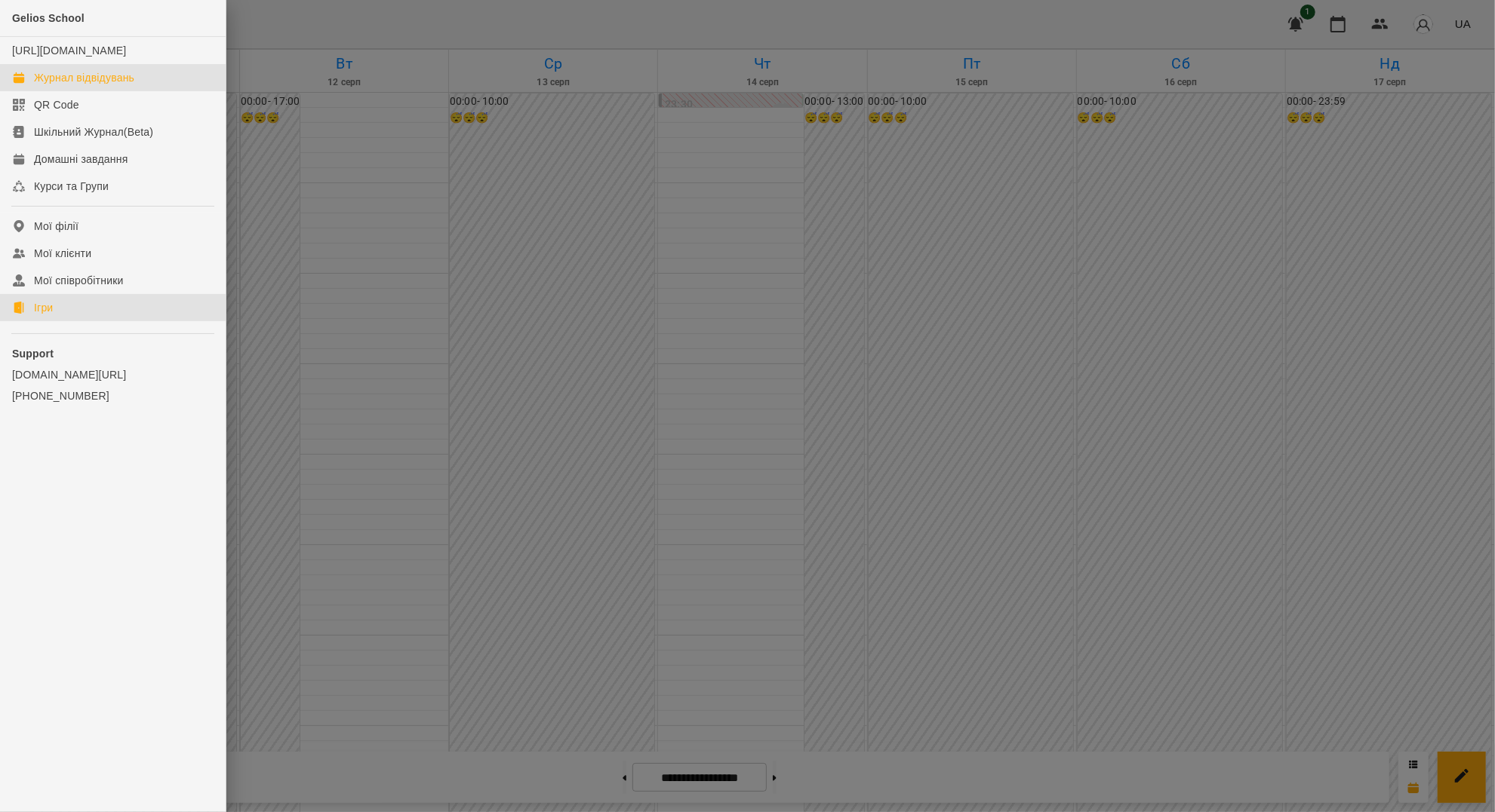
click at [97, 321] on link "Ігри" at bounding box center [113, 307] width 226 height 27
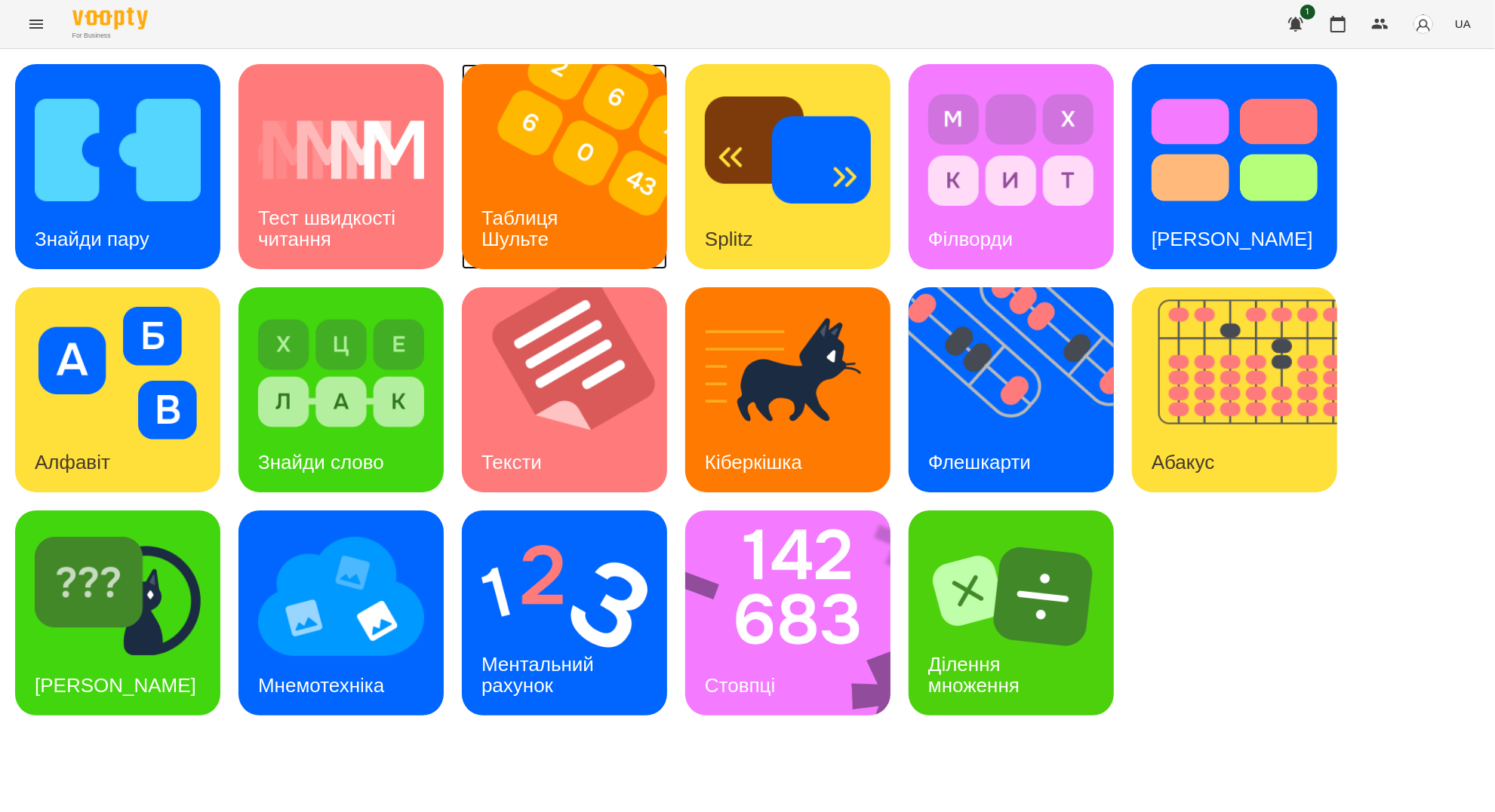
click at [622, 218] on img at bounding box center [574, 166] width 224 height 205
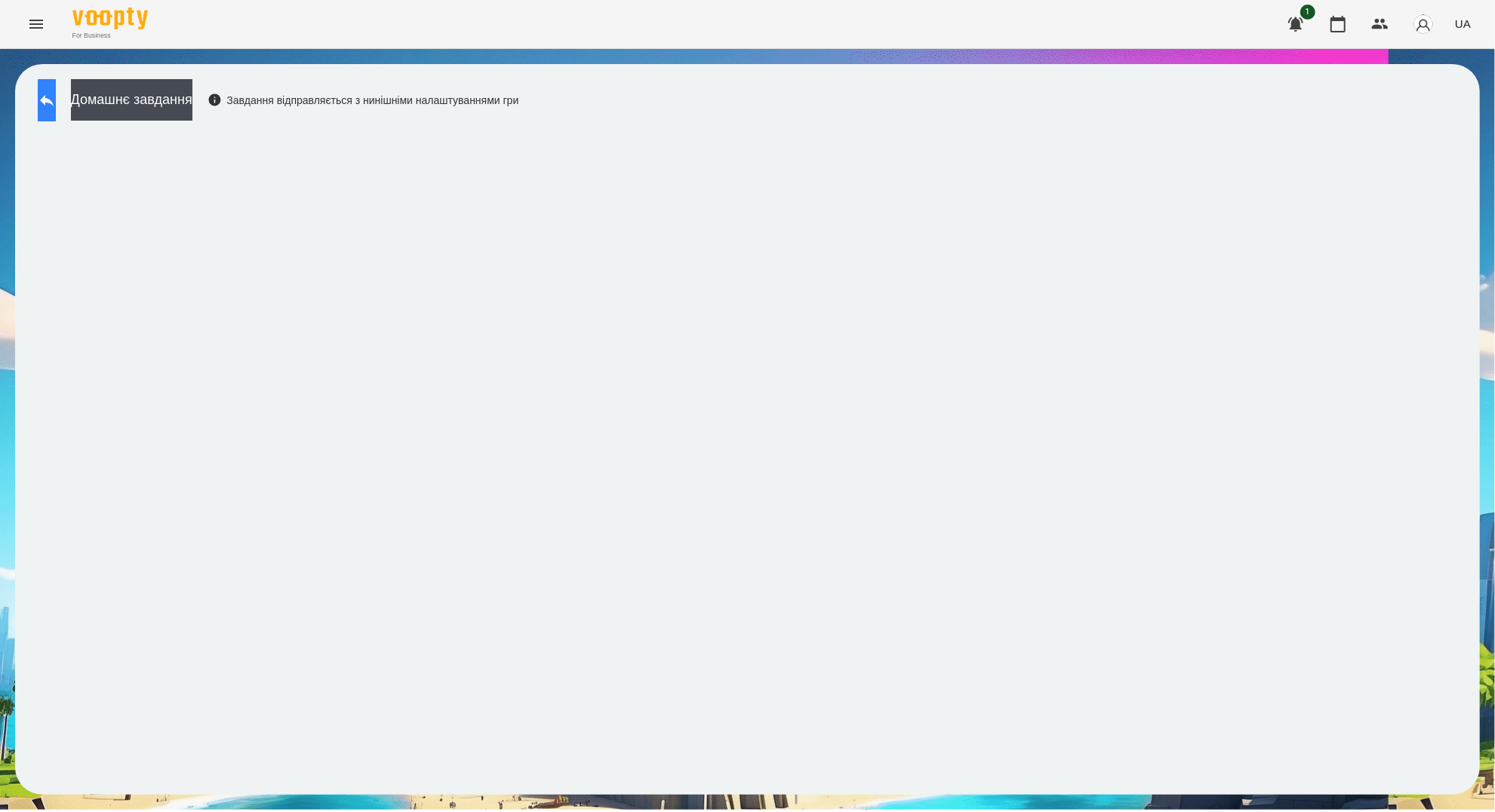
click at [56, 107] on icon at bounding box center [46, 100] width 18 height 18
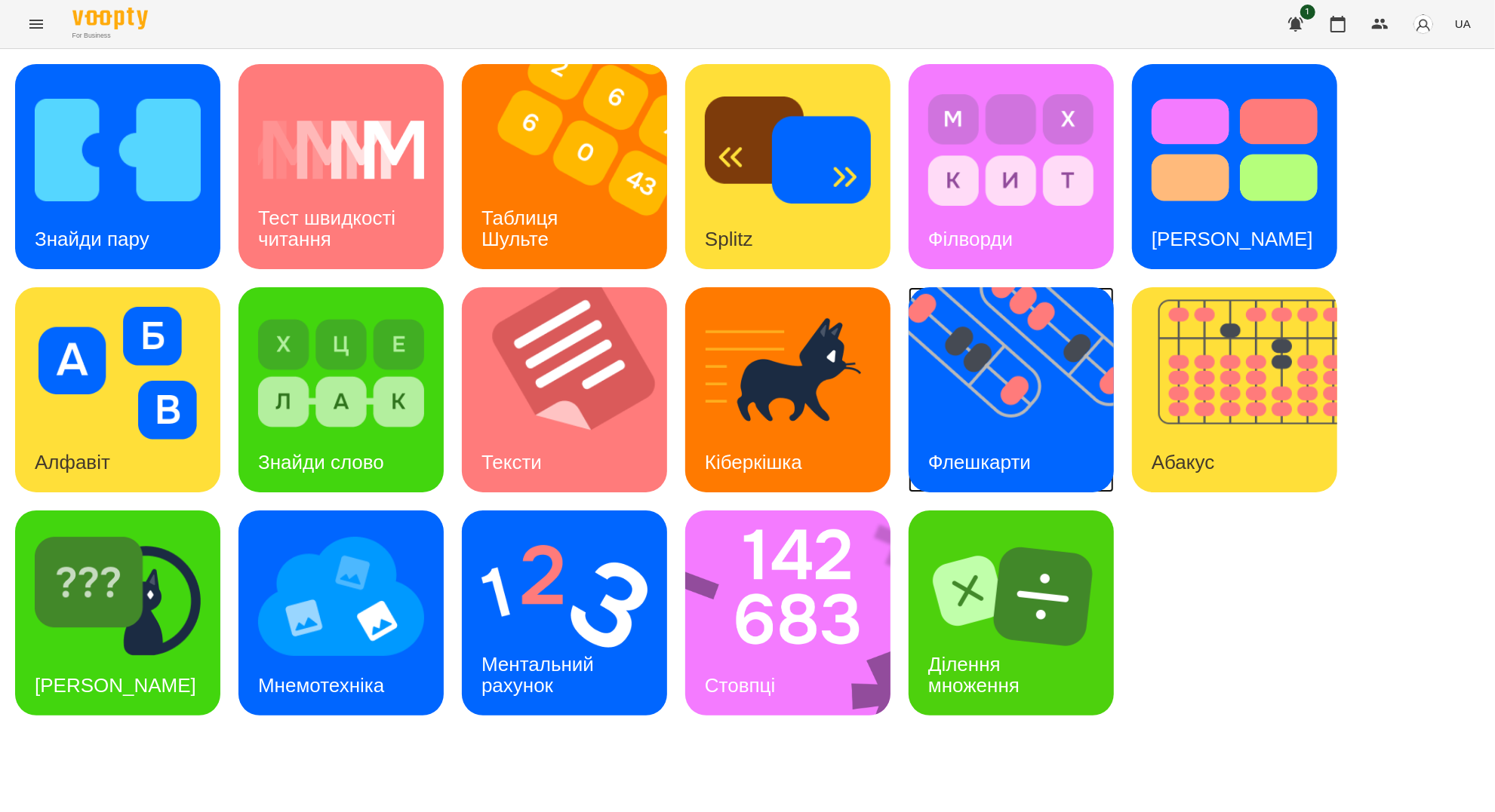
click at [988, 441] on div "Флешкарти" at bounding box center [980, 463] width 142 height 60
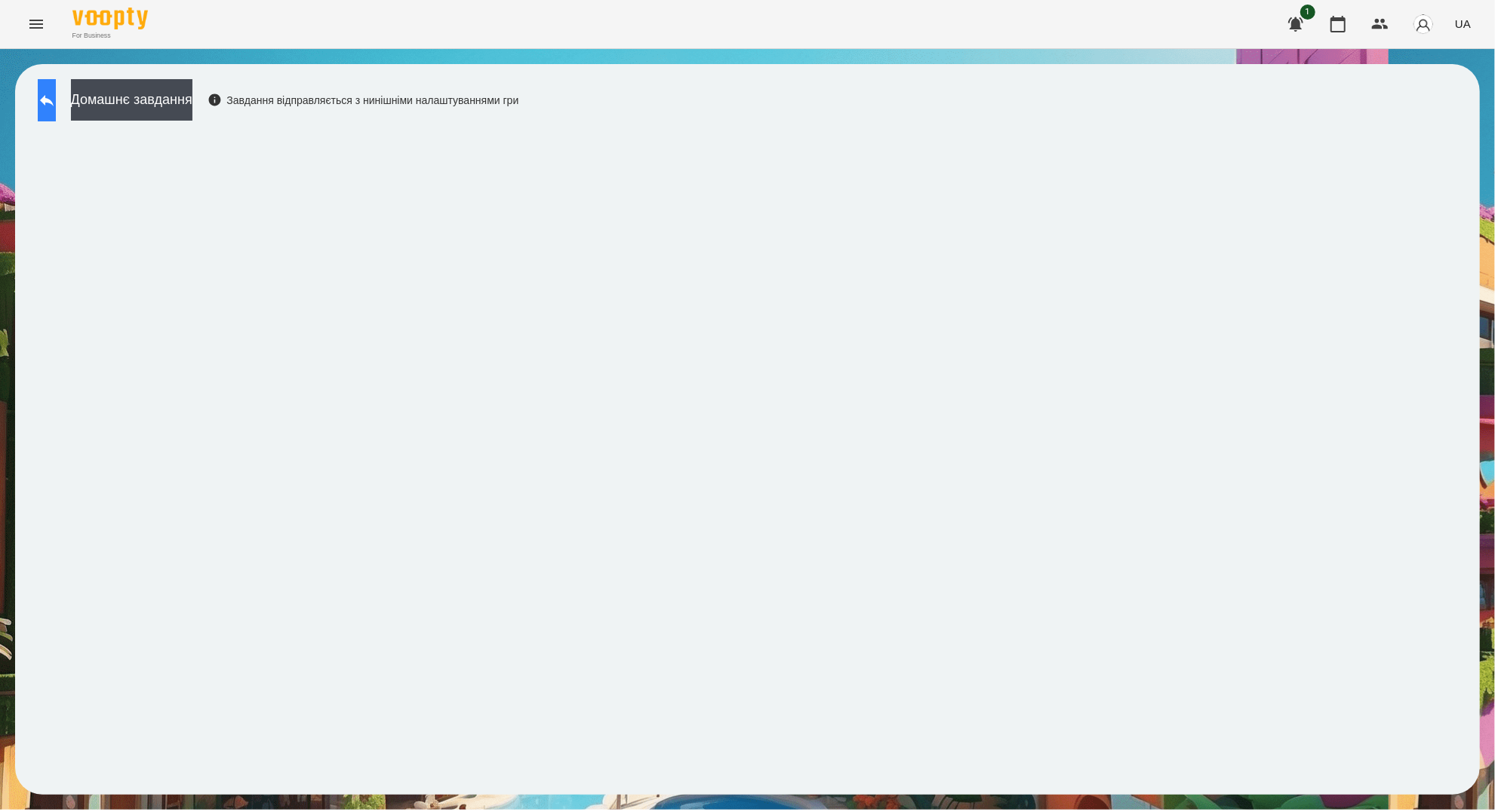
click at [56, 108] on icon at bounding box center [46, 100] width 18 height 18
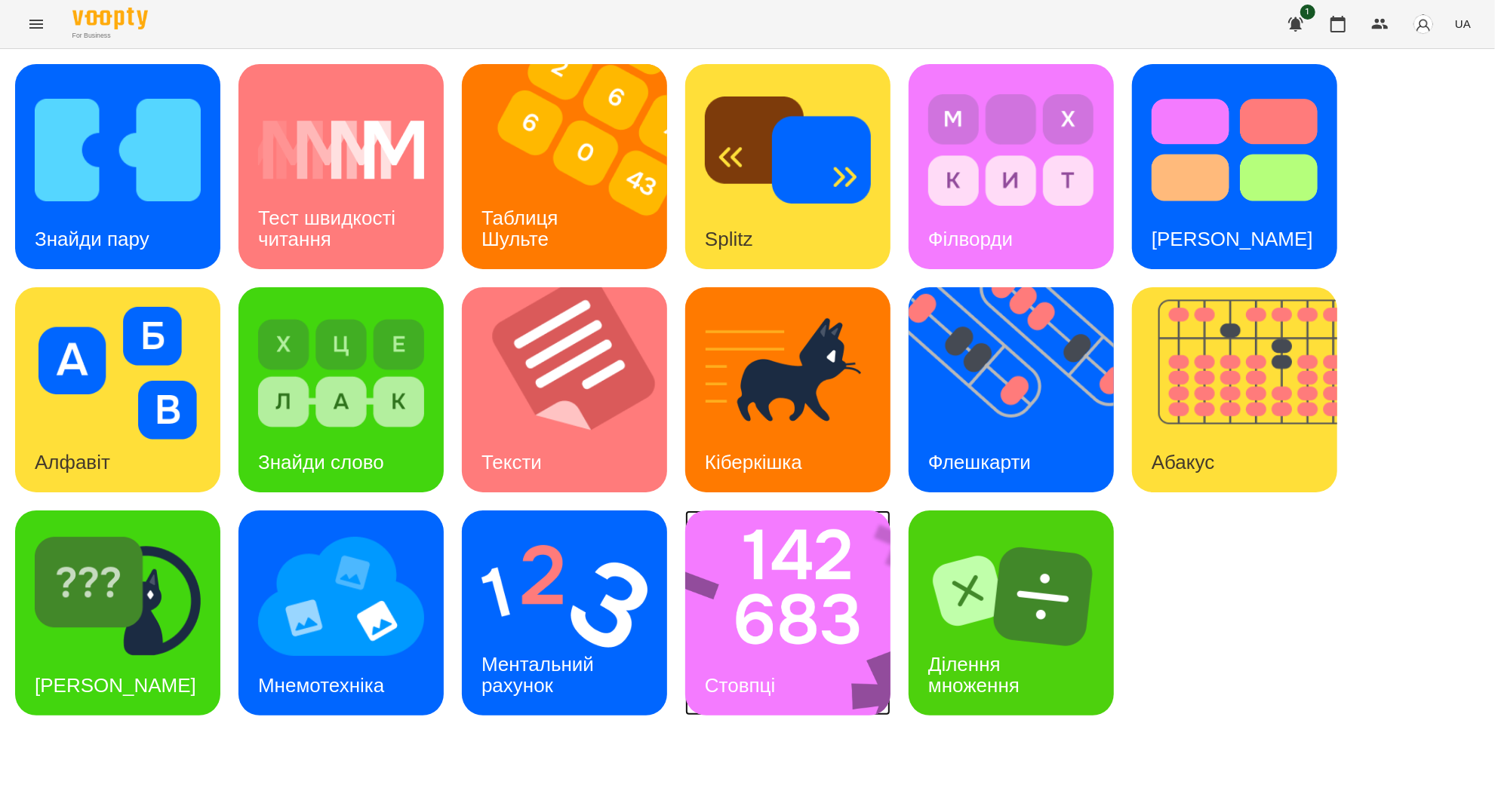
click at [816, 609] on img at bounding box center [798, 614] width 225 height 205
